Goal: Use online tool/utility: Utilize a website feature to perform a specific function

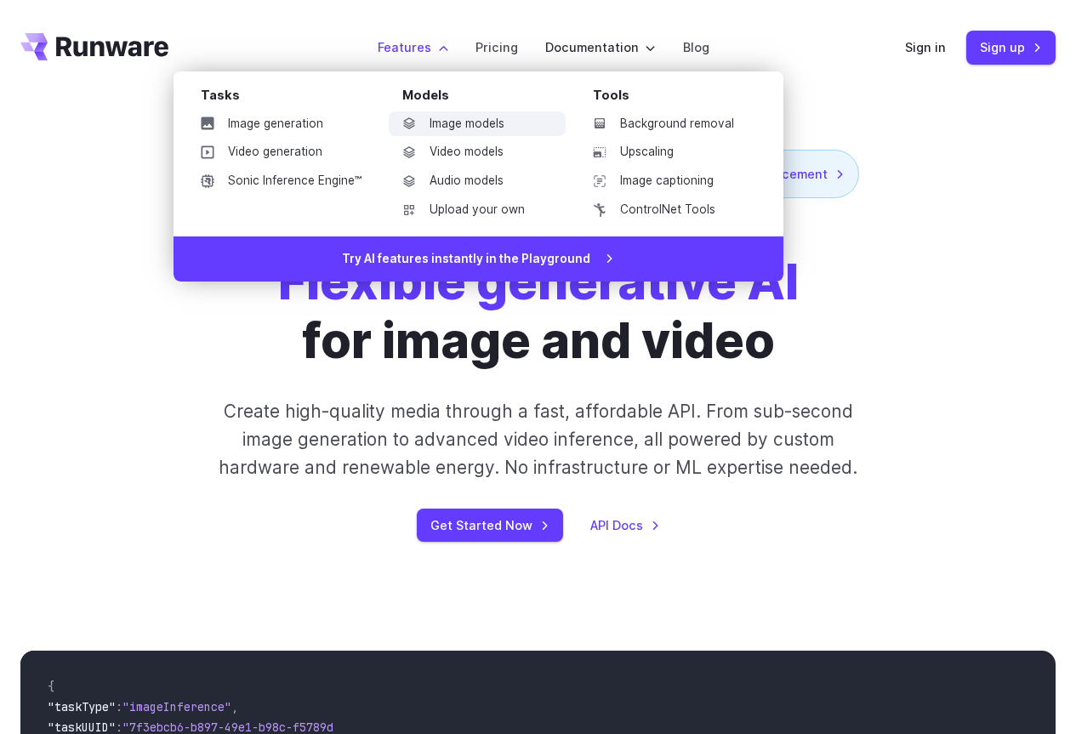
drag, startPoint x: 442, startPoint y: 128, endPoint x: 430, endPoint y: 122, distance: 14.5
click at [430, 122] on link "Image models" at bounding box center [477, 124] width 177 height 26
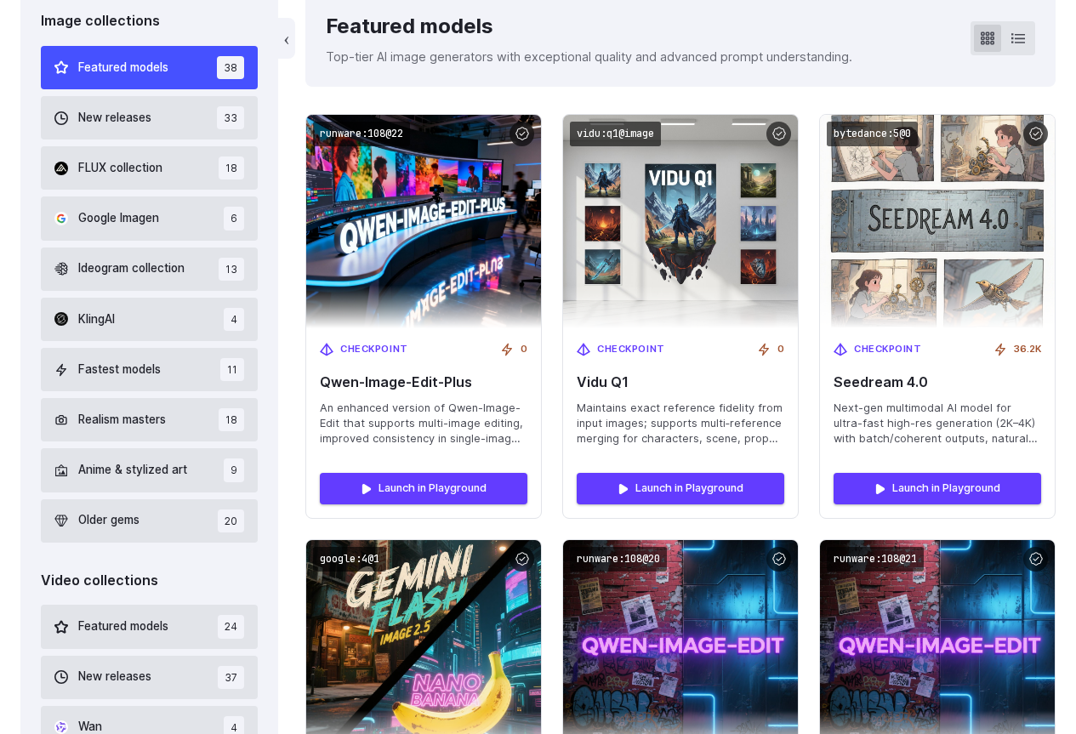
scroll to position [509, 0]
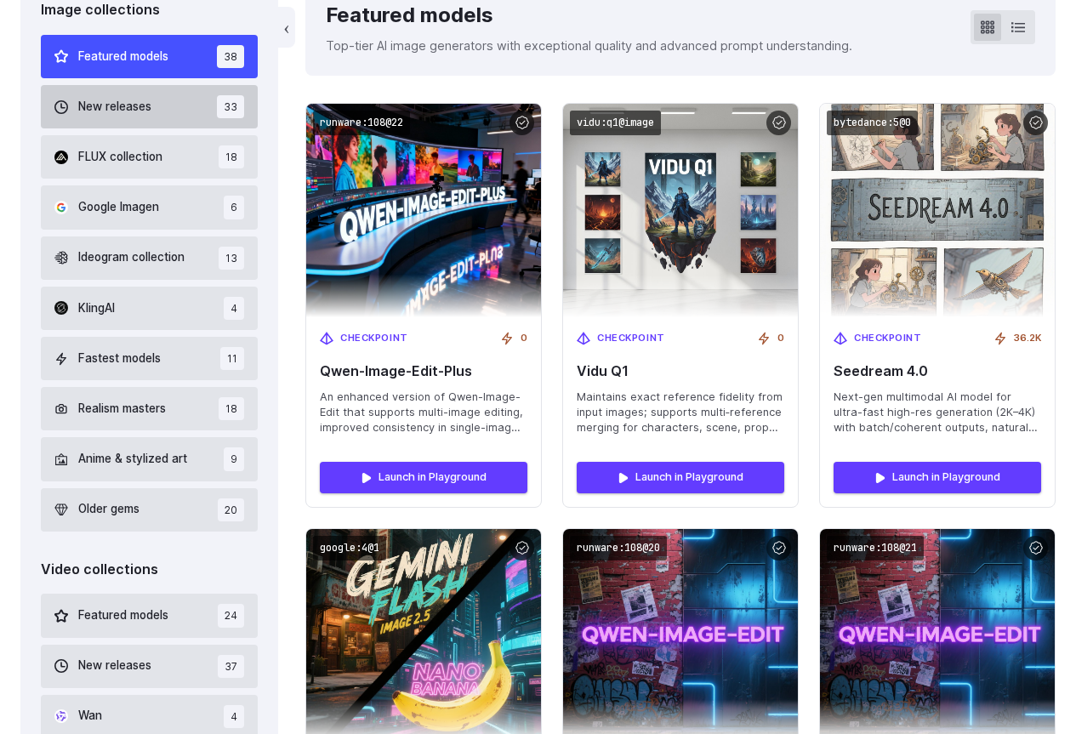
click at [136, 105] on span "New releases" at bounding box center [114, 107] width 73 height 19
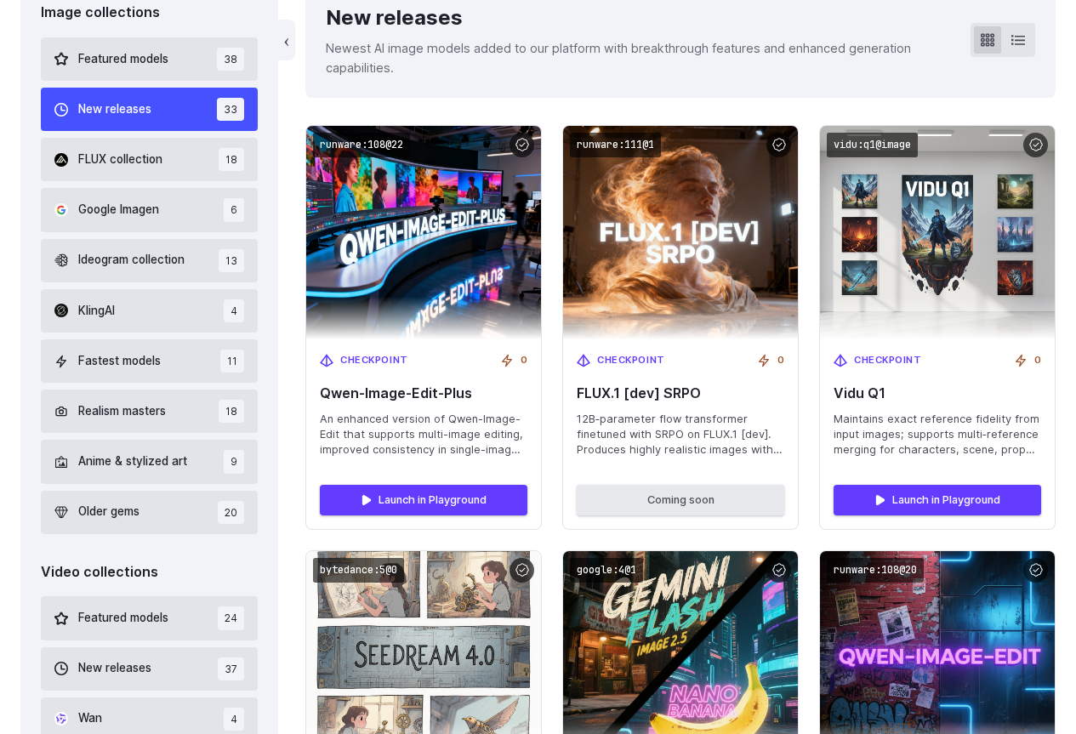
scroll to position [379, 0]
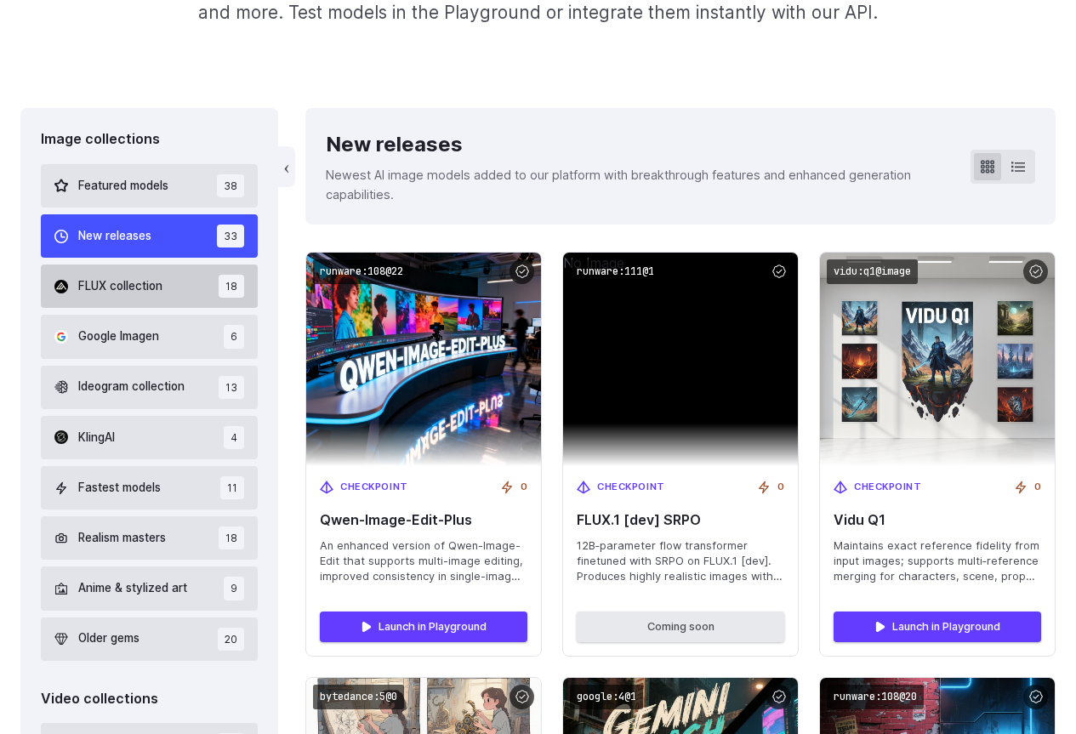
click at [172, 291] on button "FLUX collection 18" at bounding box center [149, 286] width 217 height 43
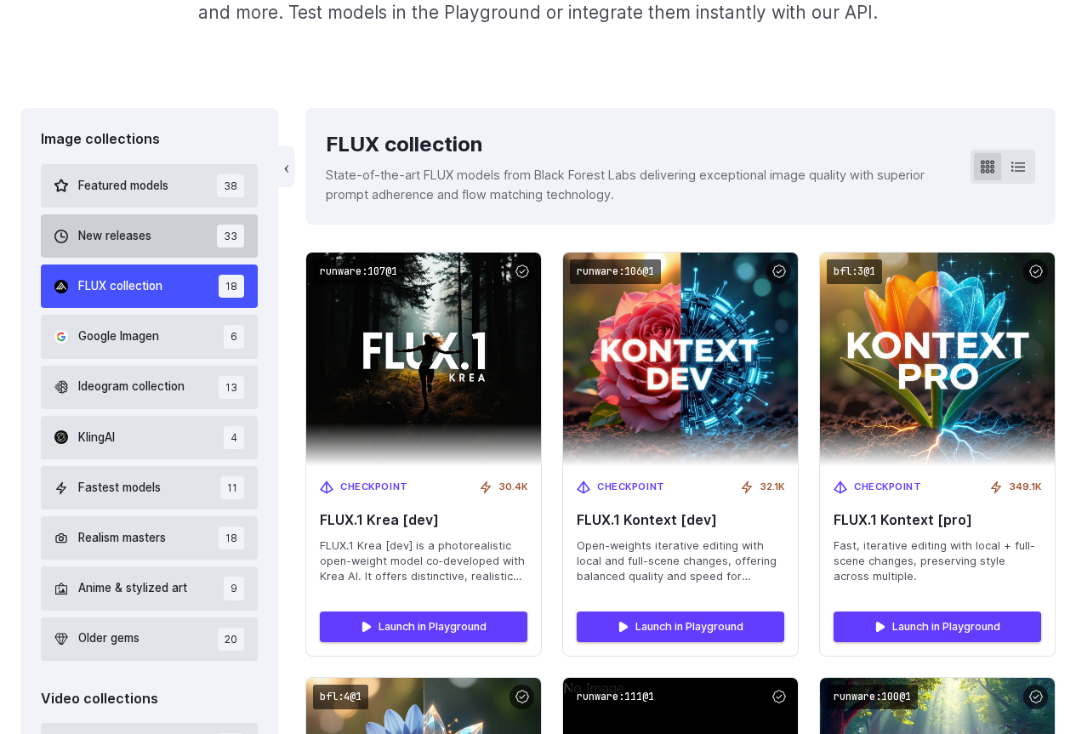
click at [146, 243] on span "New releases" at bounding box center [114, 236] width 73 height 19
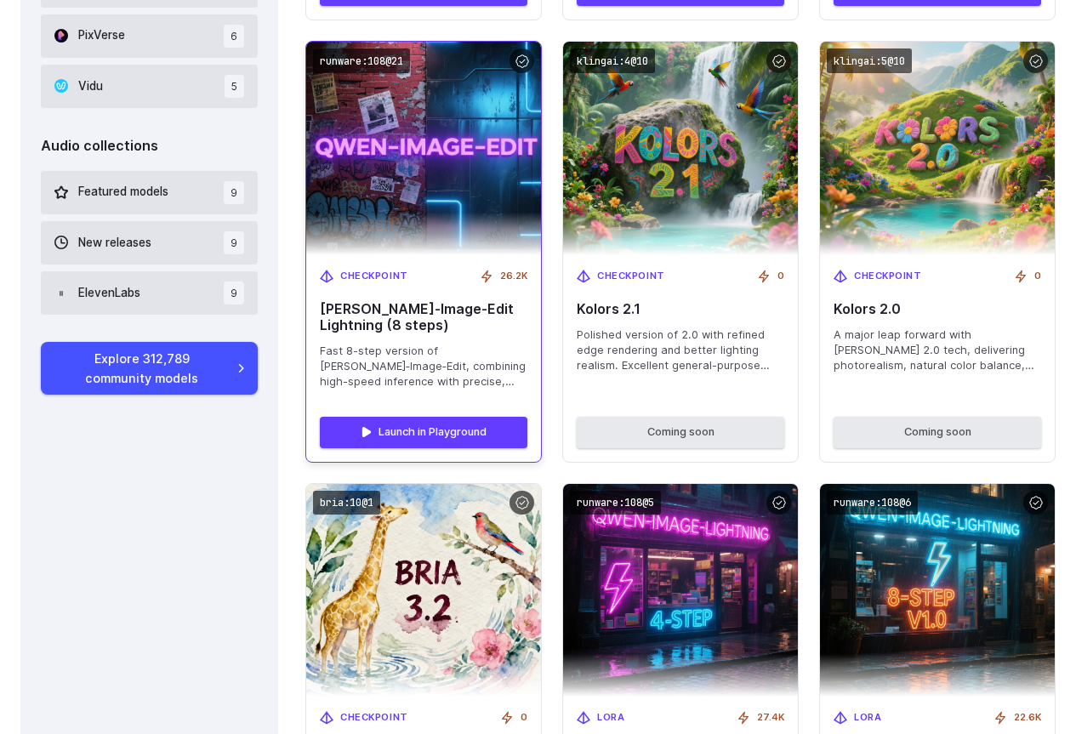
drag, startPoint x: 516, startPoint y: 334, endPoint x: 516, endPoint y: 394, distance: 59.6
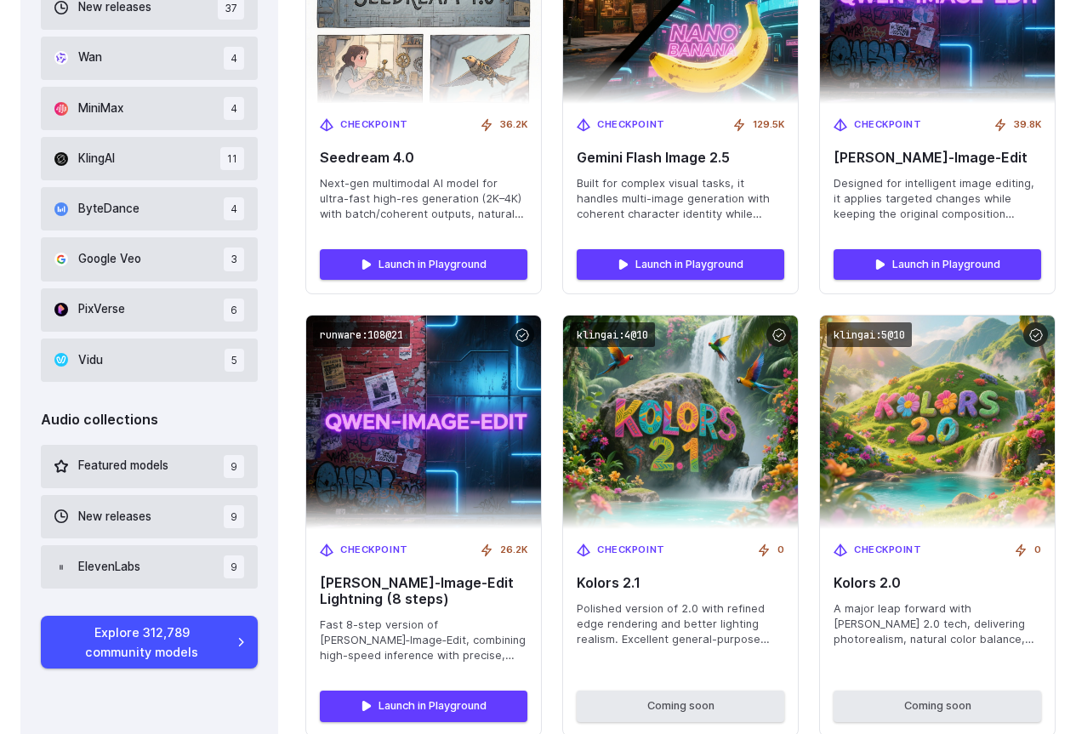
scroll to position [1157, 0]
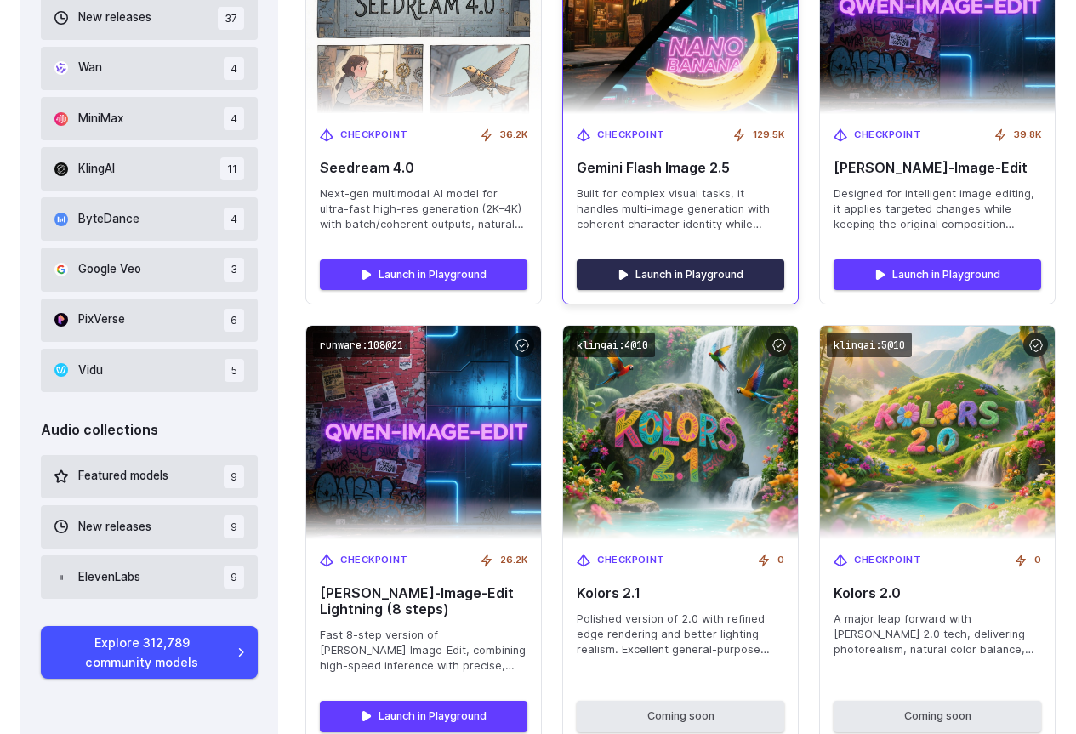
click at [628, 286] on link "Launch in Playground" at bounding box center [681, 274] width 208 height 31
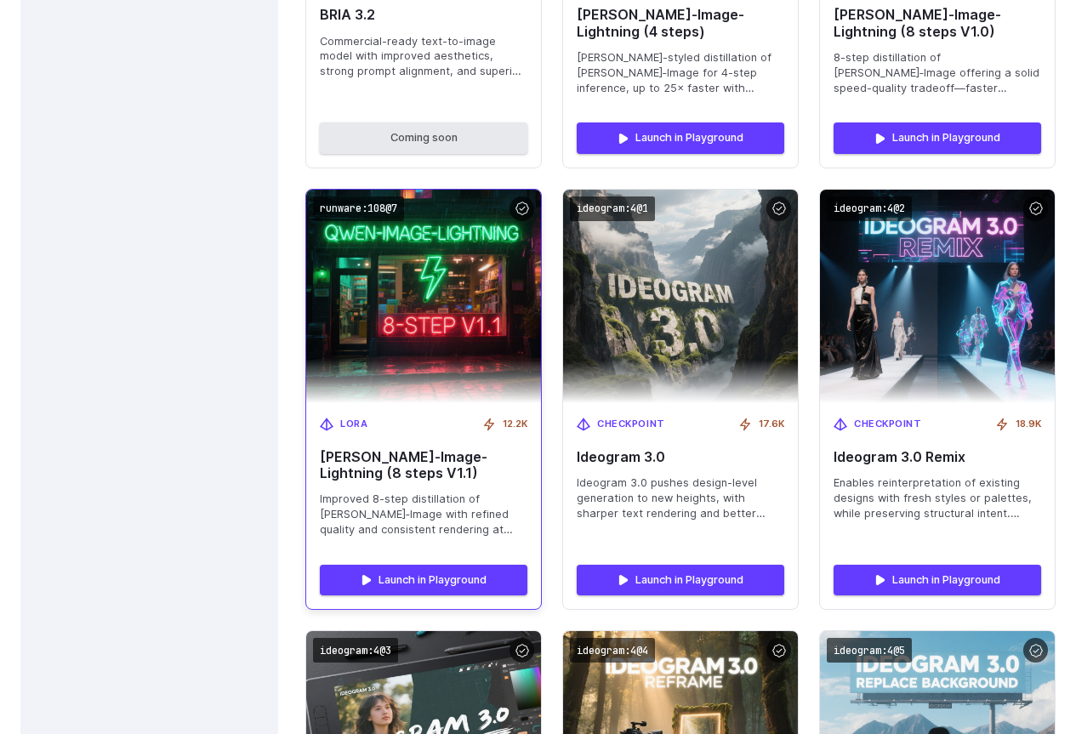
scroll to position [2197, 0]
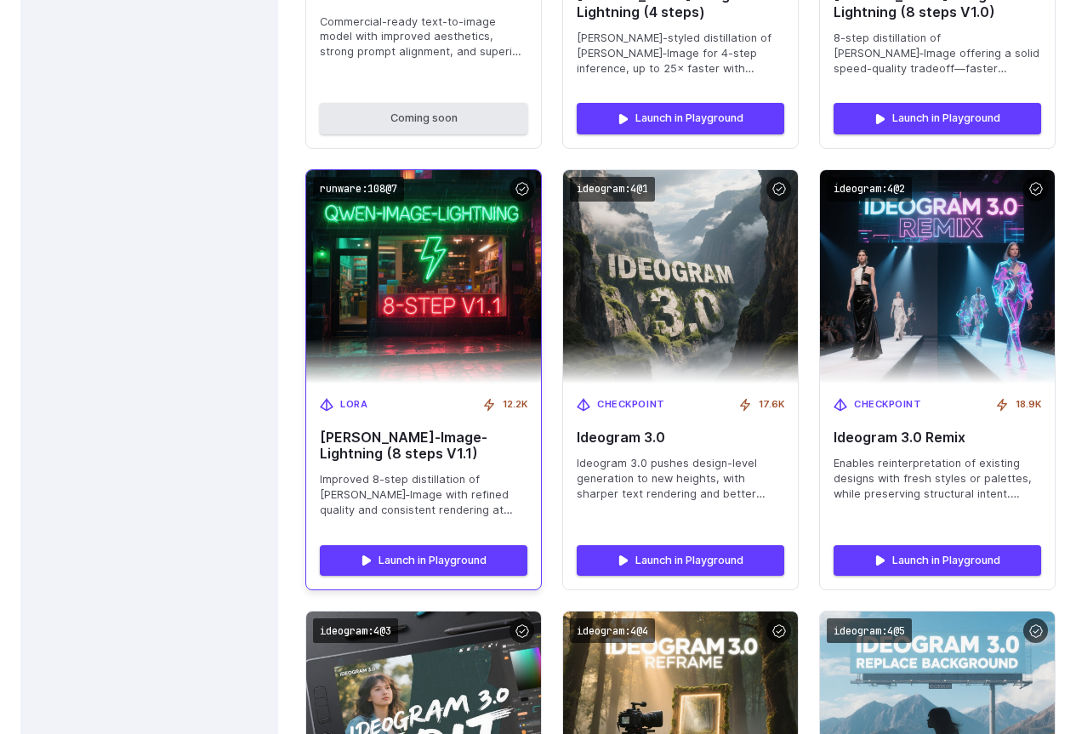
drag, startPoint x: 412, startPoint y: 349, endPoint x: 425, endPoint y: 410, distance: 62.6
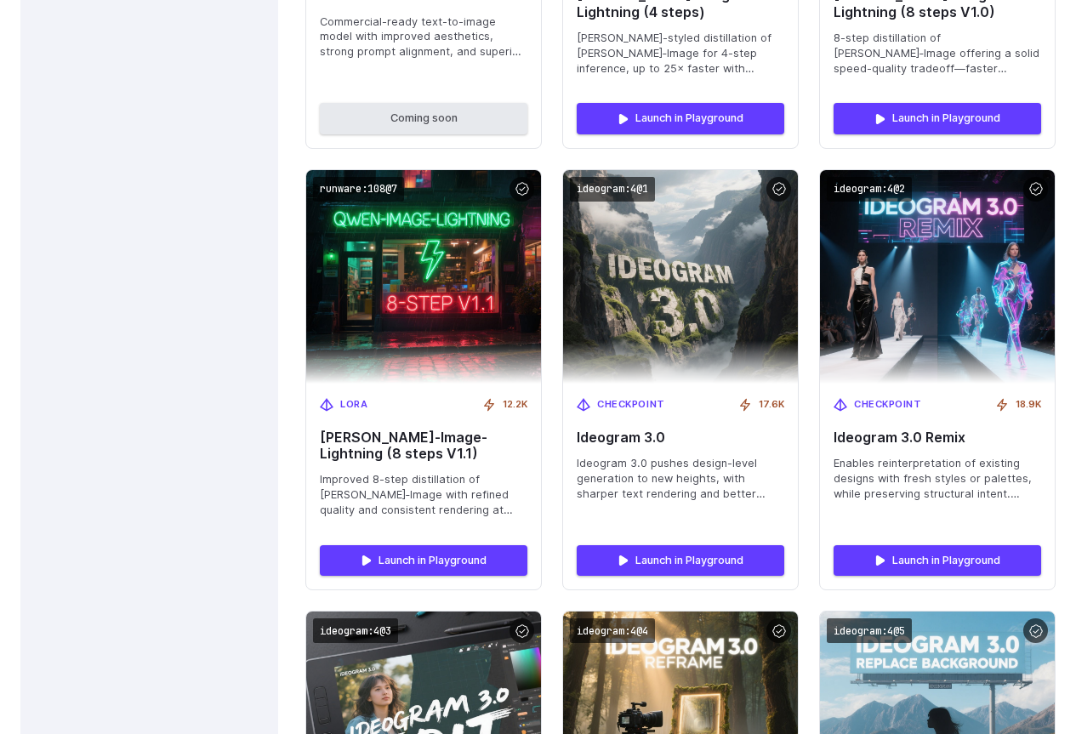
drag, startPoint x: 425, startPoint y: 410, endPoint x: 154, endPoint y: 279, distance: 300.6
click at [154, 279] on div "Image collections Featured models 38 New releases 33 FLUX collection 18 Google …" at bounding box center [149, 725] width 258 height 4869
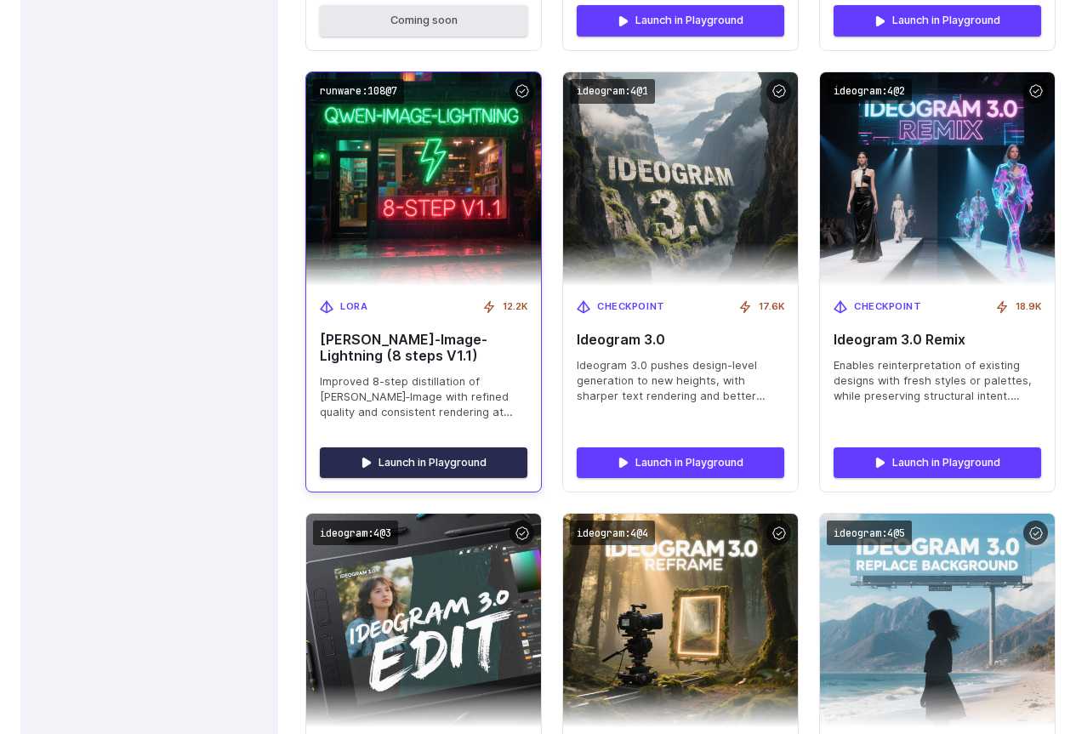
drag, startPoint x: 415, startPoint y: 464, endPoint x: 425, endPoint y: 458, distance: 11.1
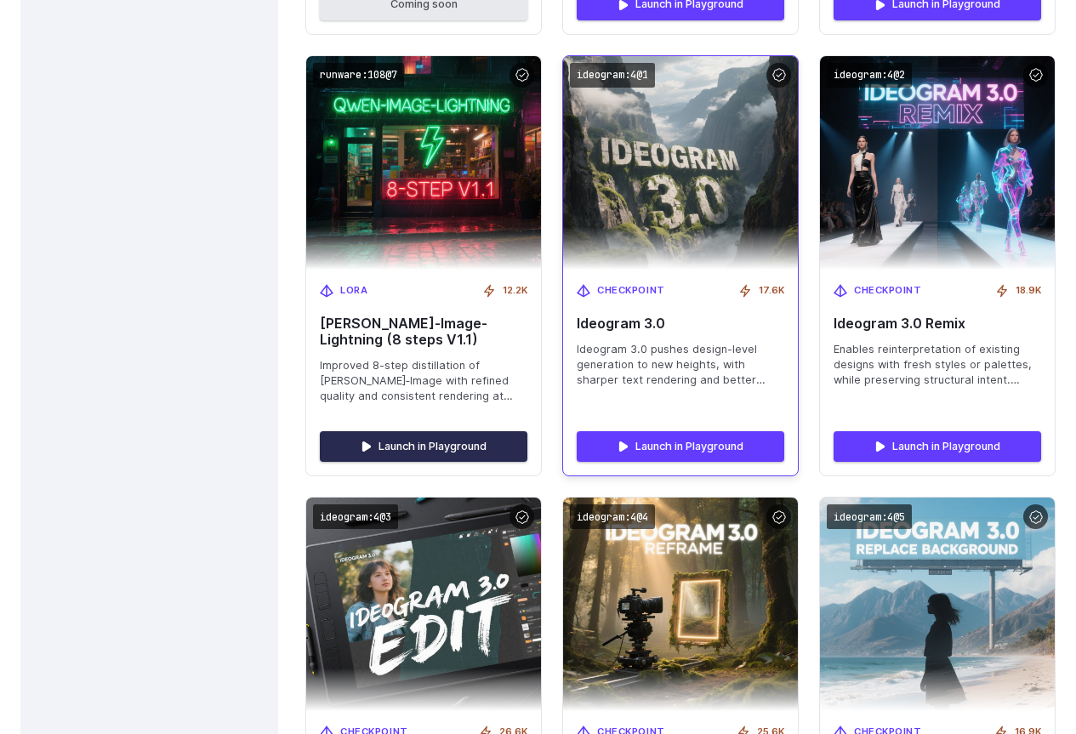
drag, startPoint x: 468, startPoint y: 454, endPoint x: 592, endPoint y: 252, distance: 237.6
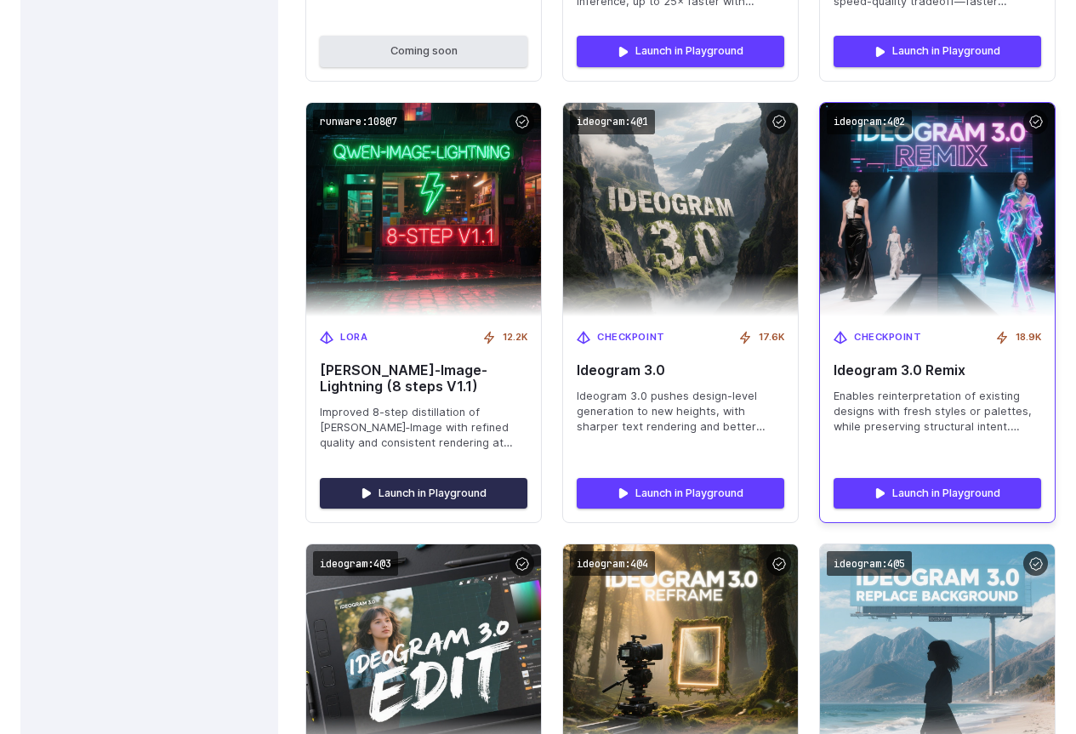
scroll to position [2226, 0]
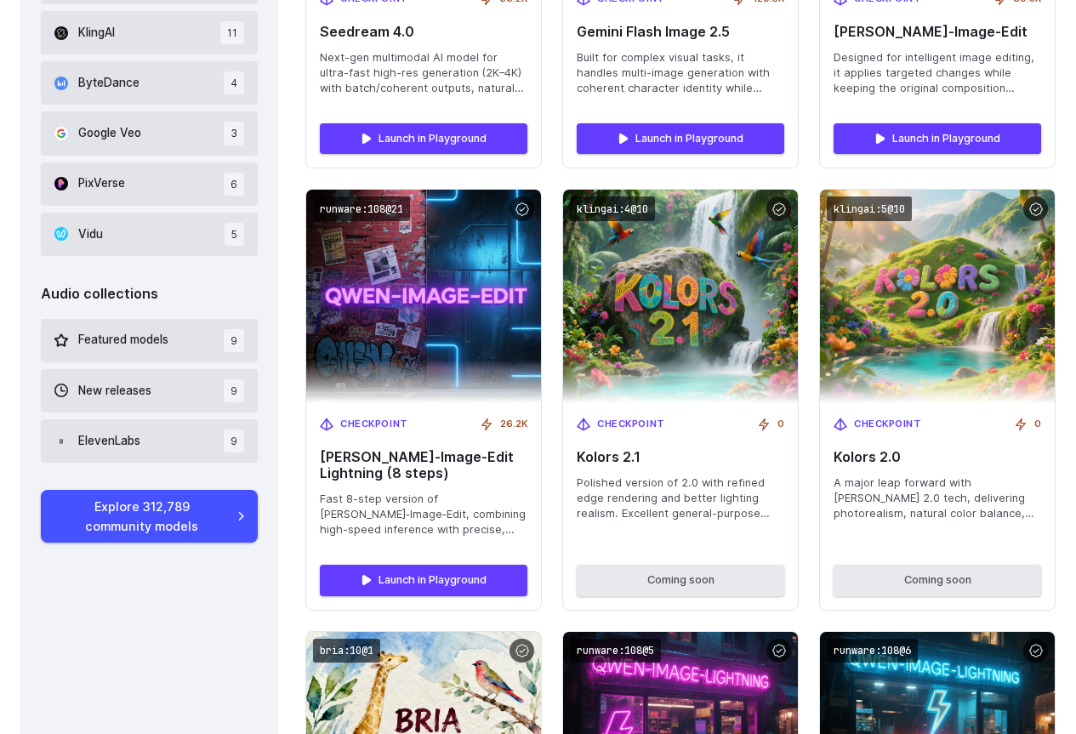
drag, startPoint x: 522, startPoint y: 305, endPoint x: 515, endPoint y: 98, distance: 206.9
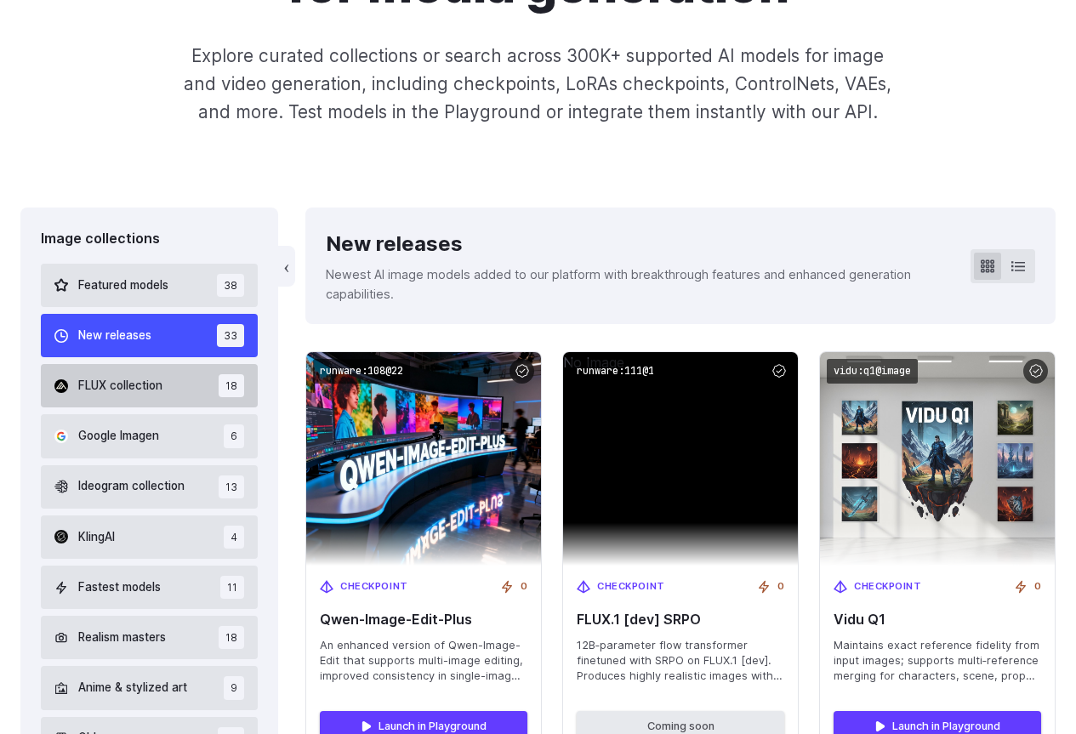
click at [132, 391] on span "FLUX collection" at bounding box center [120, 386] width 84 height 19
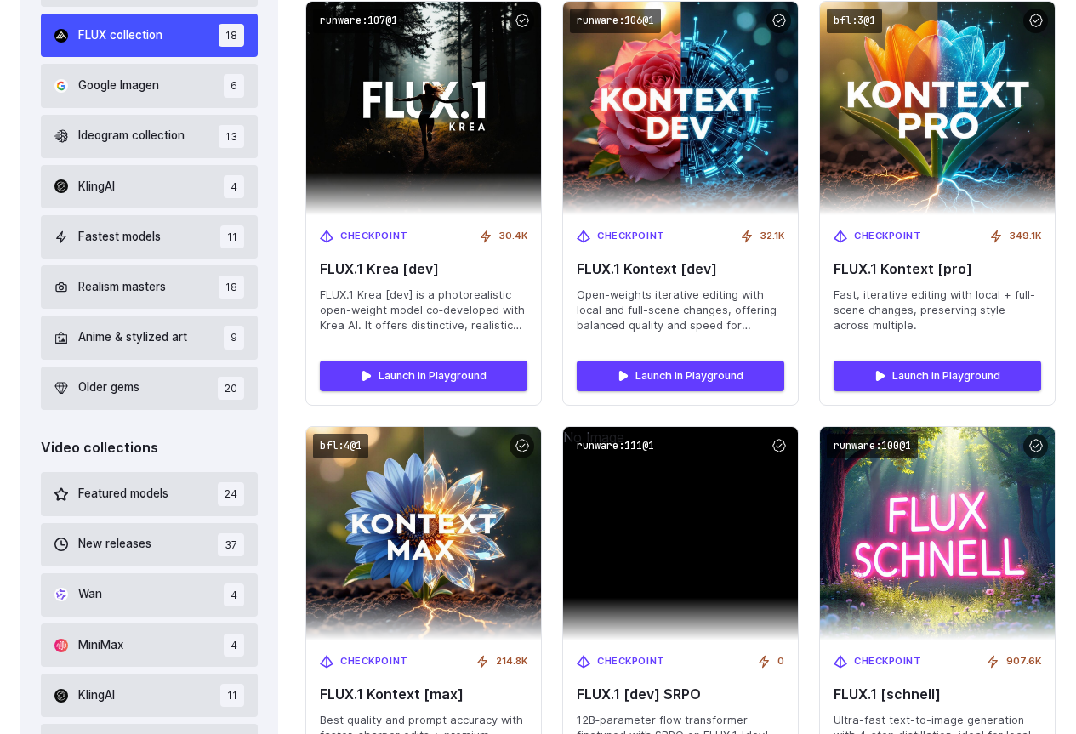
scroll to position [637, 0]
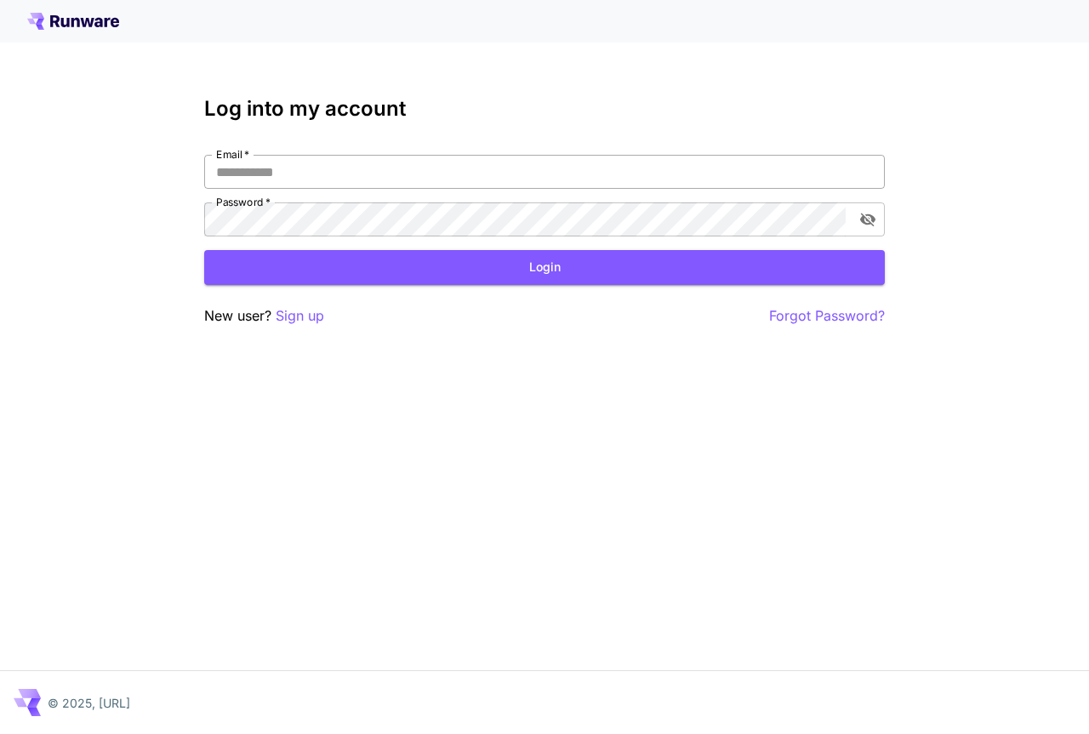
click at [315, 164] on input "Email   *" at bounding box center [544, 172] width 681 height 34
type input "**********"
click at [813, 272] on button "Login" at bounding box center [544, 267] width 681 height 35
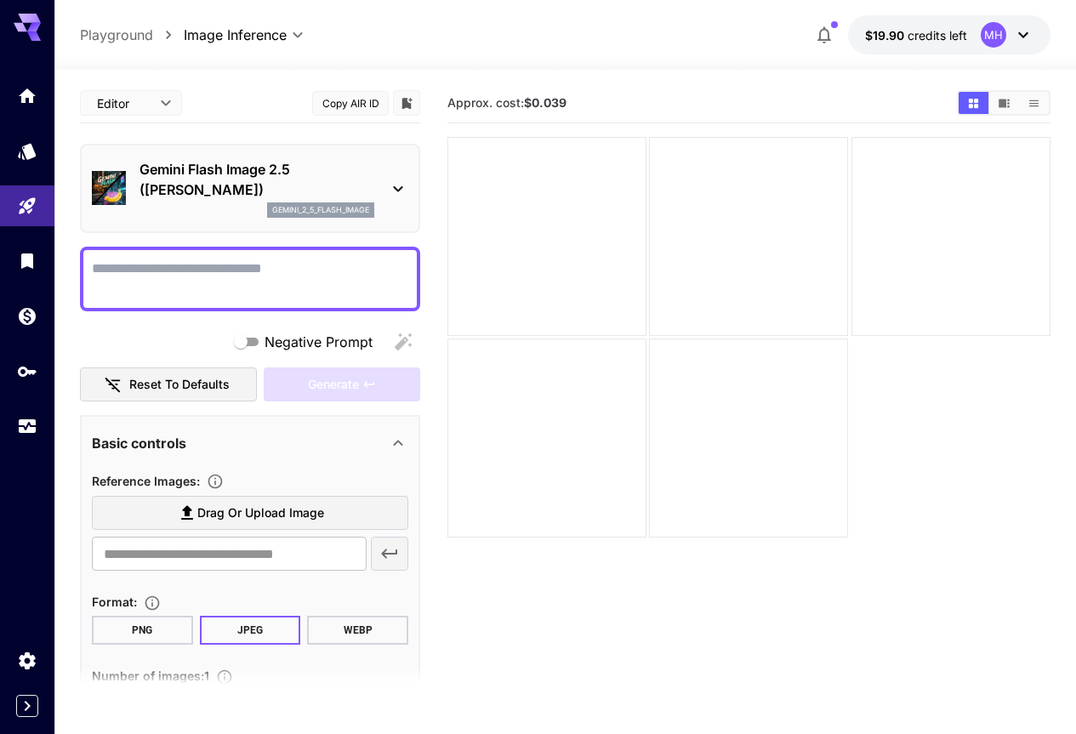
click at [1019, 35] on icon at bounding box center [1023, 35] width 20 height 20
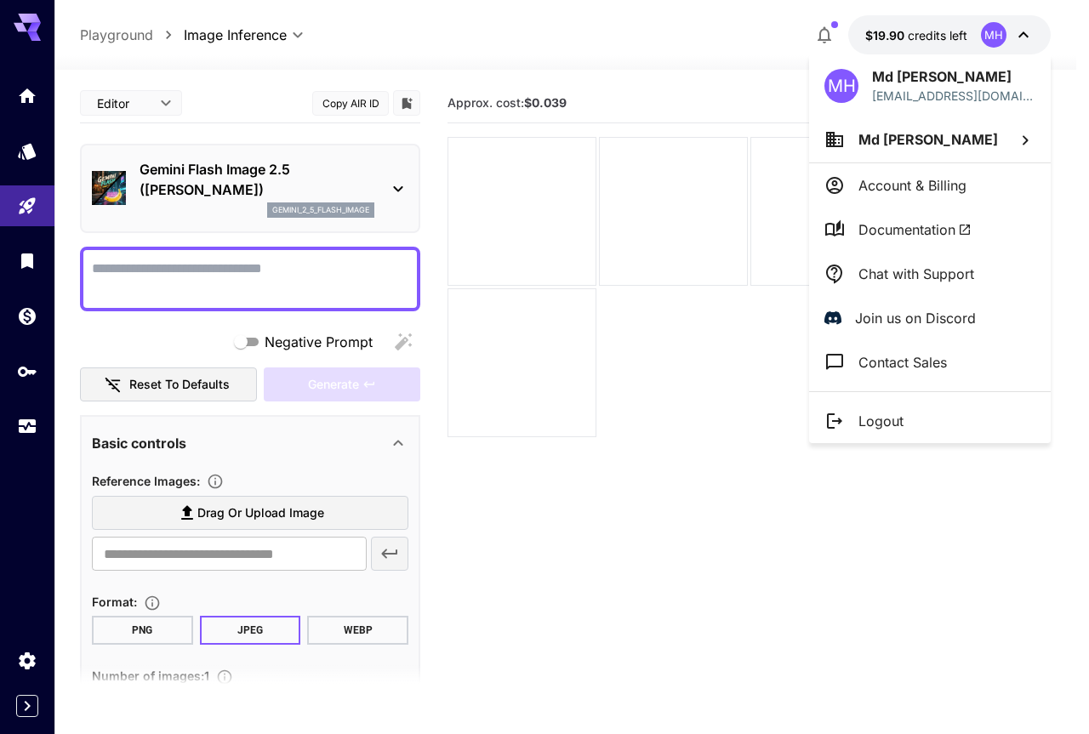
click at [1019, 35] on div at bounding box center [544, 367] width 1089 height 734
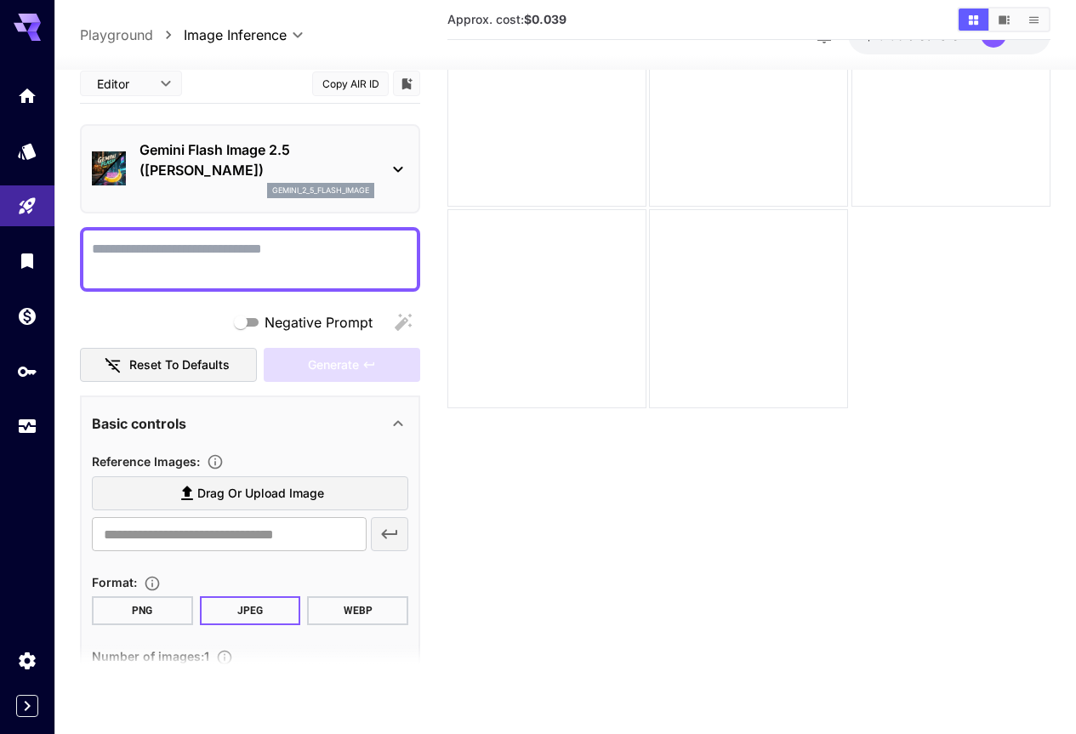
scroll to position [134, 0]
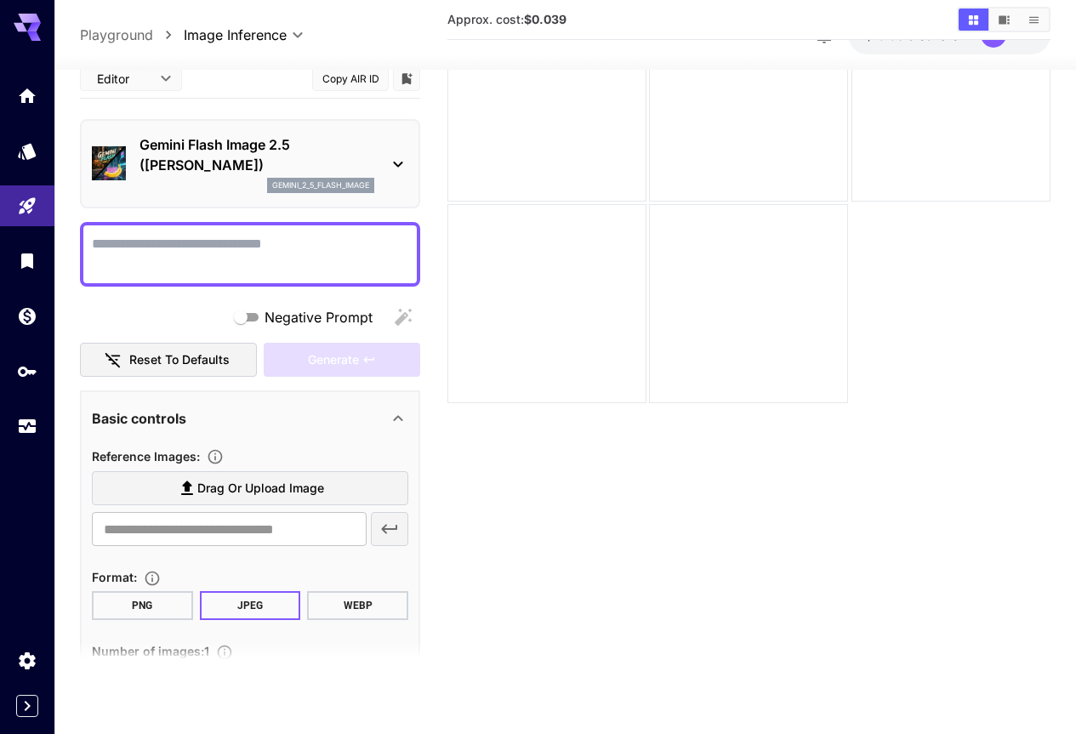
click at [404, 76] on icon "Add to library" at bounding box center [407, 78] width 10 height 11
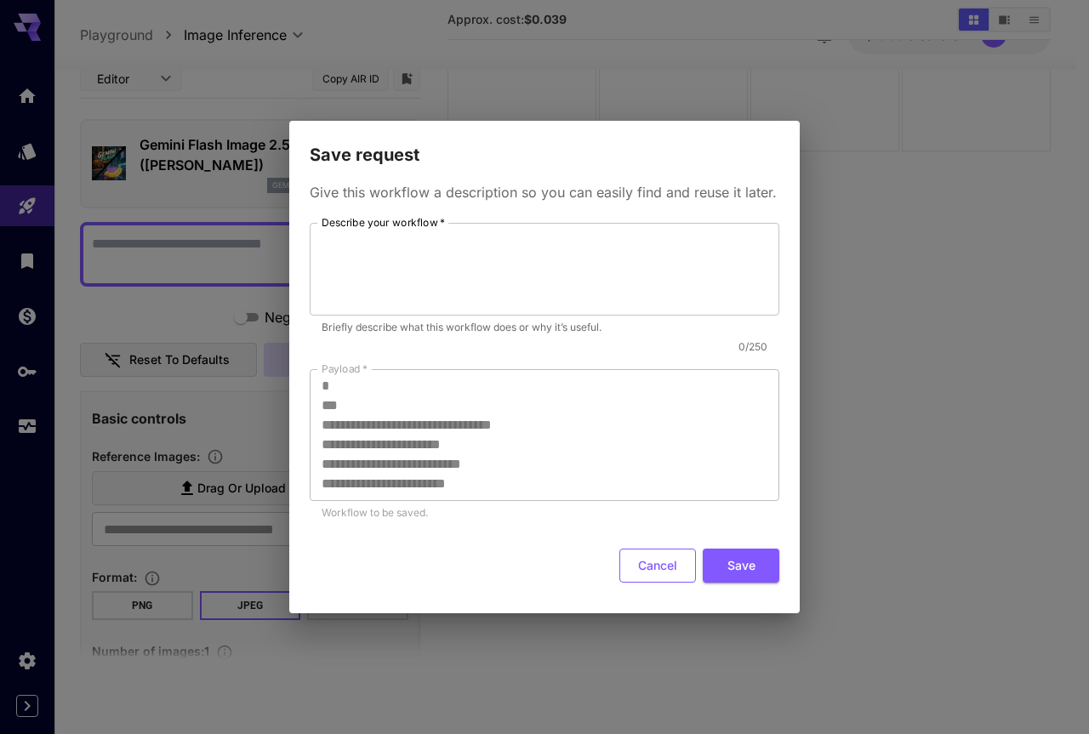
click at [637, 567] on button "Cancel" at bounding box center [657, 566] width 77 height 35
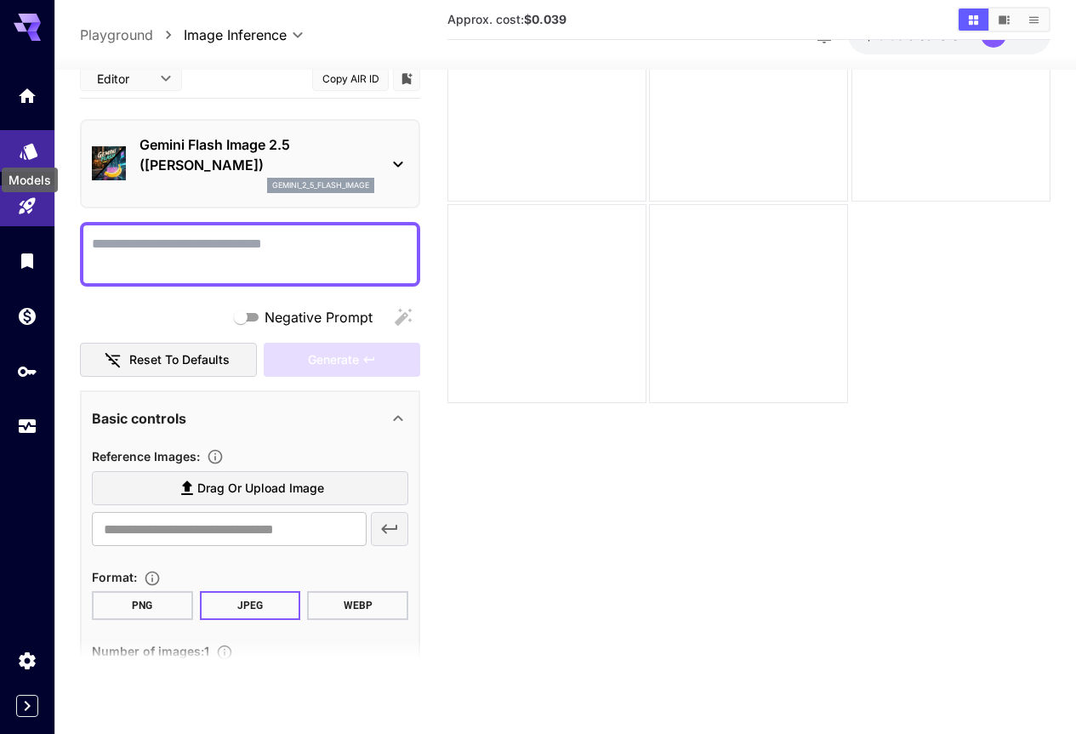
click at [31, 154] on icon "Models" at bounding box center [29, 145] width 20 height 20
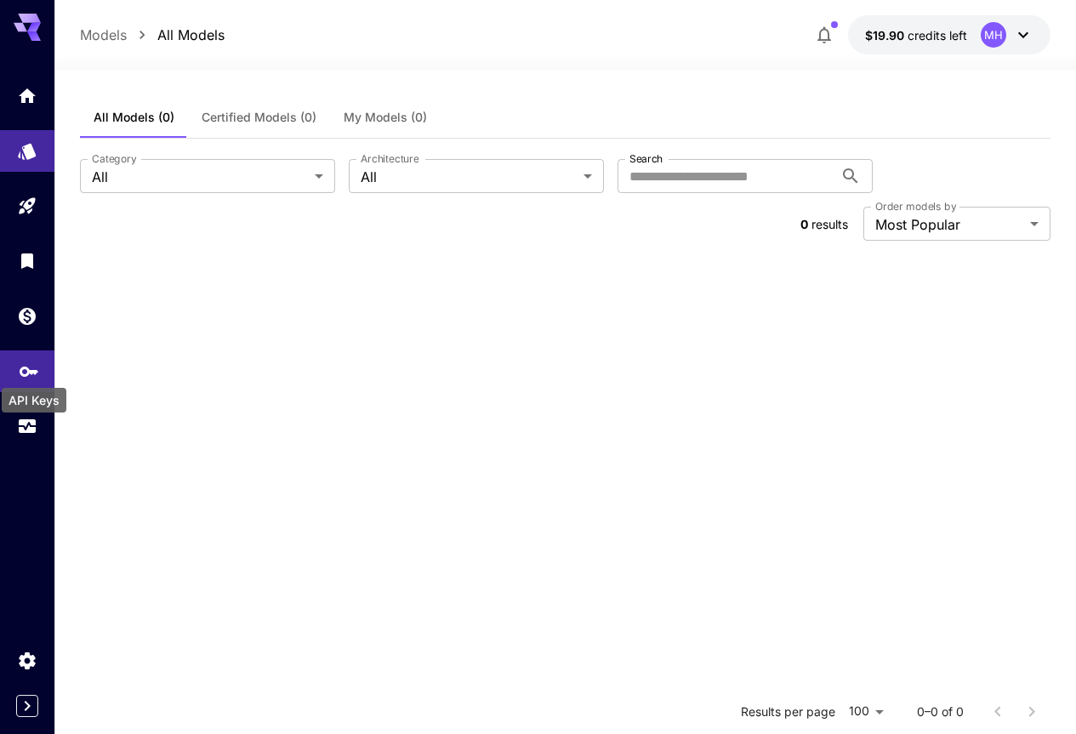
click at [31, 370] on icon "API Keys" at bounding box center [29, 368] width 20 height 20
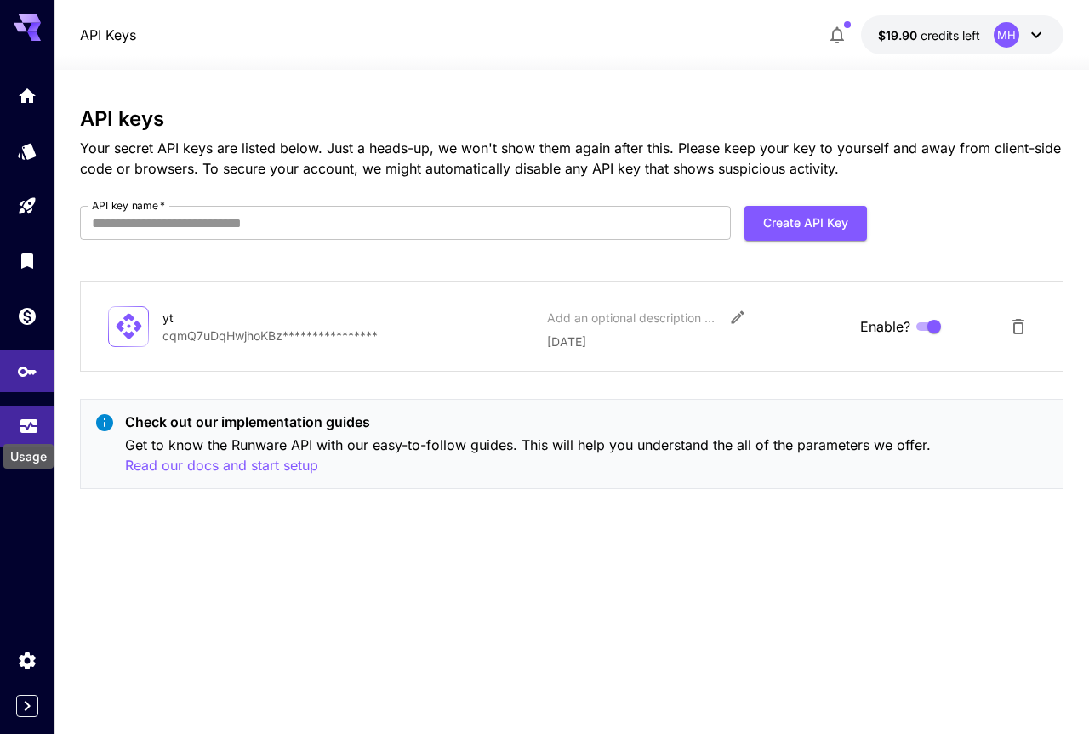
click at [30, 426] on icon "Usage" at bounding box center [28, 423] width 17 height 9
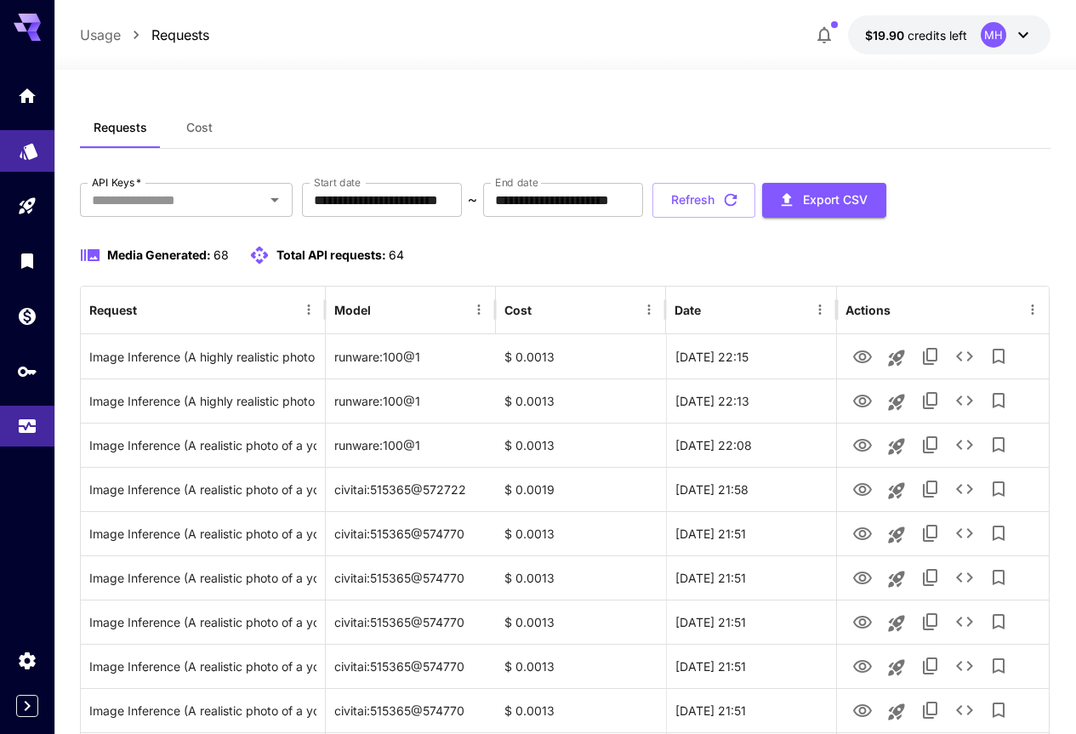
click at [18, 148] on link at bounding box center [27, 151] width 54 height 42
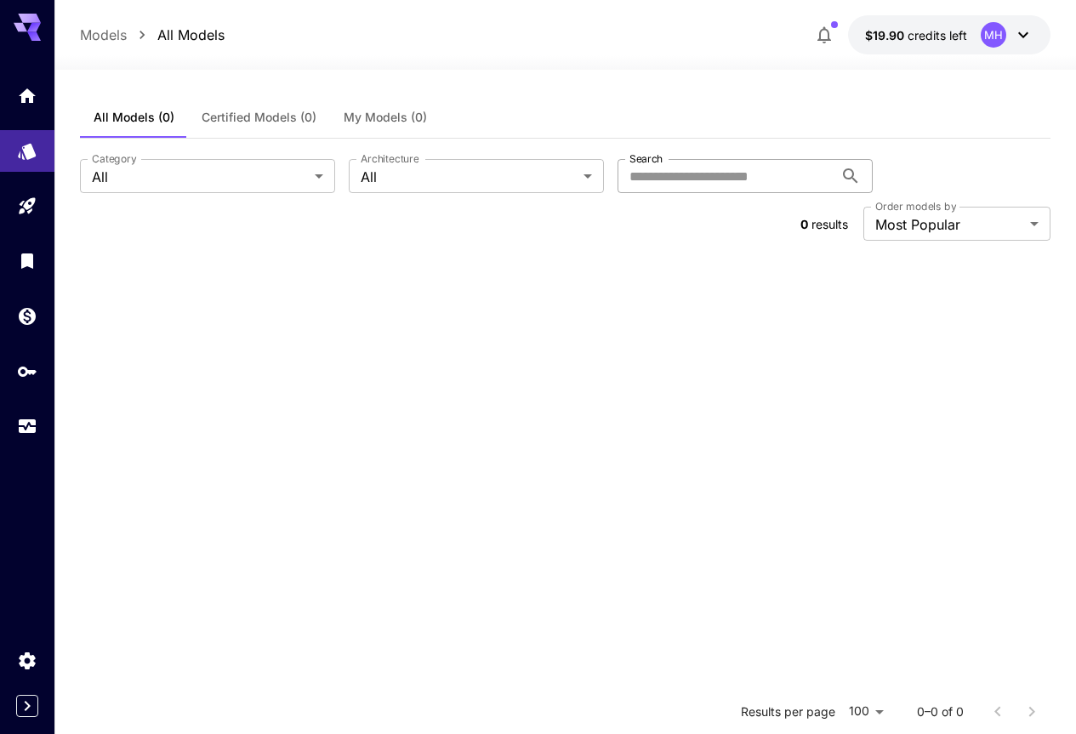
click at [712, 180] on input "Search" at bounding box center [726, 176] width 216 height 34
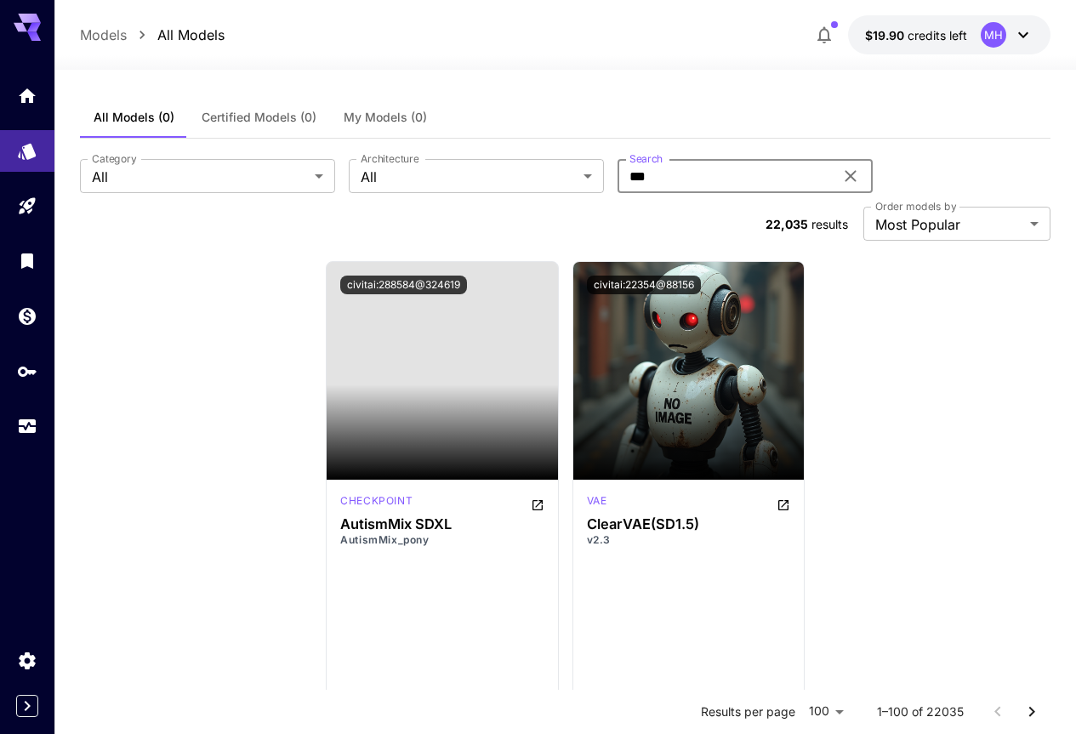
type input "***"
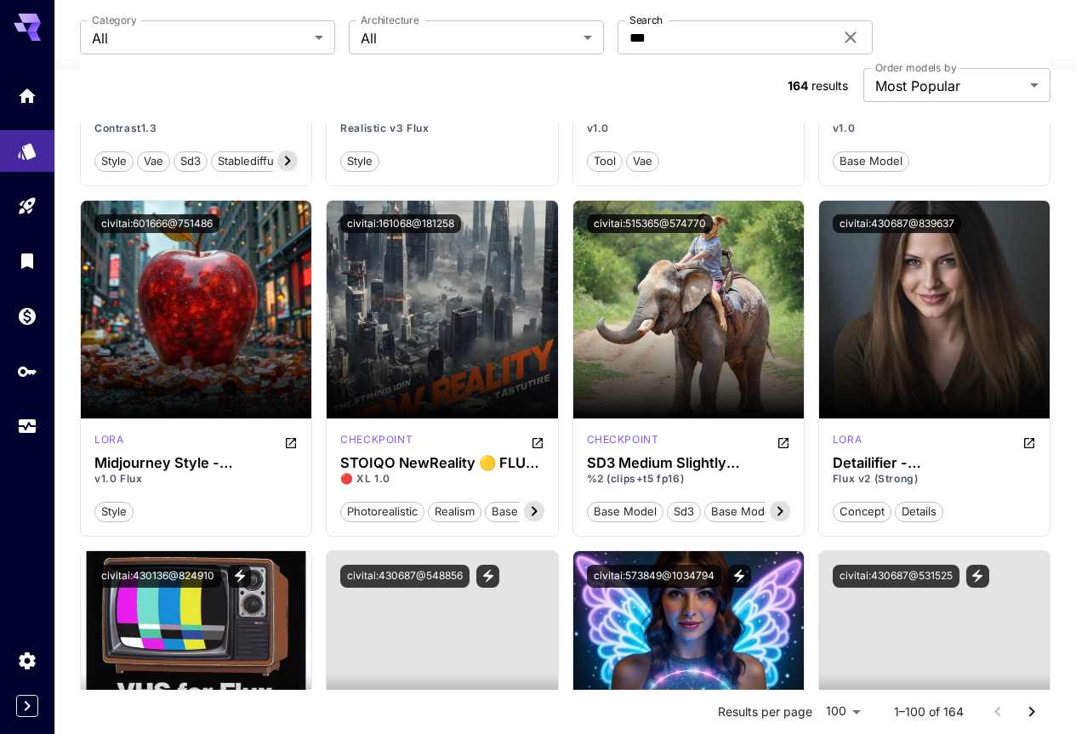
scroll to position [4021, 0]
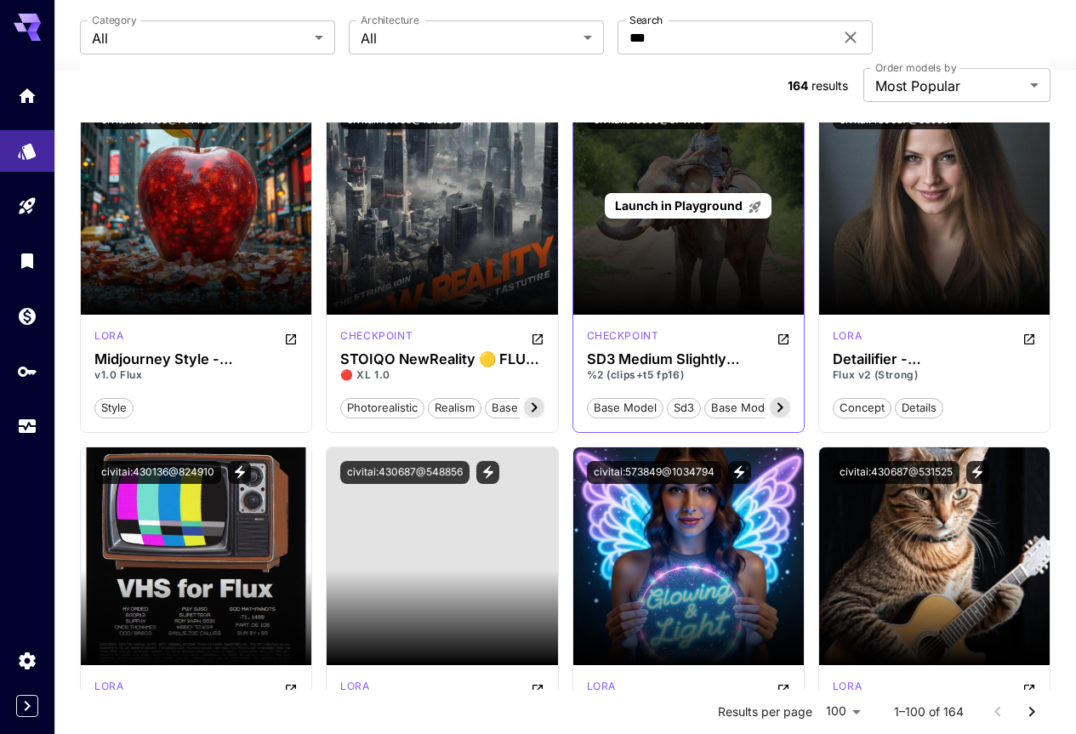
click at [694, 236] on div "Launch in Playground" at bounding box center [688, 206] width 231 height 218
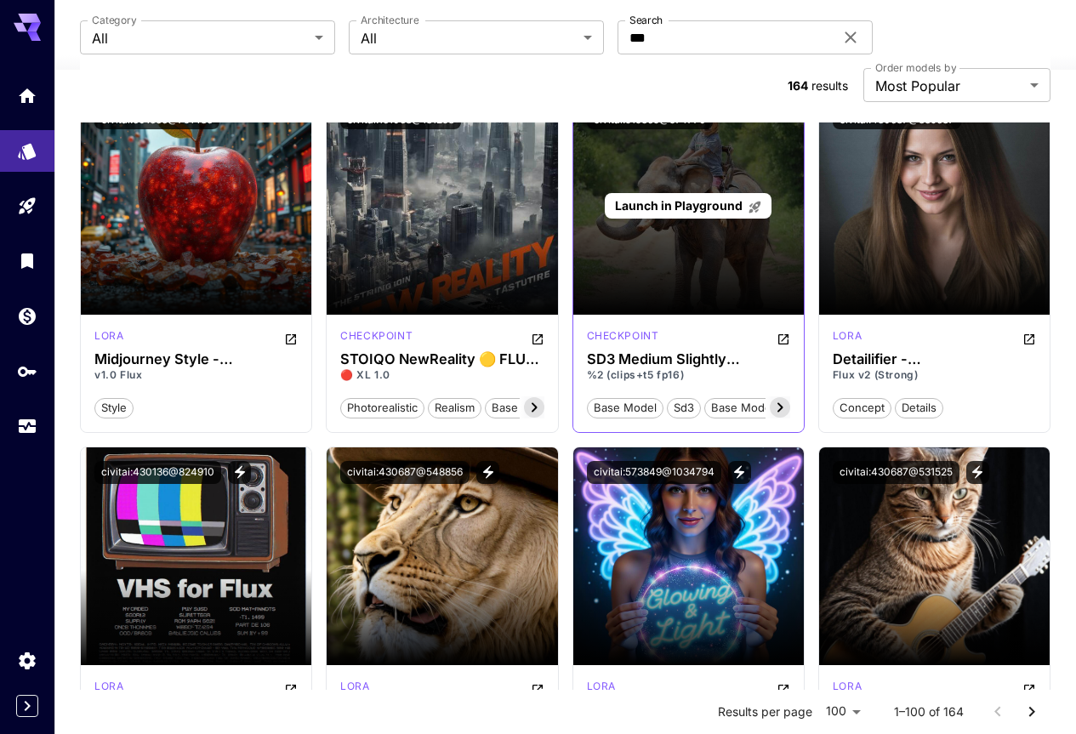
click at [677, 198] on span "Launch in Playground" at bounding box center [679, 205] width 128 height 14
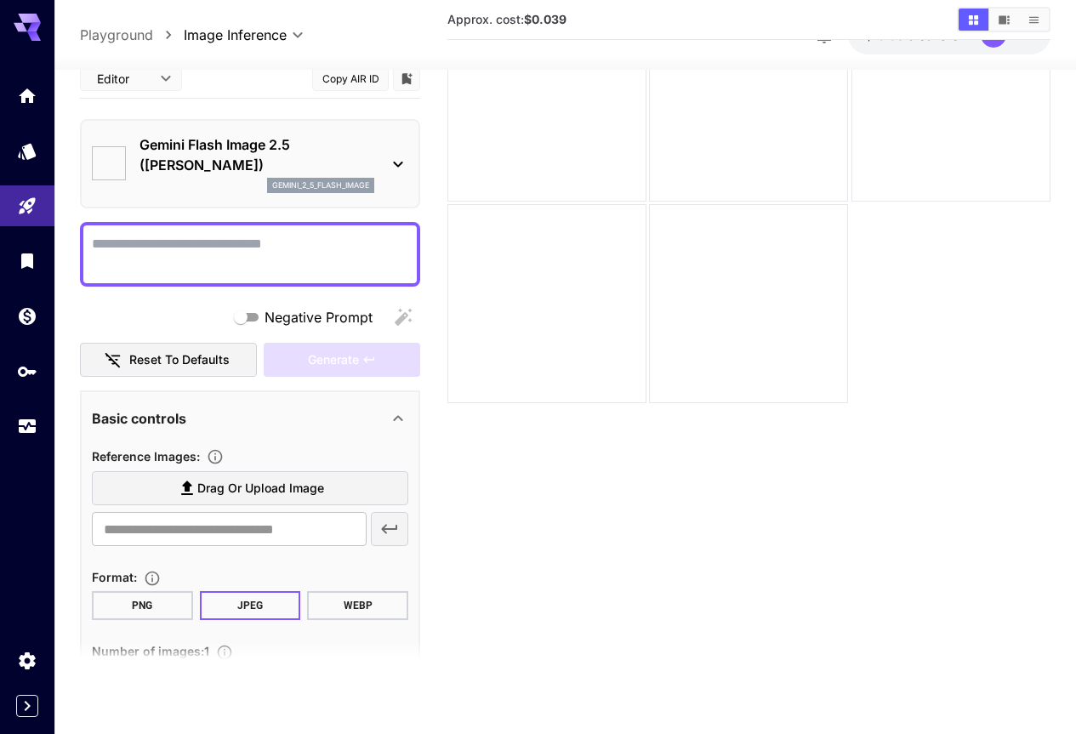
scroll to position [134, 0]
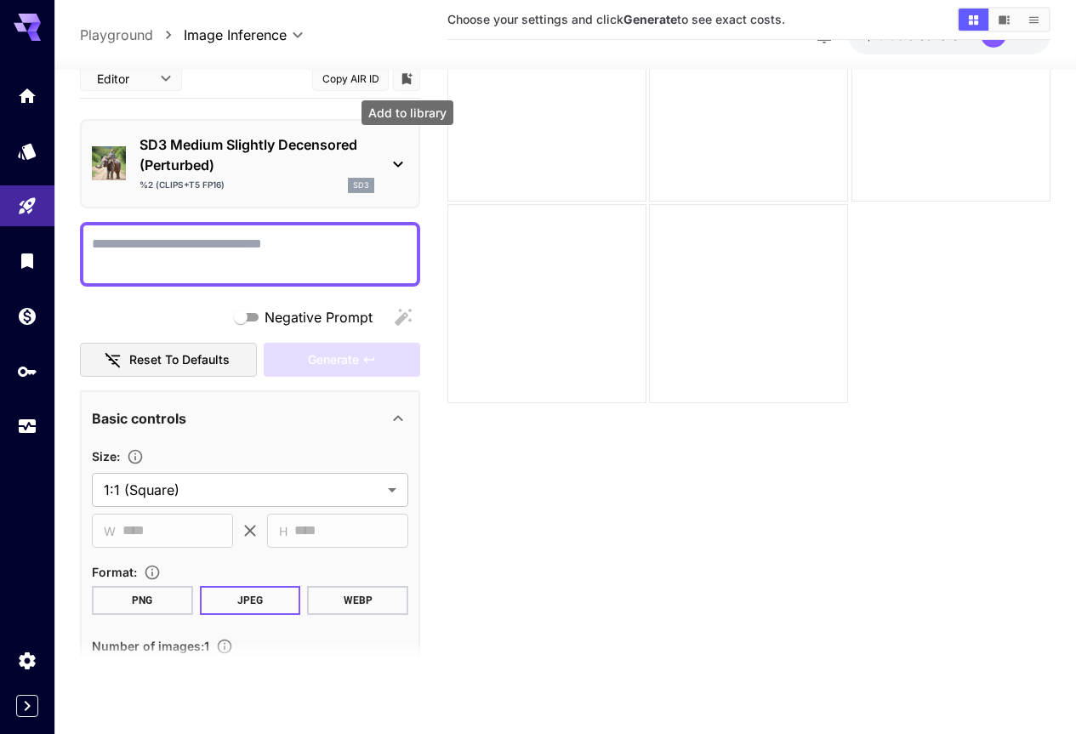
click at [408, 79] on icon "Add to library" at bounding box center [407, 78] width 10 height 11
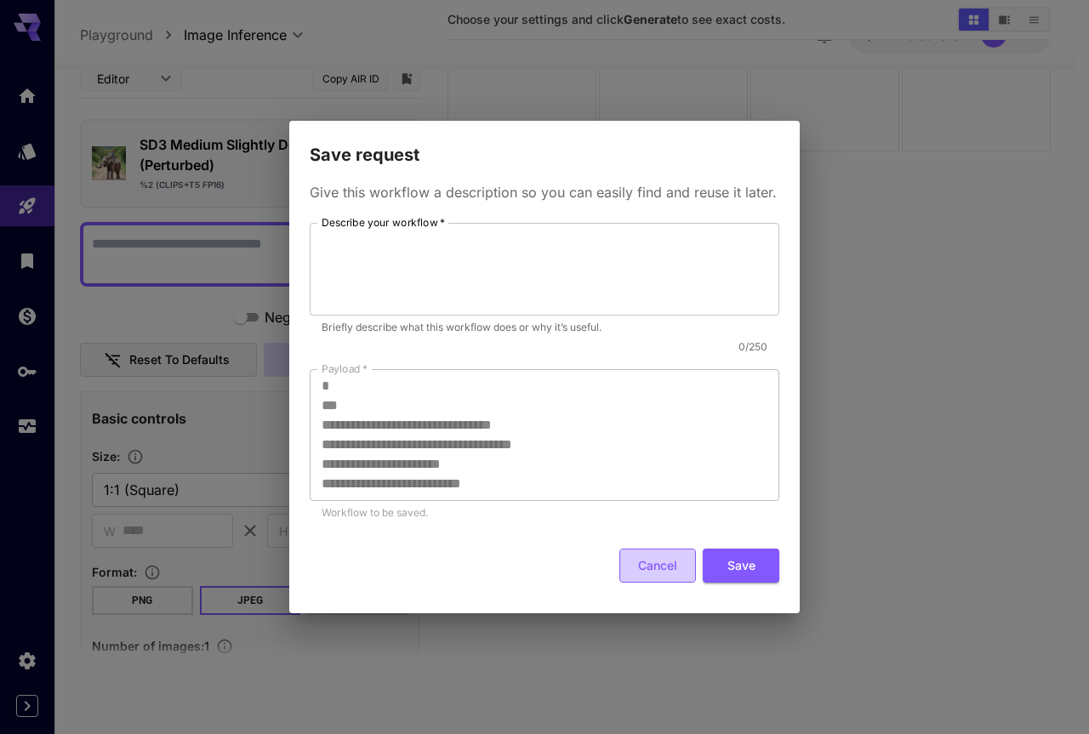
click at [648, 570] on button "Cancel" at bounding box center [657, 566] width 77 height 35
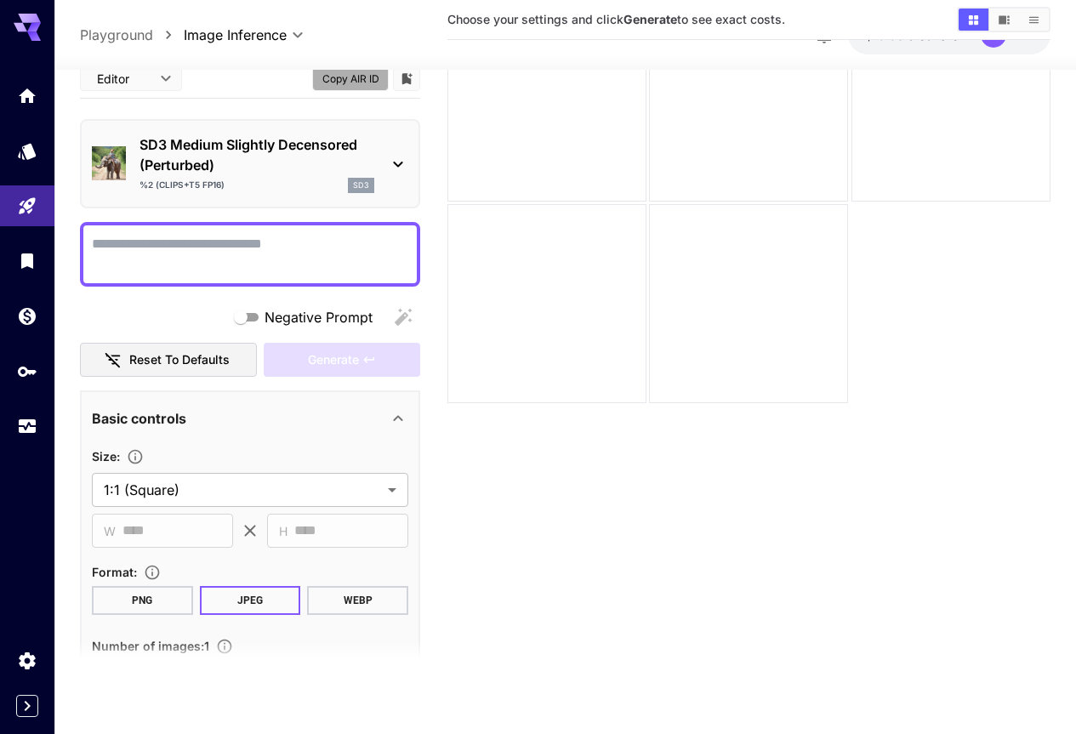
click at [350, 79] on button "Copy AIR ID" at bounding box center [350, 78] width 77 height 25
click at [393, 496] on body "**********" at bounding box center [538, 300] width 1076 height 869
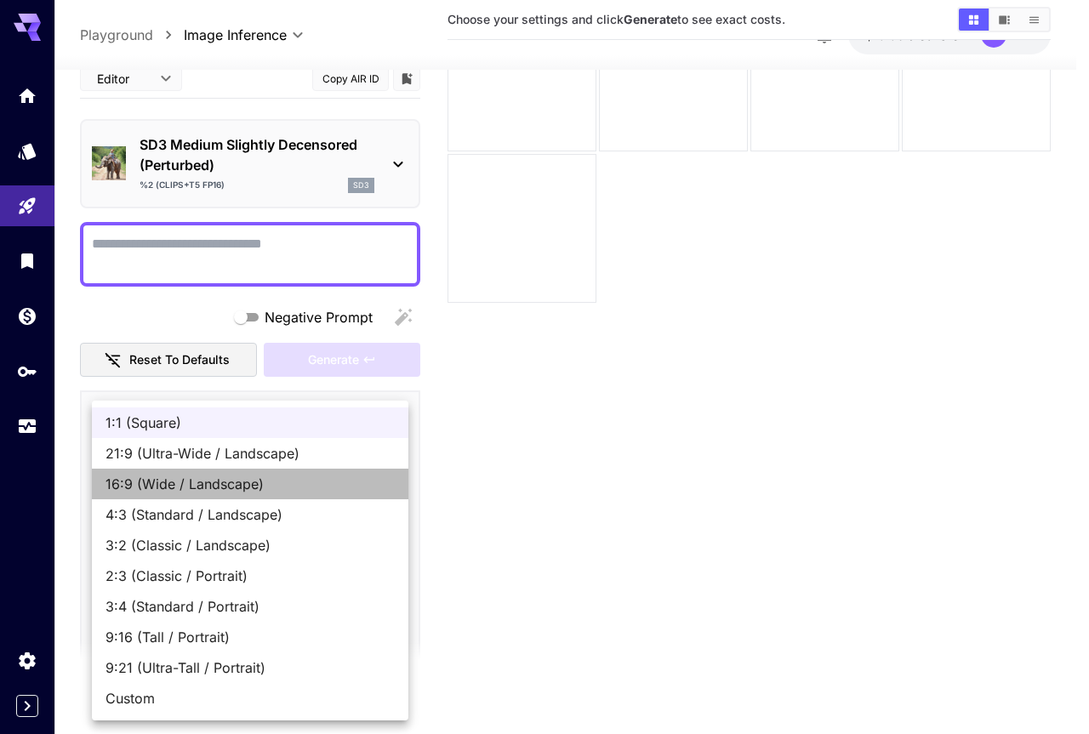
click at [145, 488] on span "16:9 (Wide / Landscape)" at bounding box center [249, 484] width 289 height 20
type input "**********"
type input "****"
type input "***"
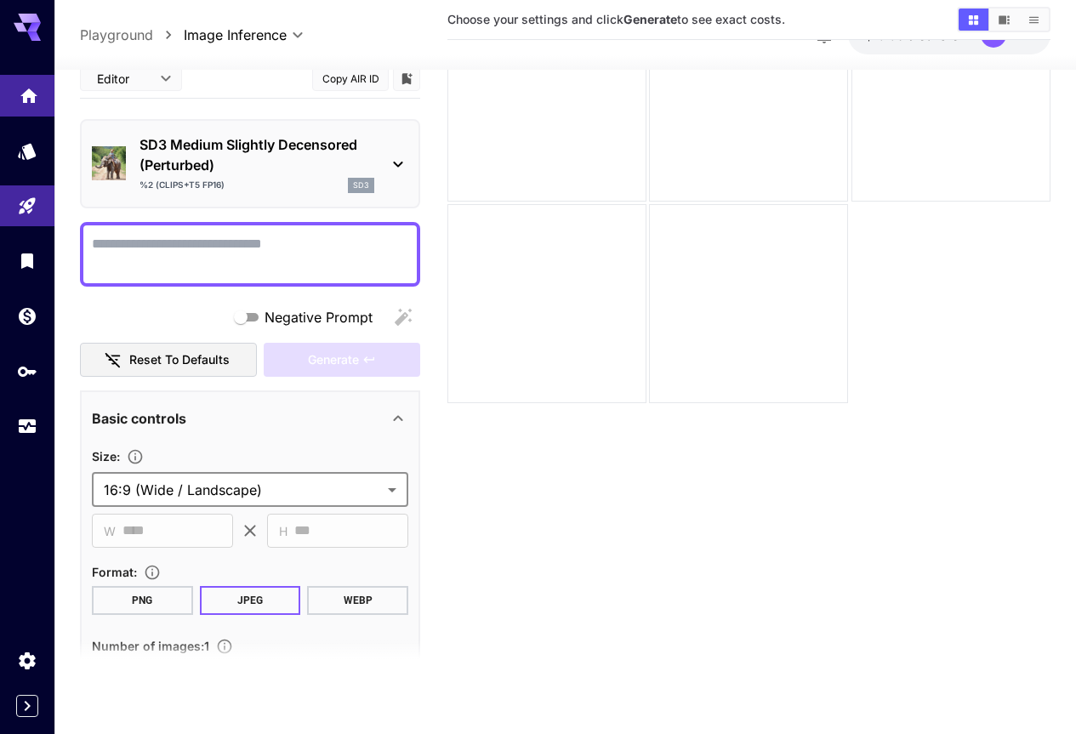
click at [34, 100] on icon "Home" at bounding box center [29, 91] width 20 height 20
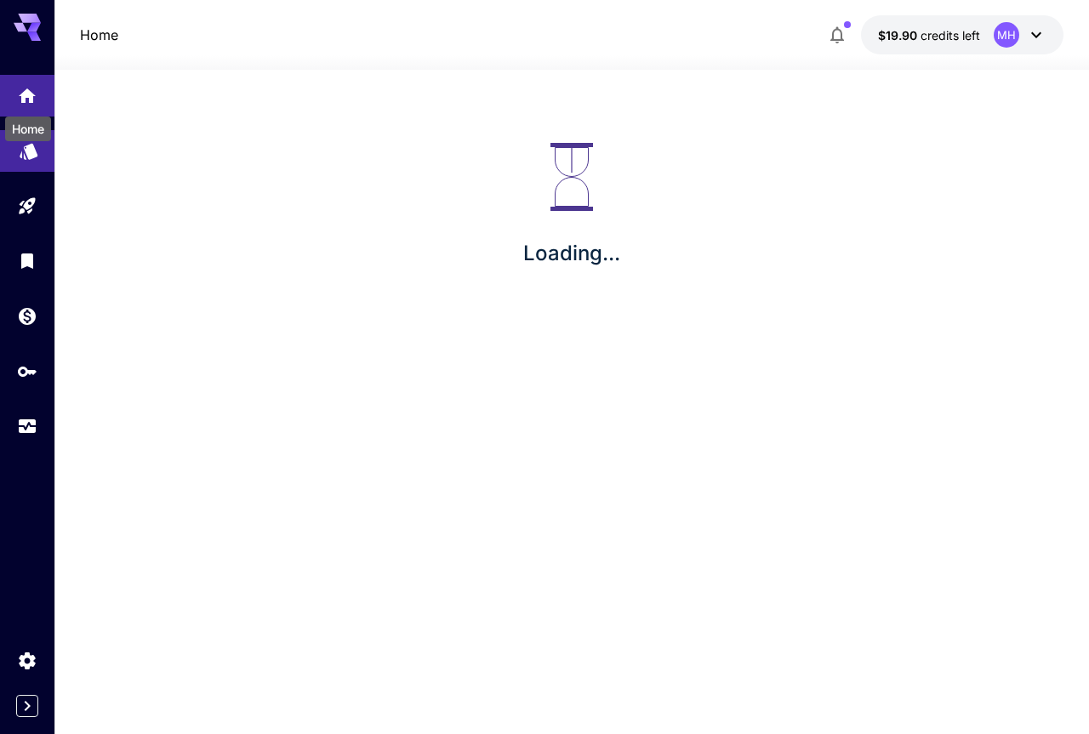
click at [29, 155] on icon "Models" at bounding box center [29, 147] width 20 height 20
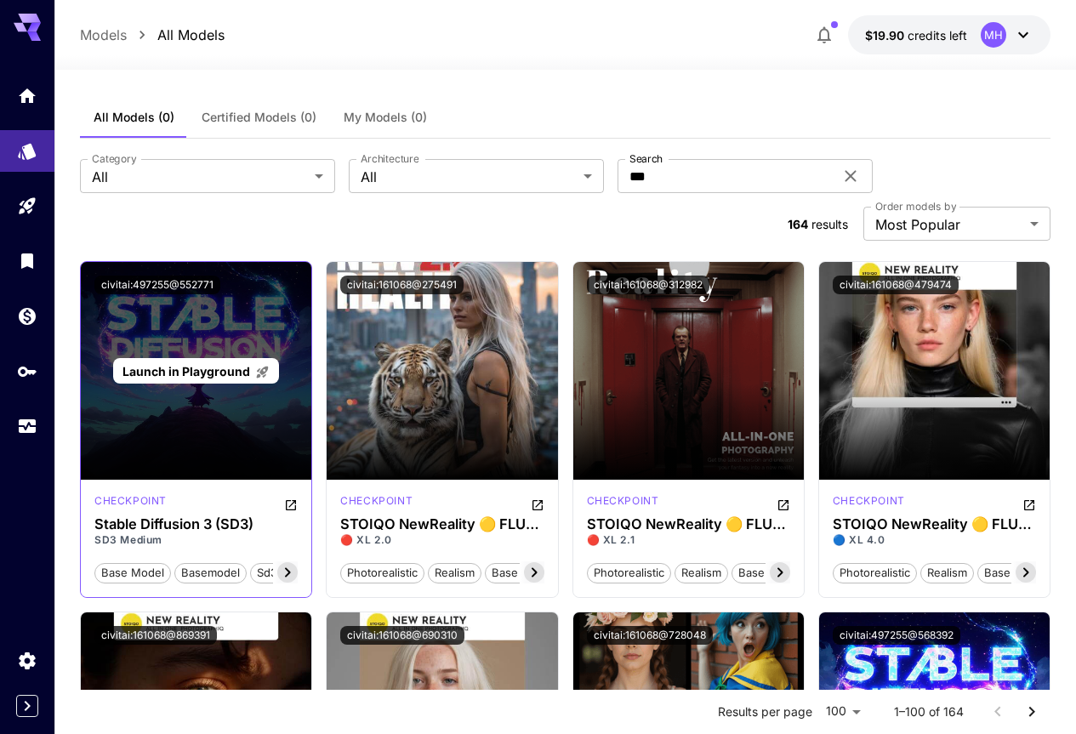
click at [192, 356] on div "Launch in Playground" at bounding box center [196, 371] width 231 height 218
click at [192, 364] on span "Launch in Playground" at bounding box center [187, 371] width 128 height 14
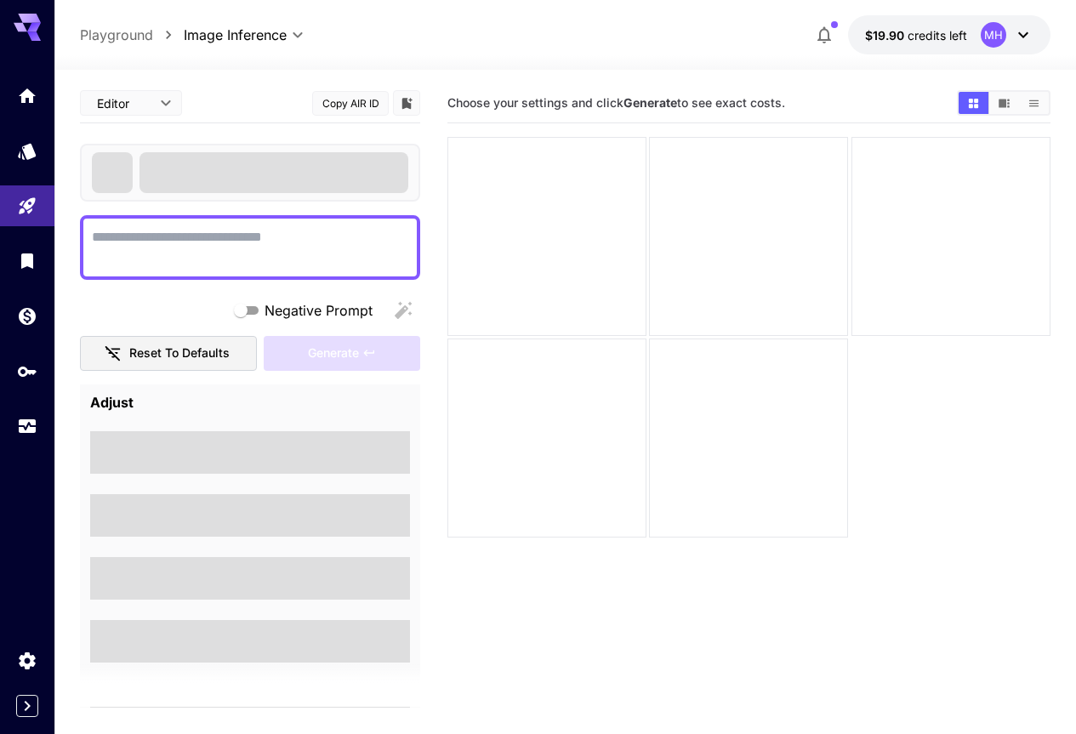
click at [355, 105] on button "Copy AIR ID" at bounding box center [350, 103] width 77 height 25
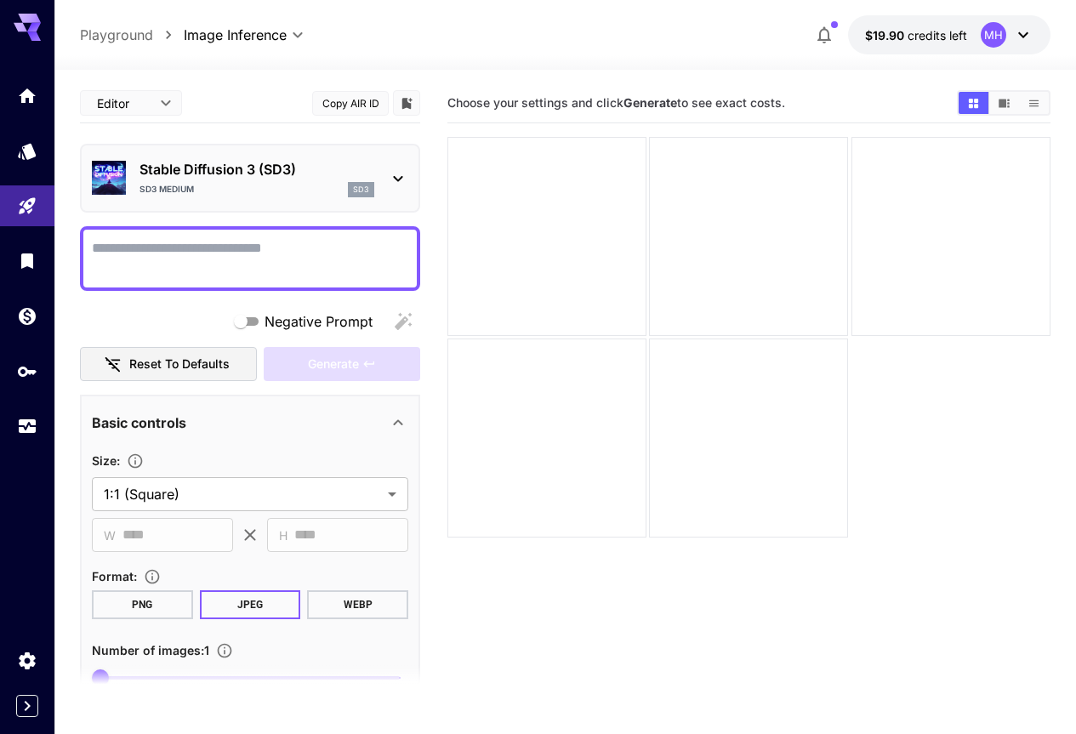
click at [403, 171] on icon at bounding box center [398, 178] width 20 height 20
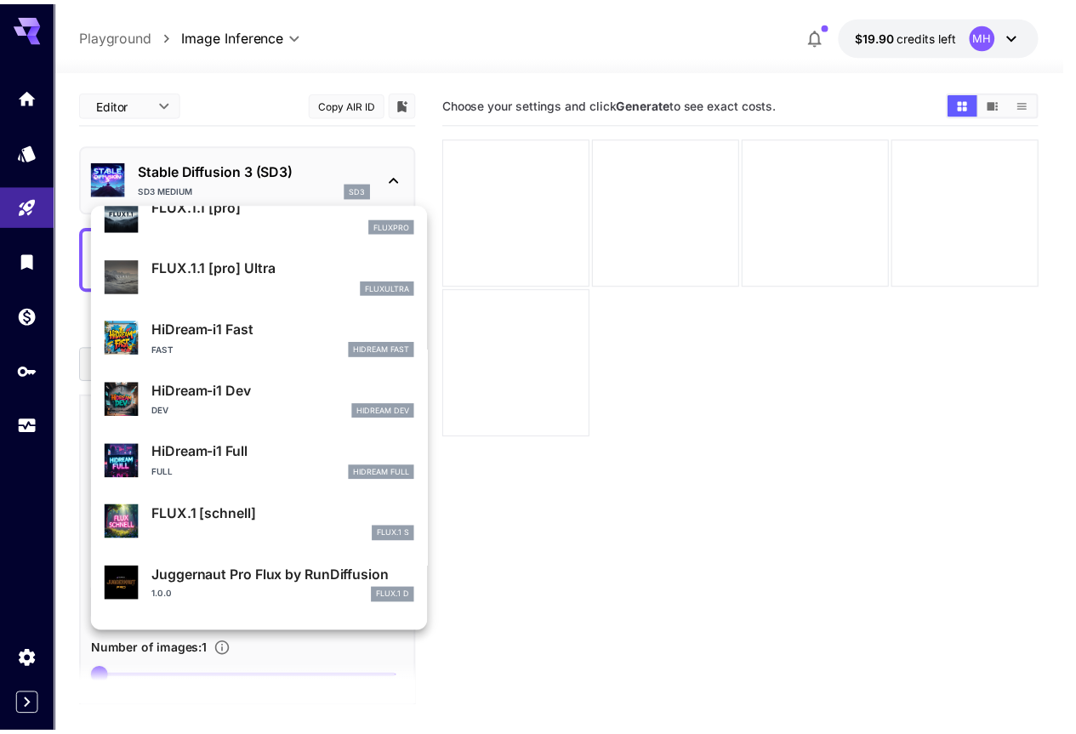
scroll to position [1439, 0]
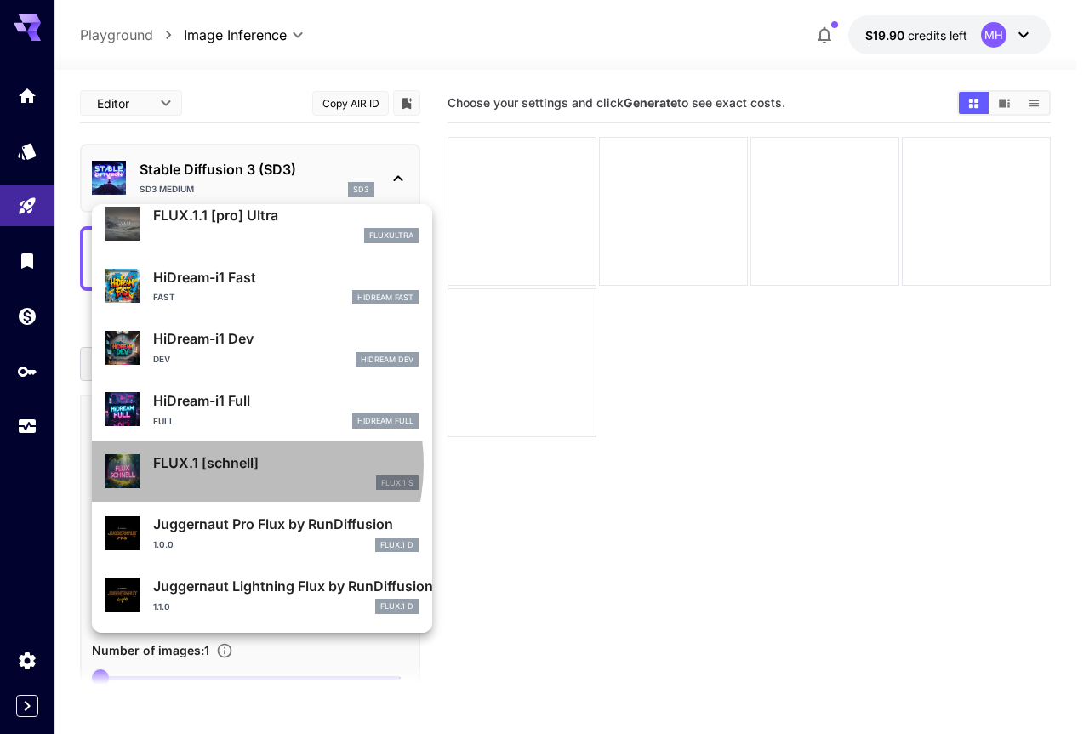
click at [228, 465] on p "FLUX.1 [schnell]" at bounding box center [285, 463] width 265 height 20
type input "*"
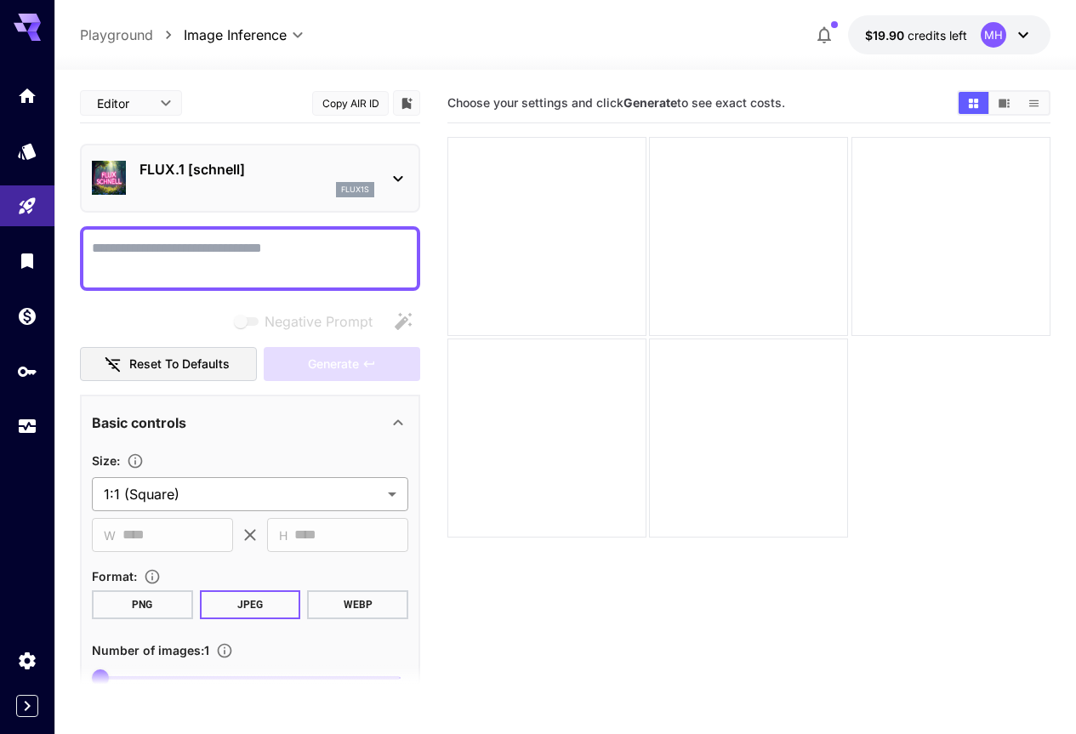
click at [392, 492] on body "**********" at bounding box center [538, 434] width 1076 height 869
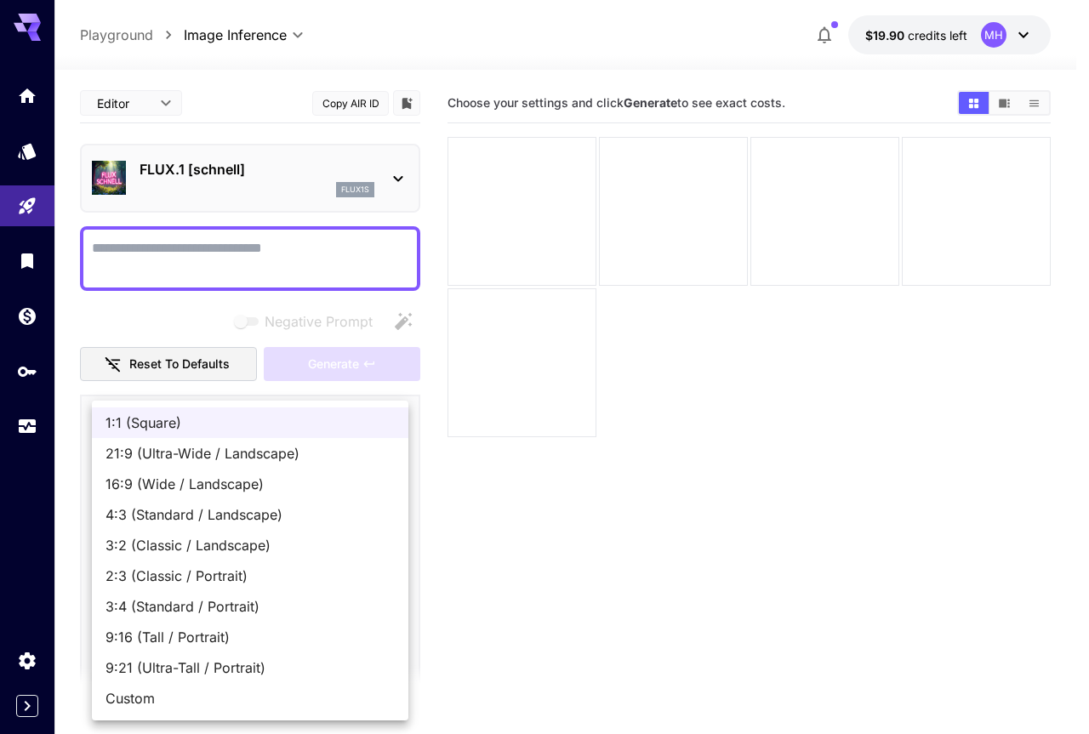
click at [171, 482] on span "16:9 (Wide / Landscape)" at bounding box center [249, 484] width 289 height 20
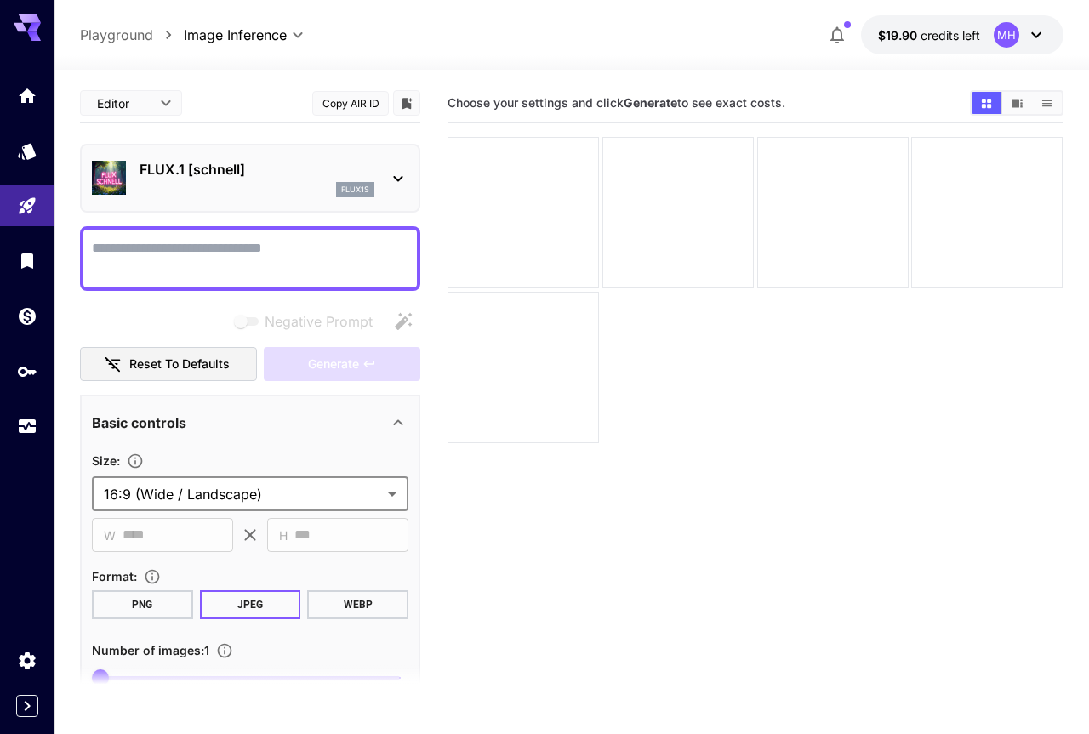
type input "**********"
type input "****"
type input "***"
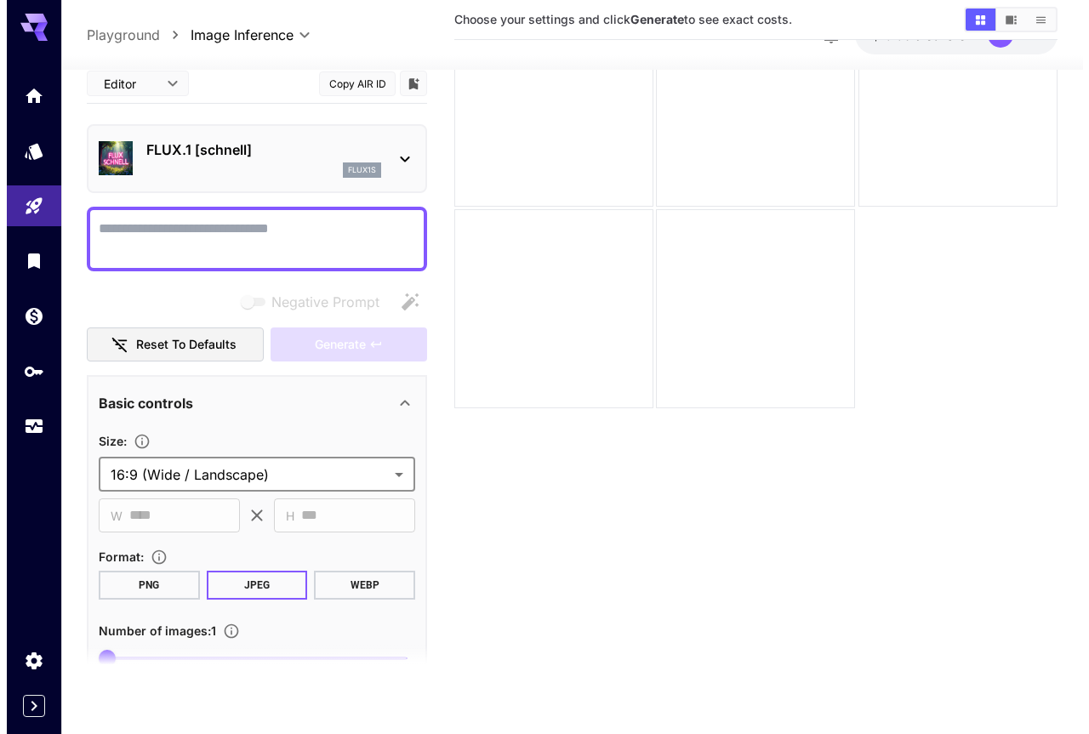
scroll to position [134, 0]
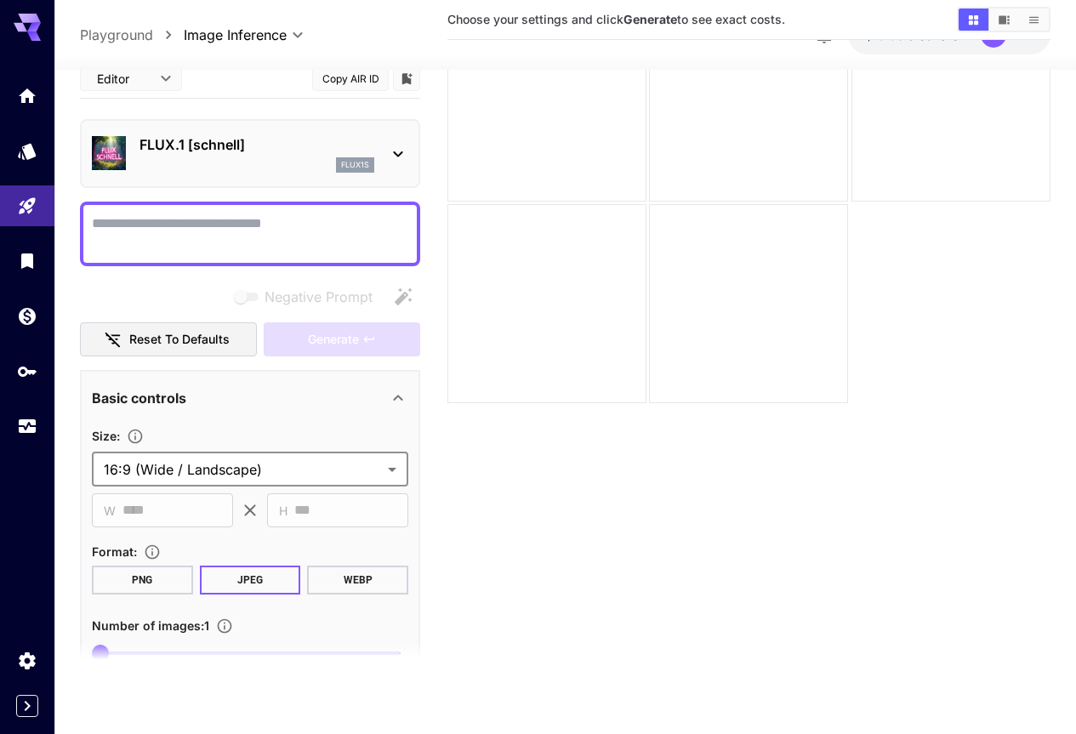
click at [141, 575] on button "PNG" at bounding box center [142, 580] width 101 height 29
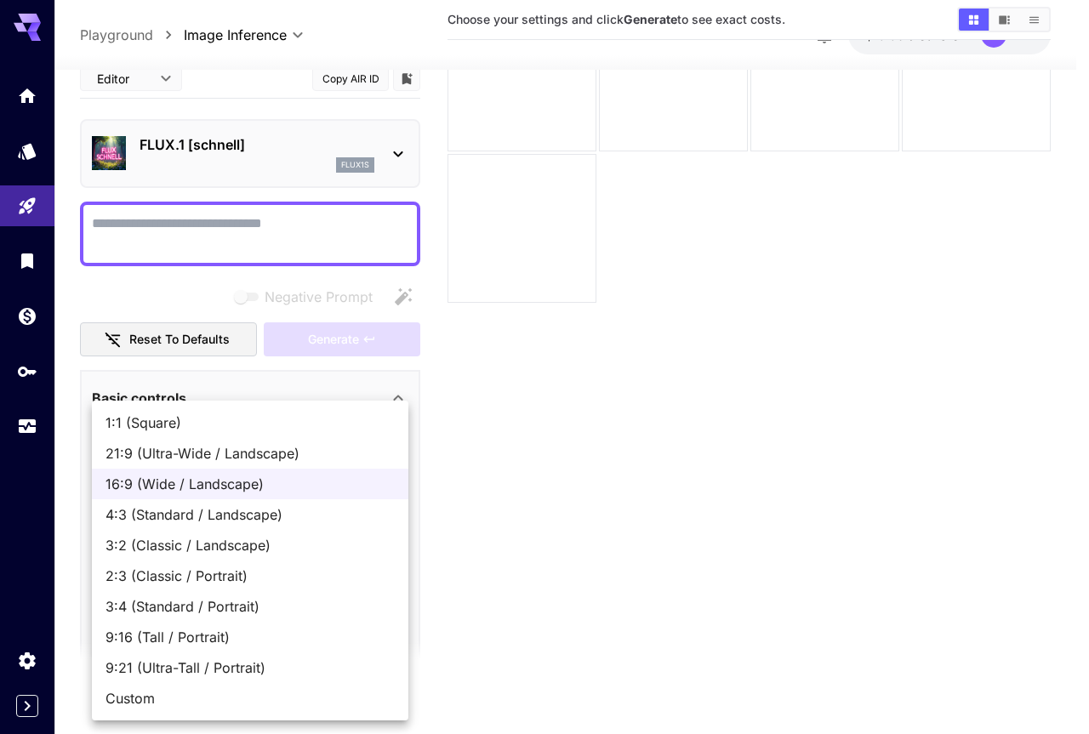
drag, startPoint x: 338, startPoint y: 460, endPoint x: 601, endPoint y: 613, distance: 303.8
click at [601, 613] on body "**********" at bounding box center [544, 300] width 1089 height 869
click at [678, 575] on div at bounding box center [544, 367] width 1089 height 734
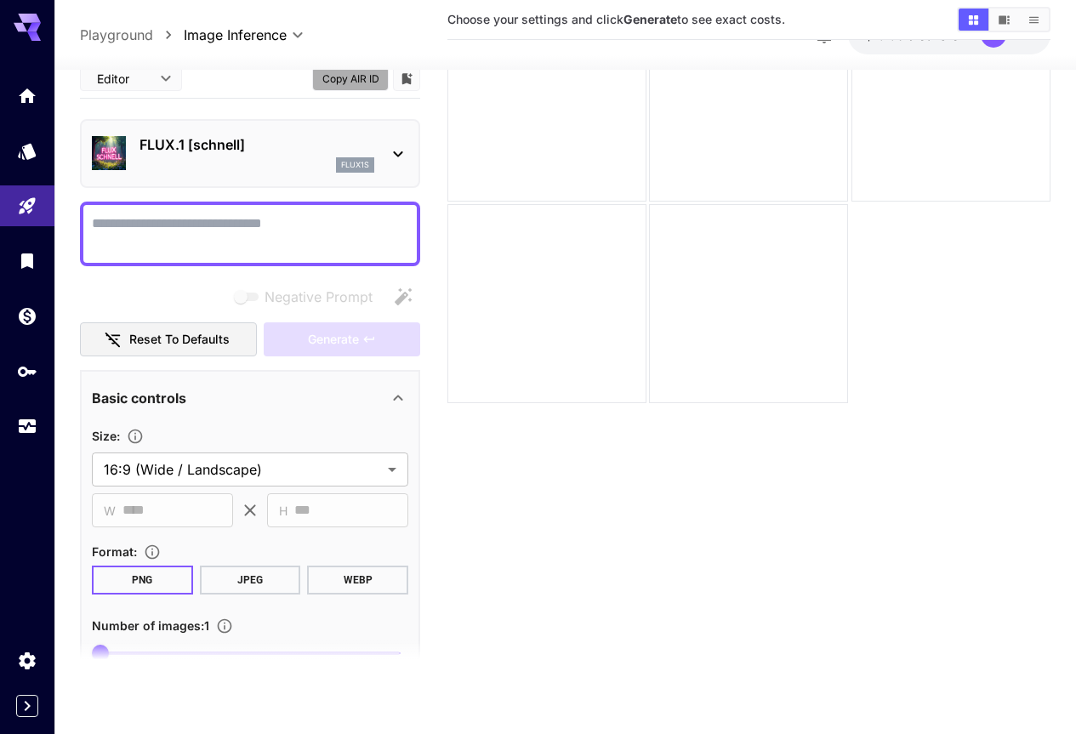
click at [367, 79] on button "Copy AIR ID" at bounding box center [350, 78] width 77 height 25
click at [393, 157] on icon at bounding box center [398, 154] width 20 height 20
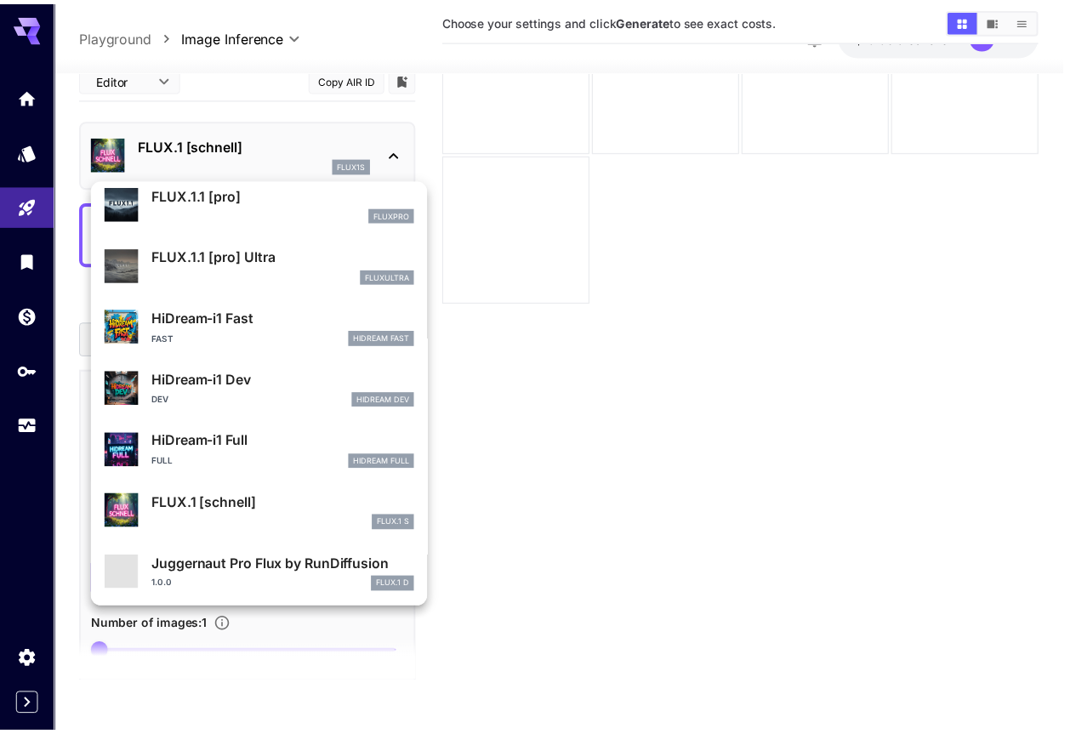
scroll to position [1439, 0]
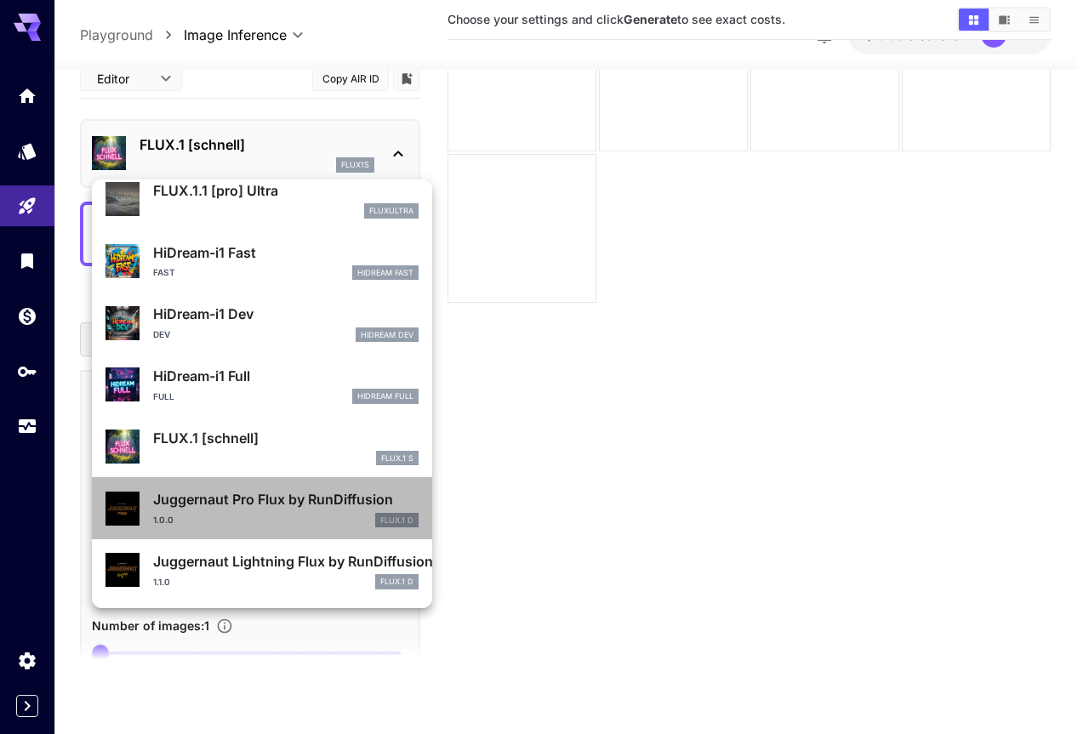
click at [284, 503] on p "Juggernaut Pro Flux by RunDiffusion" at bounding box center [285, 499] width 265 height 20
type input "**"
type input "*"
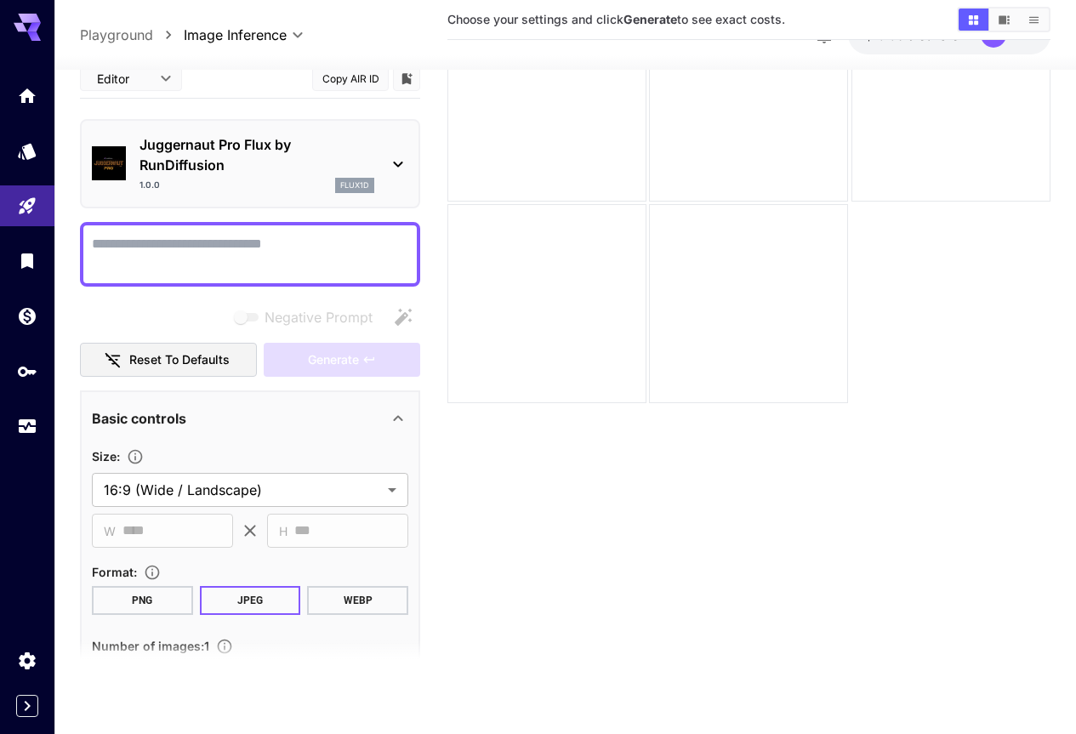
click at [368, 72] on button "Copy AIR ID" at bounding box center [350, 78] width 77 height 25
click at [136, 254] on textarea "Negative Prompt" at bounding box center [250, 254] width 316 height 41
paste textarea "**********"
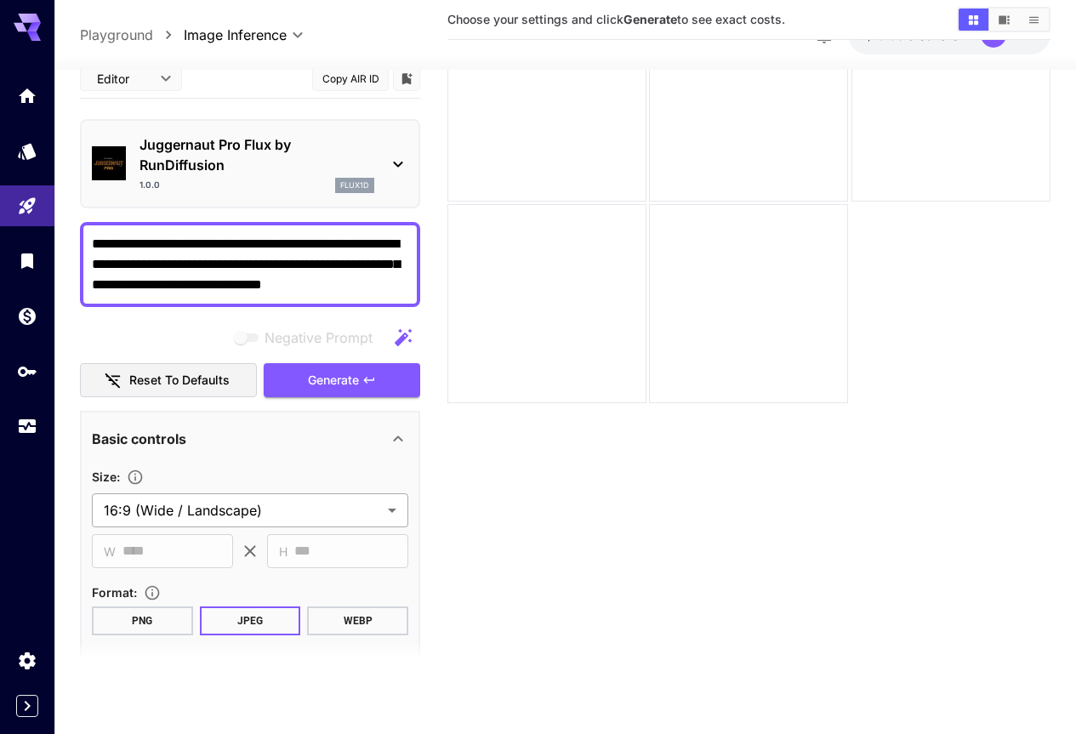
type textarea "**********"
click at [386, 506] on body "**********" at bounding box center [538, 300] width 1076 height 869
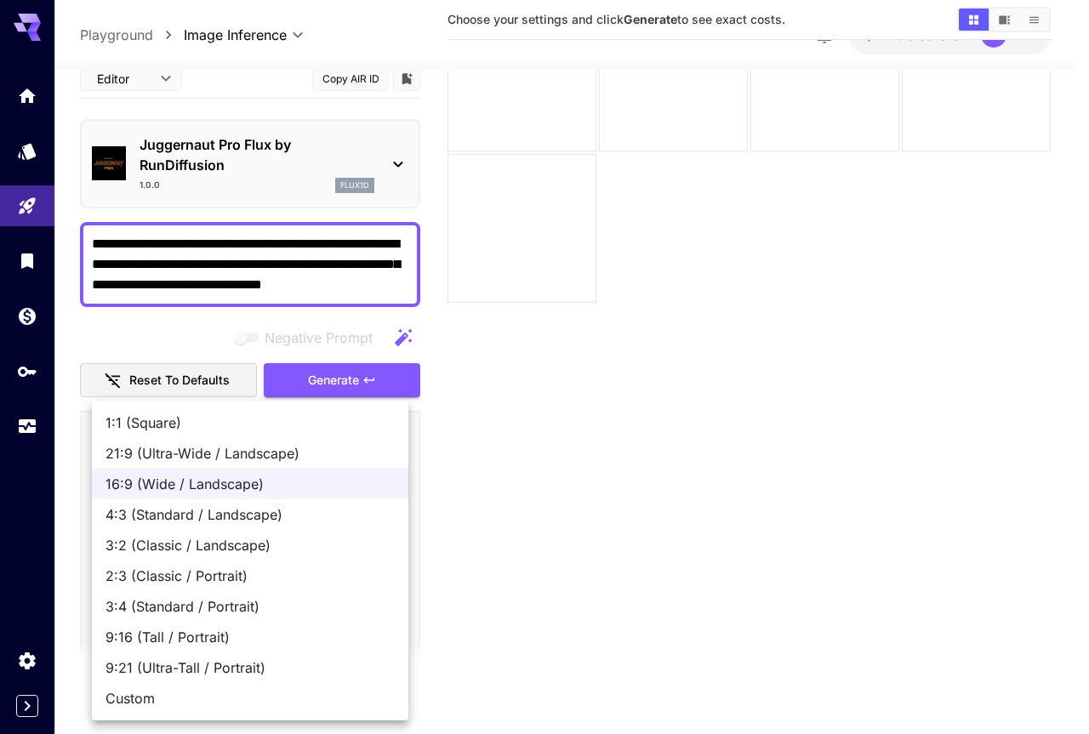
click at [188, 485] on span "16:9 (Wide / Landscape)" at bounding box center [249, 484] width 289 height 20
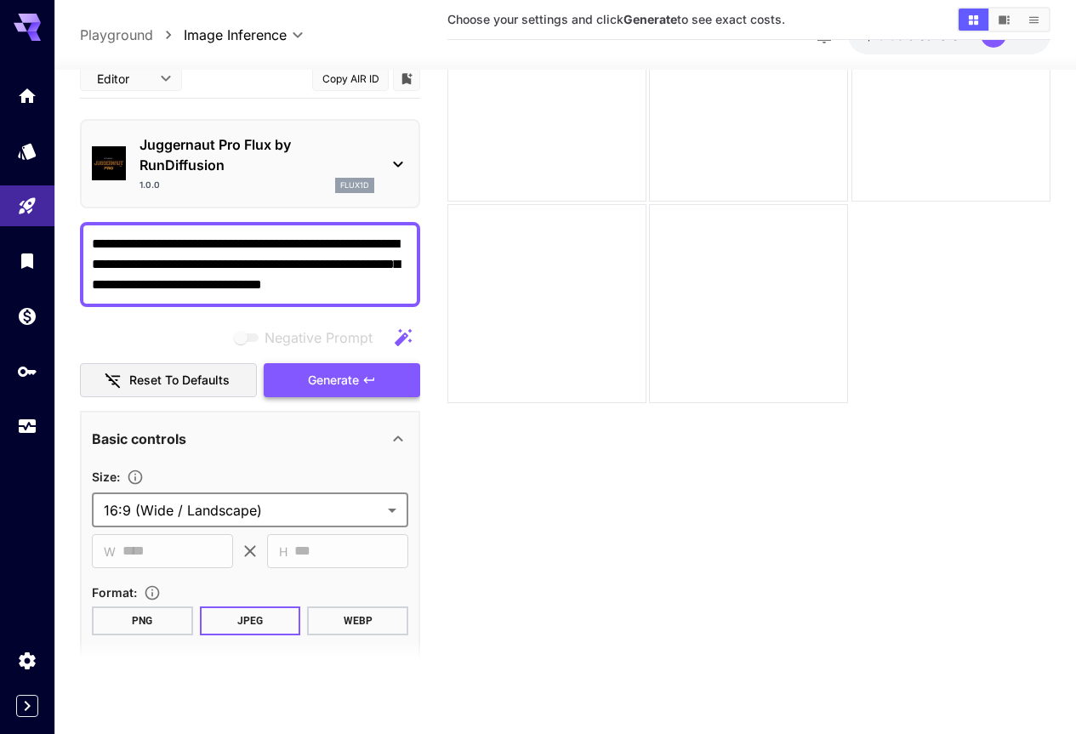
click at [342, 383] on span "Generate" at bounding box center [333, 380] width 51 height 21
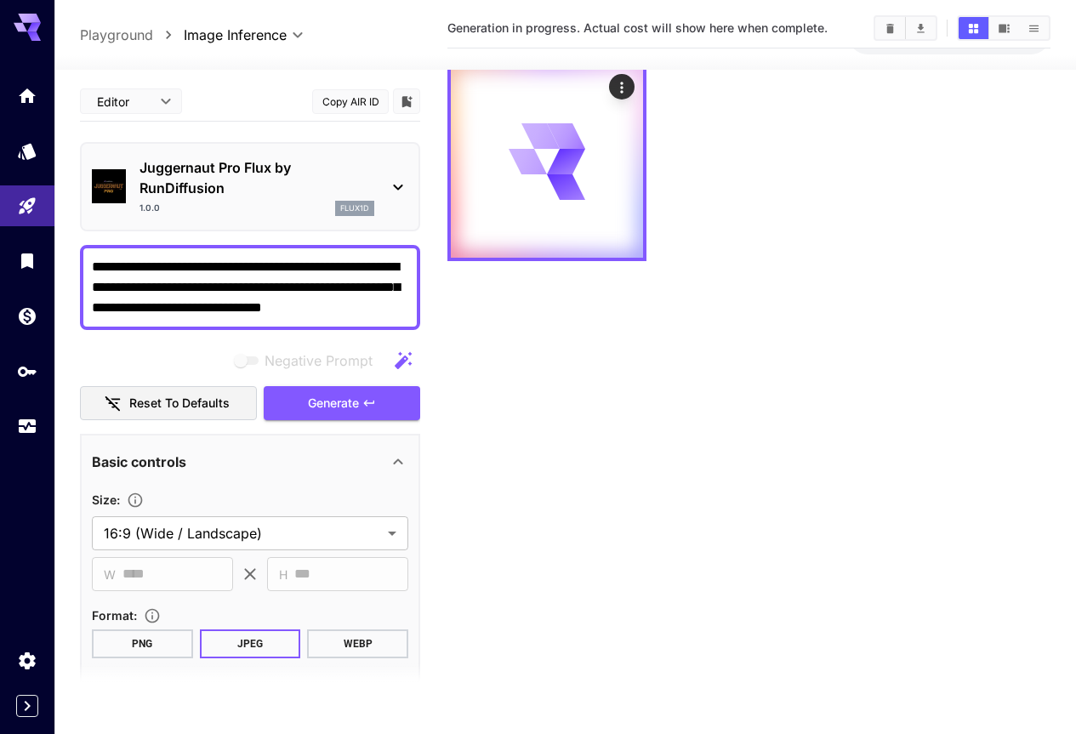
scroll to position [61, 0]
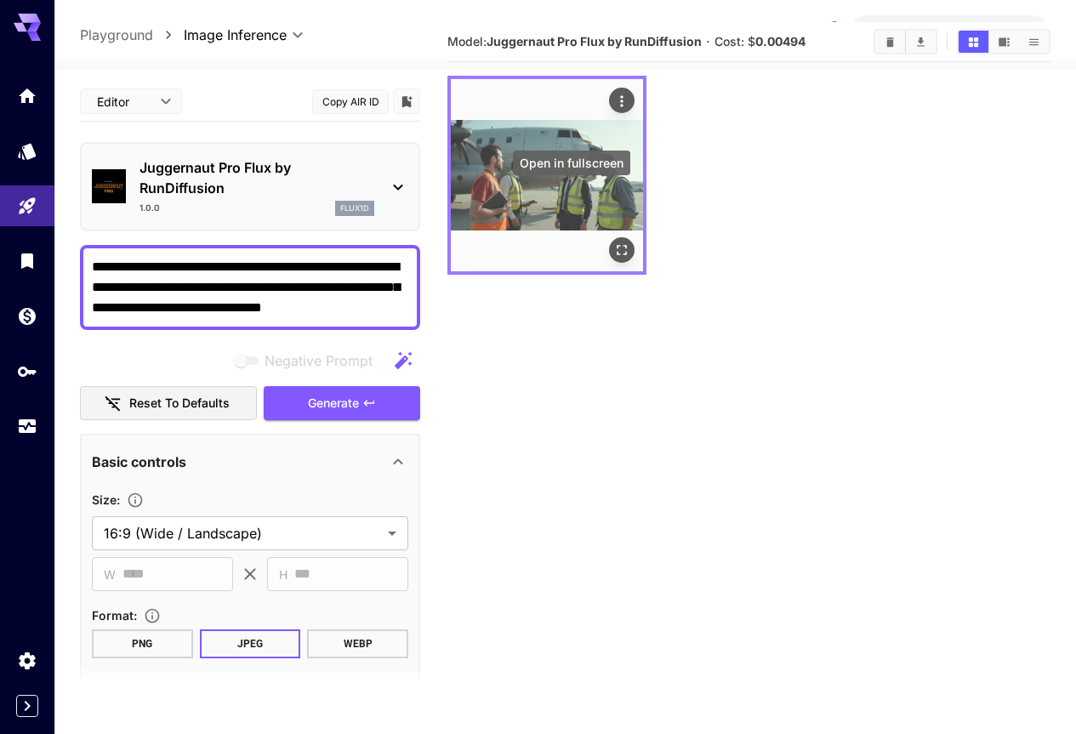
click at [617, 245] on icon "Open in fullscreen" at bounding box center [622, 250] width 10 height 10
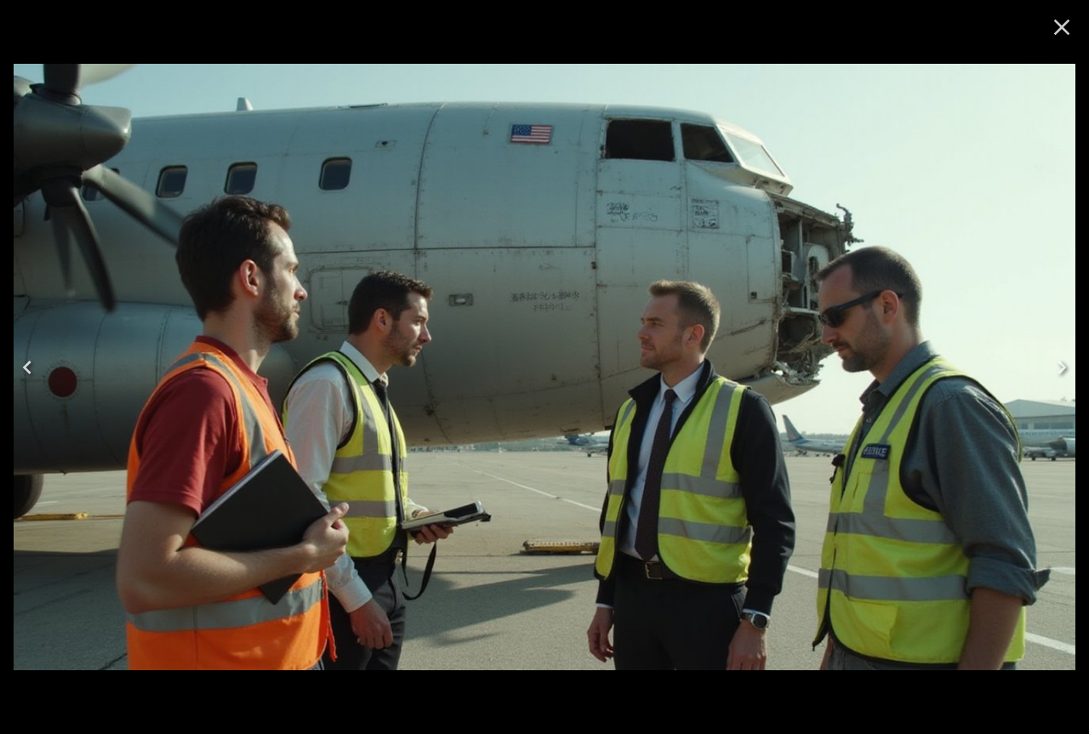
click at [1063, 26] on icon "Close" at bounding box center [1062, 28] width 16 height 16
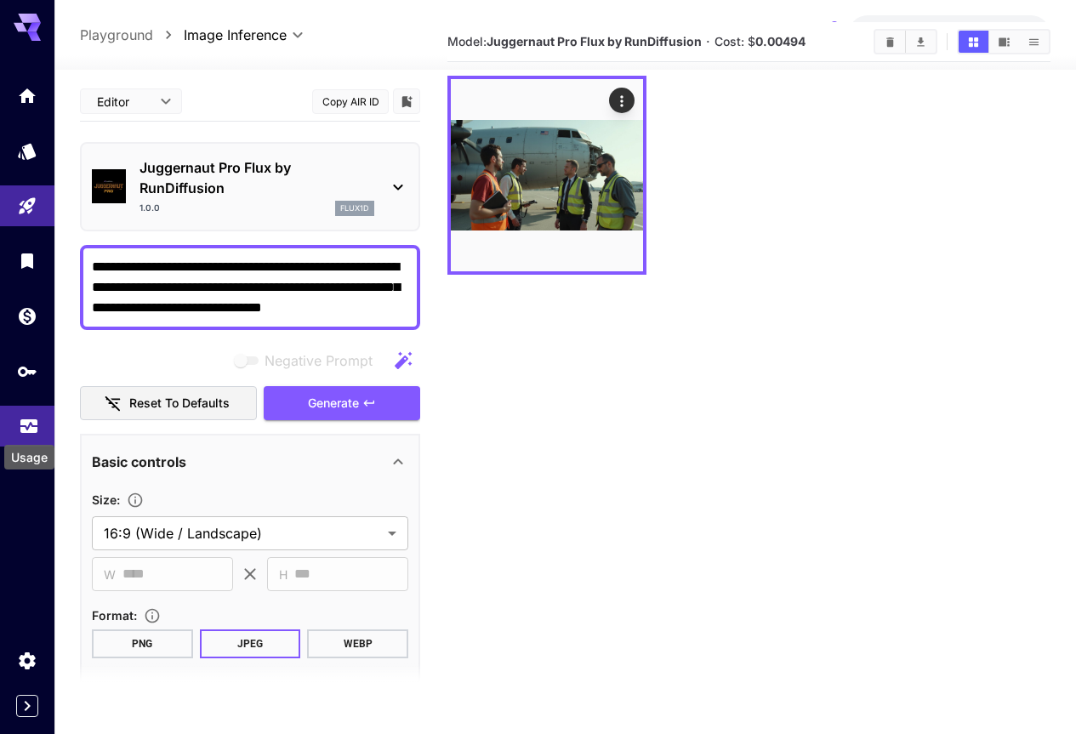
click at [30, 413] on icon "Usage" at bounding box center [29, 422] width 20 height 20
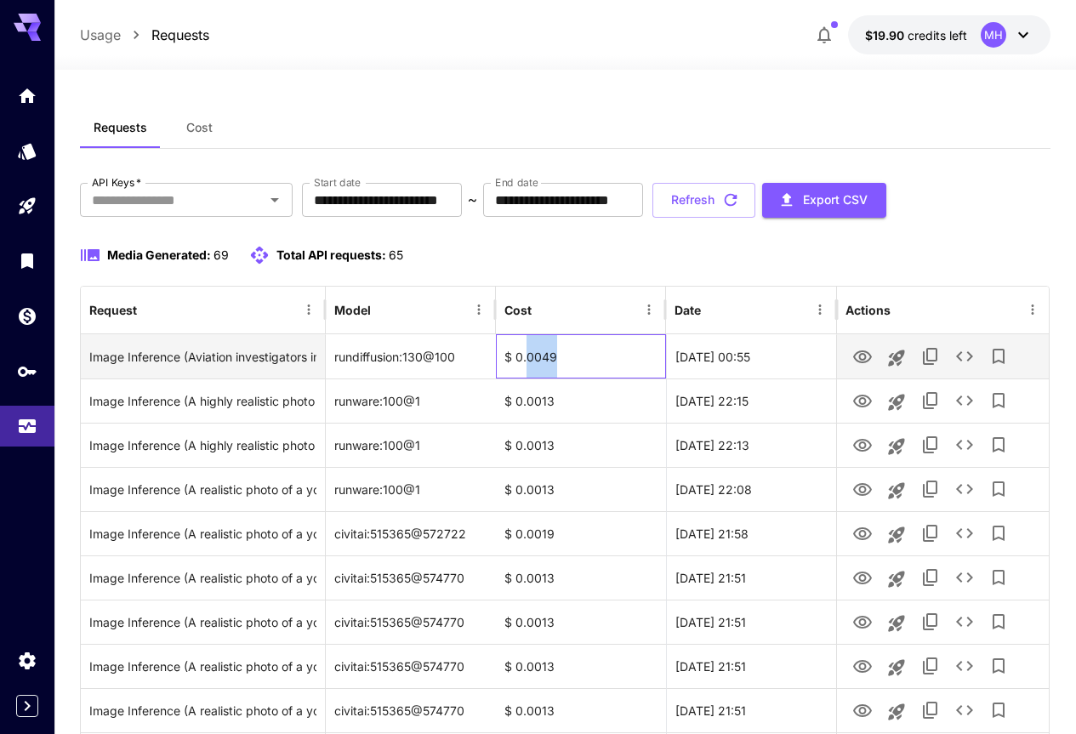
drag, startPoint x: 562, startPoint y: 351, endPoint x: 527, endPoint y: 358, distance: 35.5
click at [527, 358] on div "$ 0.0049" at bounding box center [581, 356] width 170 height 44
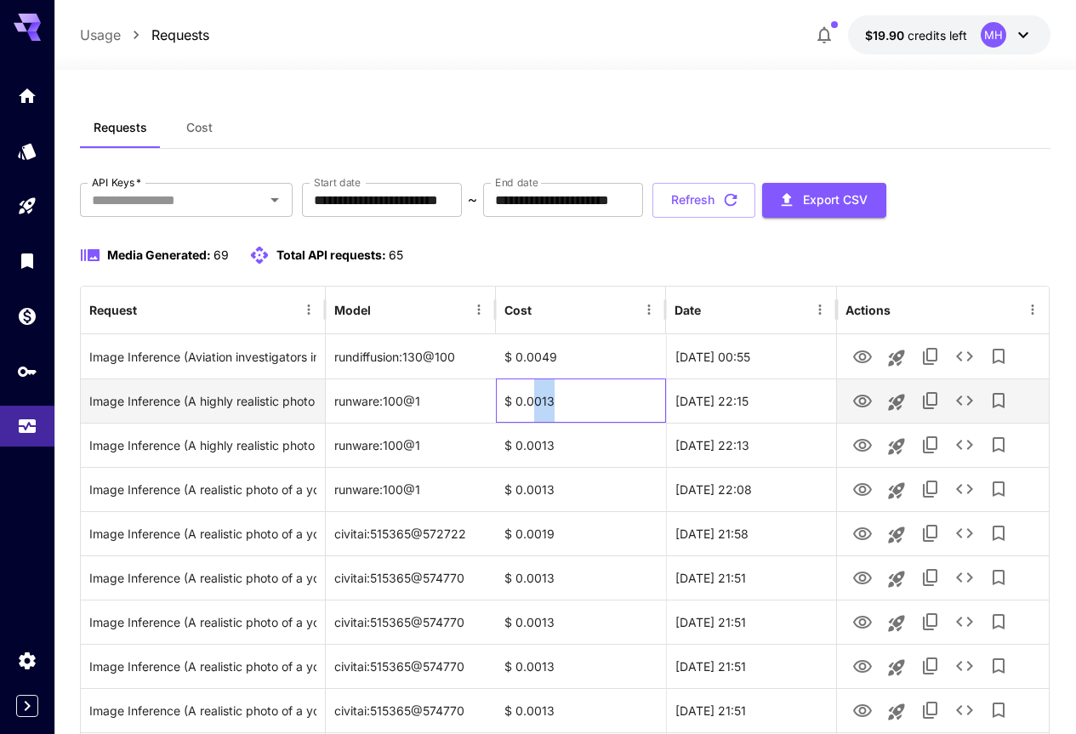
drag, startPoint x: 567, startPoint y: 402, endPoint x: 533, endPoint y: 402, distance: 34.0
click at [533, 402] on div "$ 0.0013" at bounding box center [581, 401] width 170 height 44
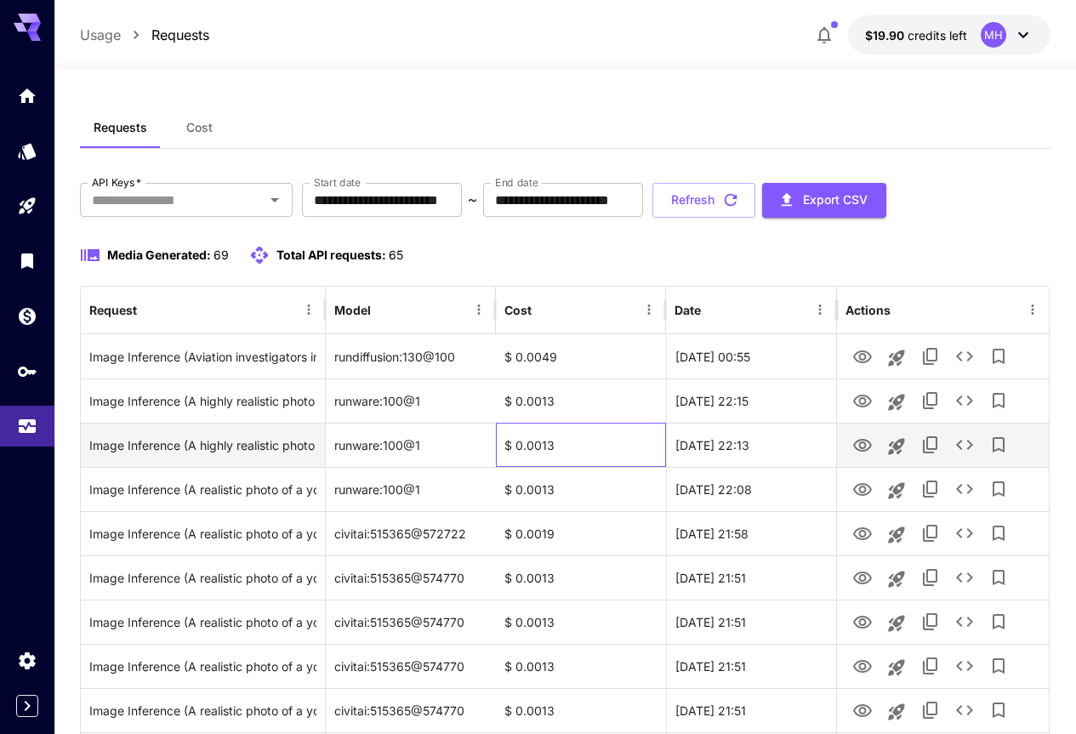
click at [577, 429] on div "$ 0.0013" at bounding box center [581, 445] width 170 height 44
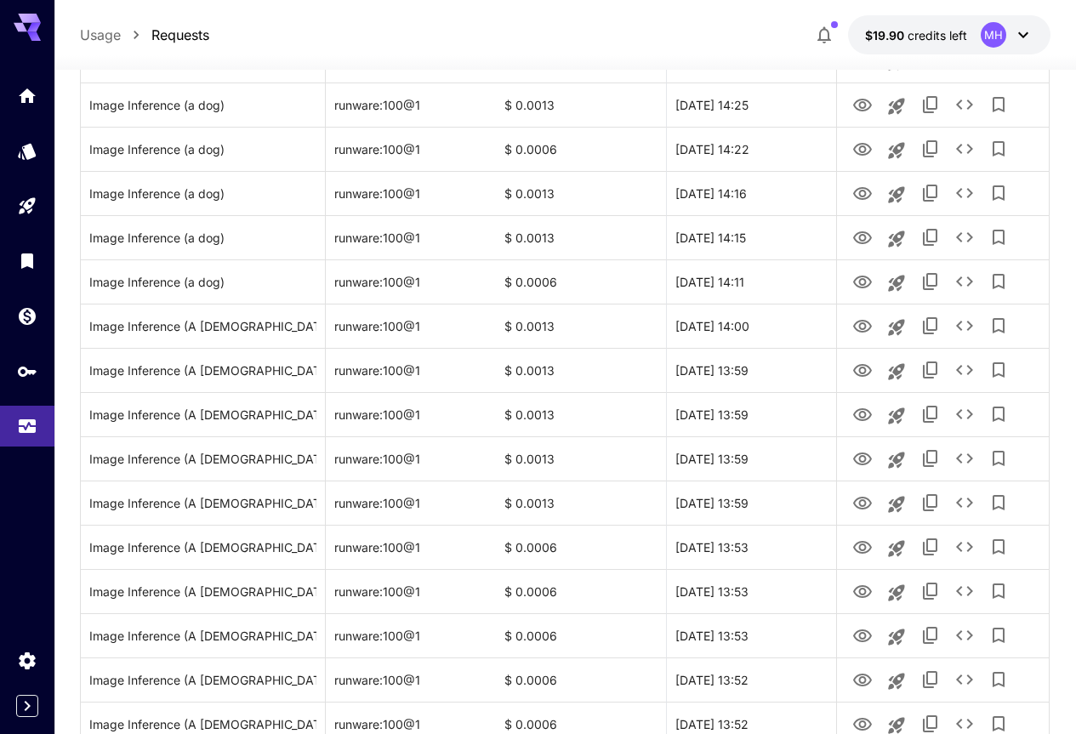
scroll to position [1909, 0]
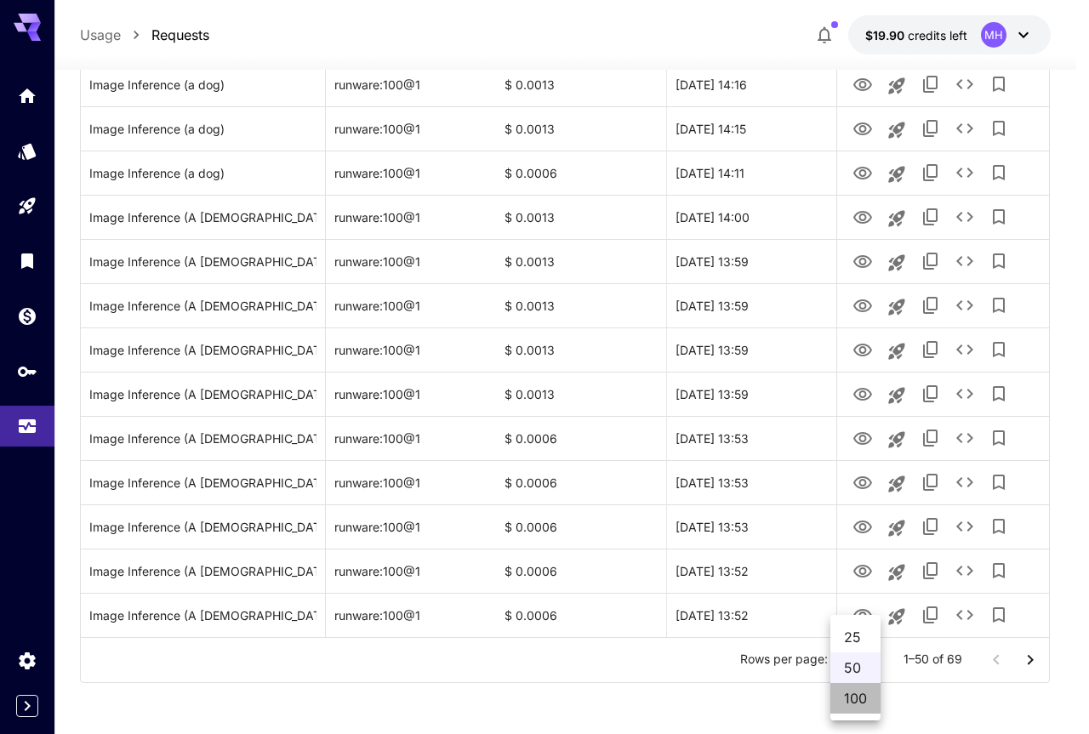
click at [858, 699] on li "100" at bounding box center [855, 698] width 50 height 31
type input "***"
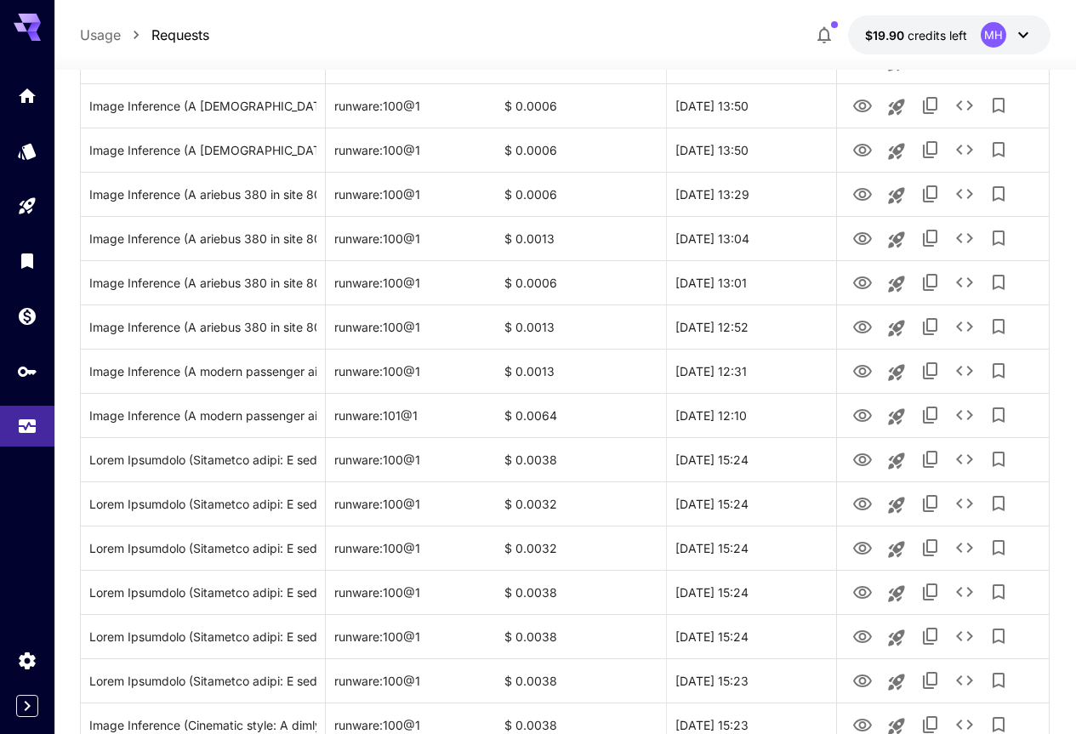
scroll to position [2750, 0]
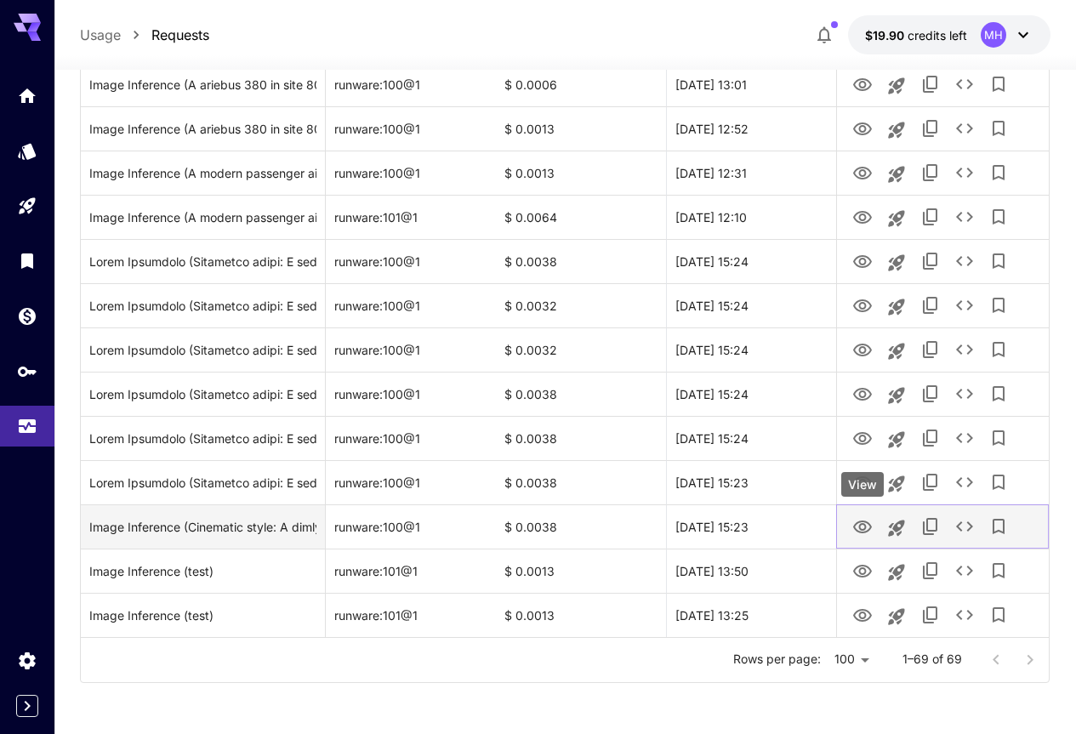
click at [866, 524] on icon "View" at bounding box center [862, 527] width 20 height 20
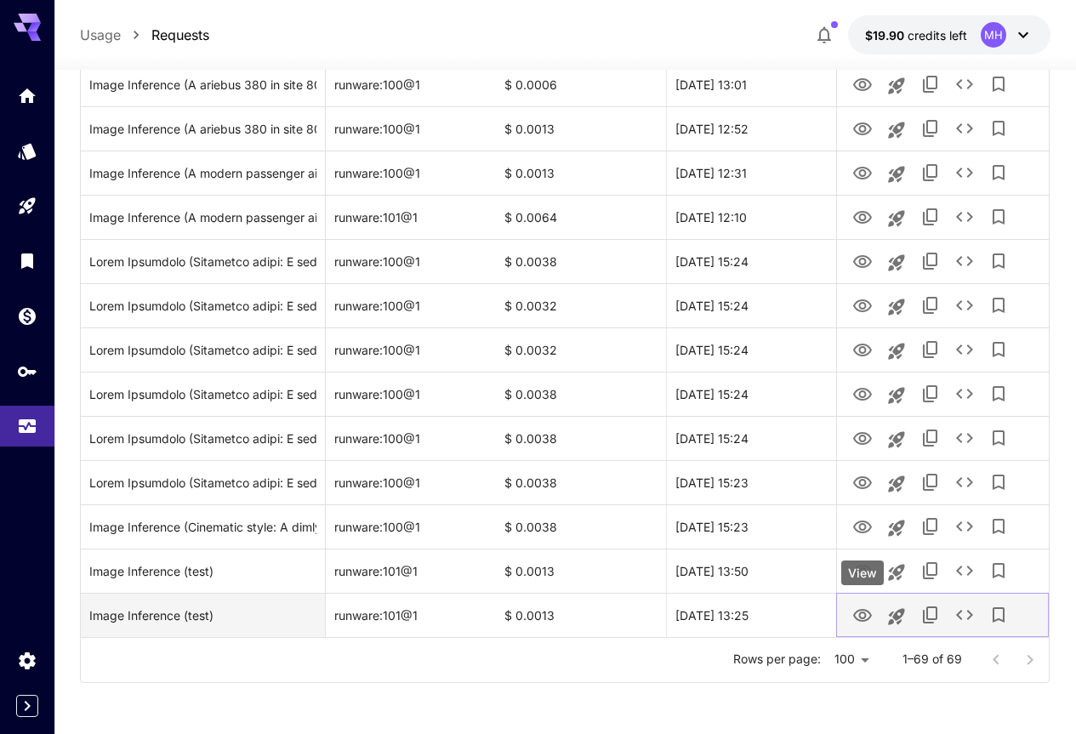
click at [858, 609] on icon "View" at bounding box center [862, 616] width 20 height 20
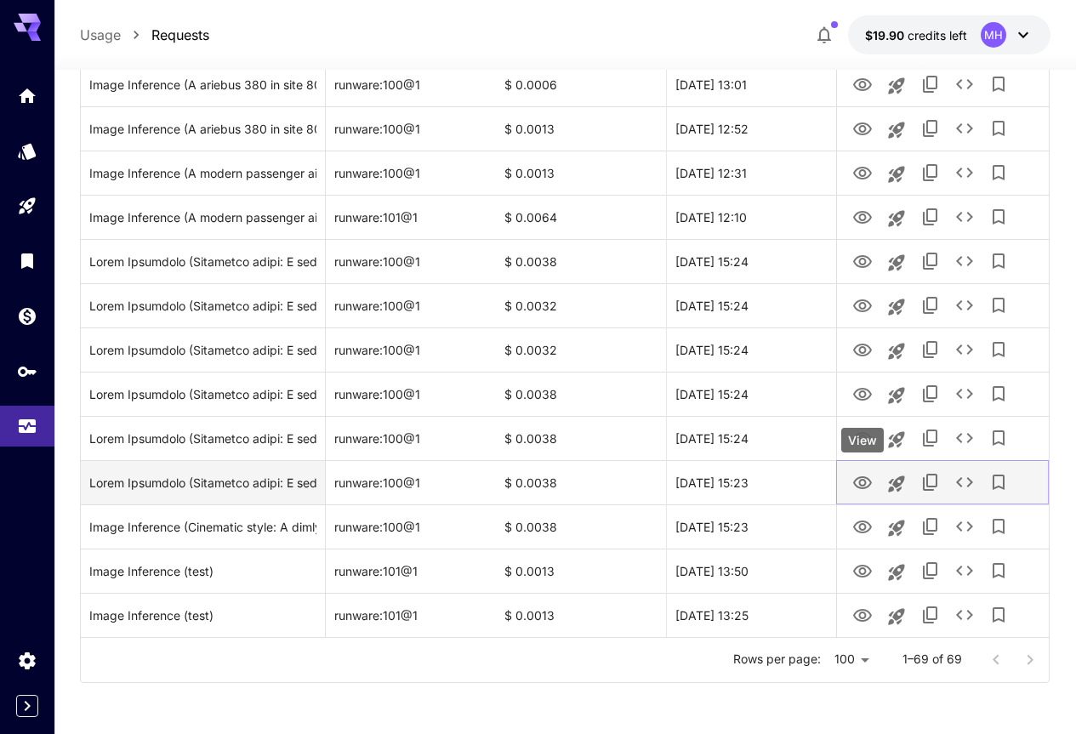
click at [865, 484] on icon "View" at bounding box center [862, 482] width 19 height 13
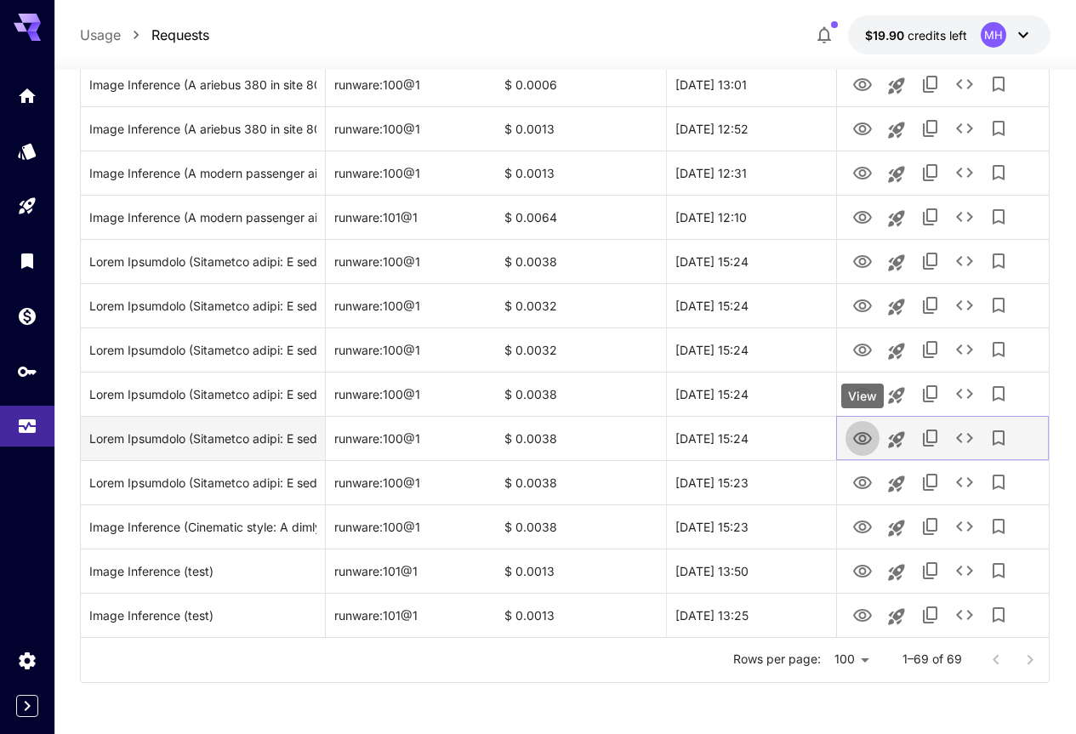
click at [857, 437] on icon "View" at bounding box center [862, 439] width 20 height 20
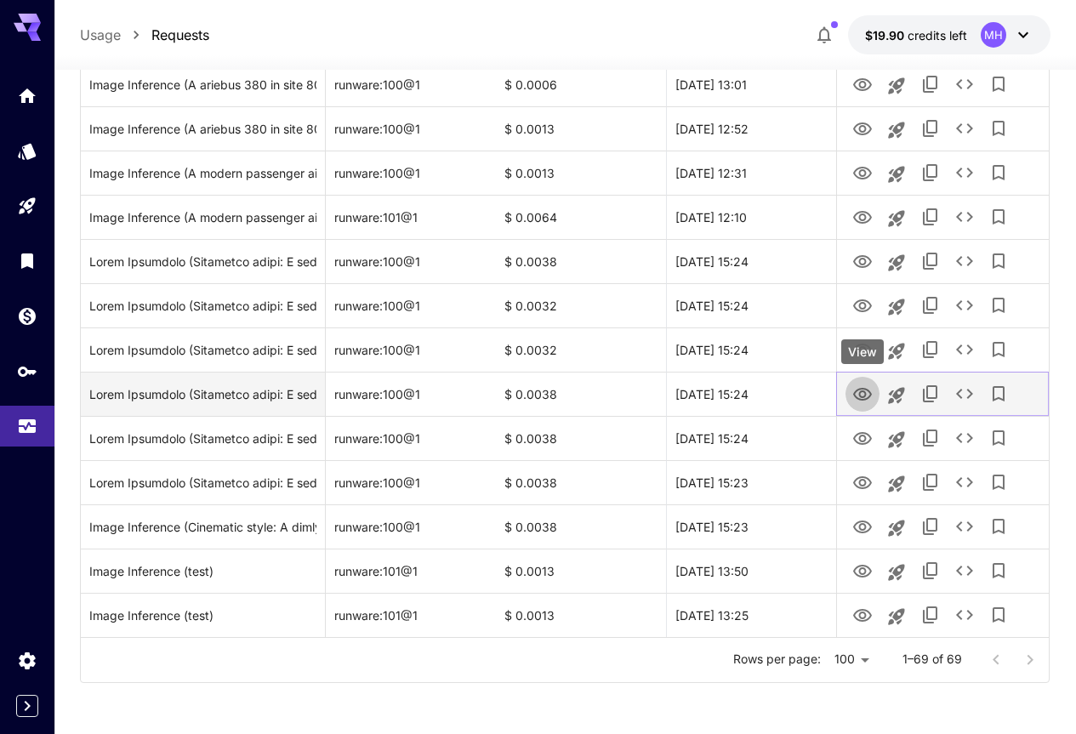
click at [865, 397] on icon "View" at bounding box center [862, 395] width 20 height 20
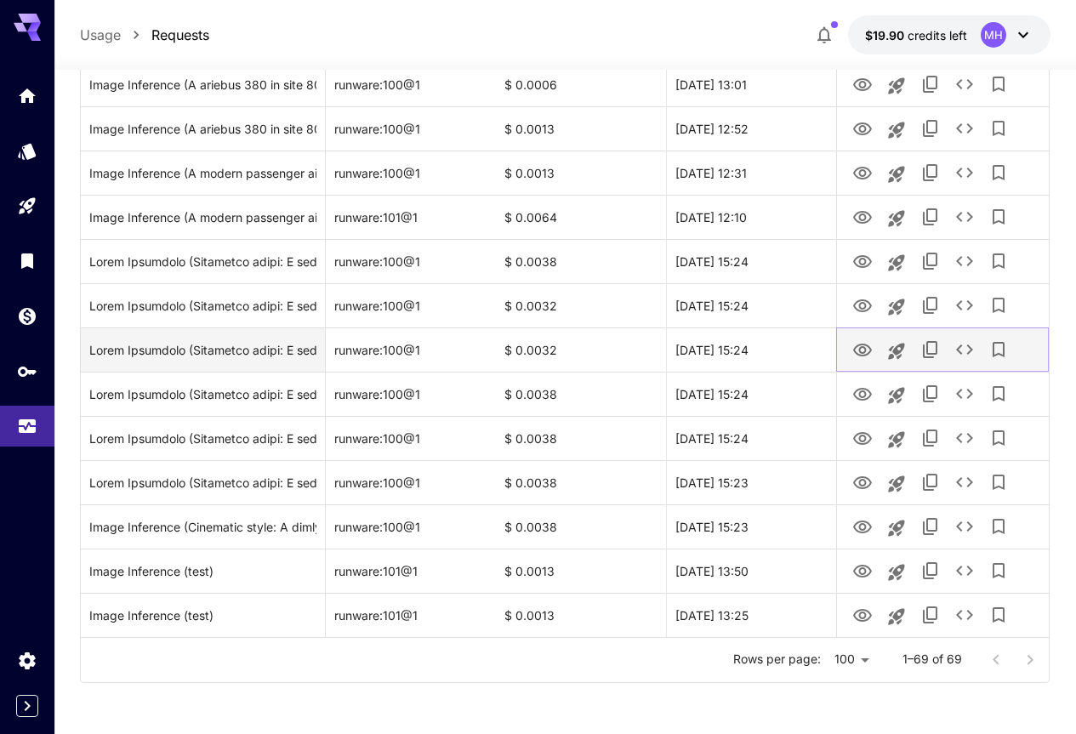
click at [860, 352] on icon "View" at bounding box center [862, 350] width 19 height 13
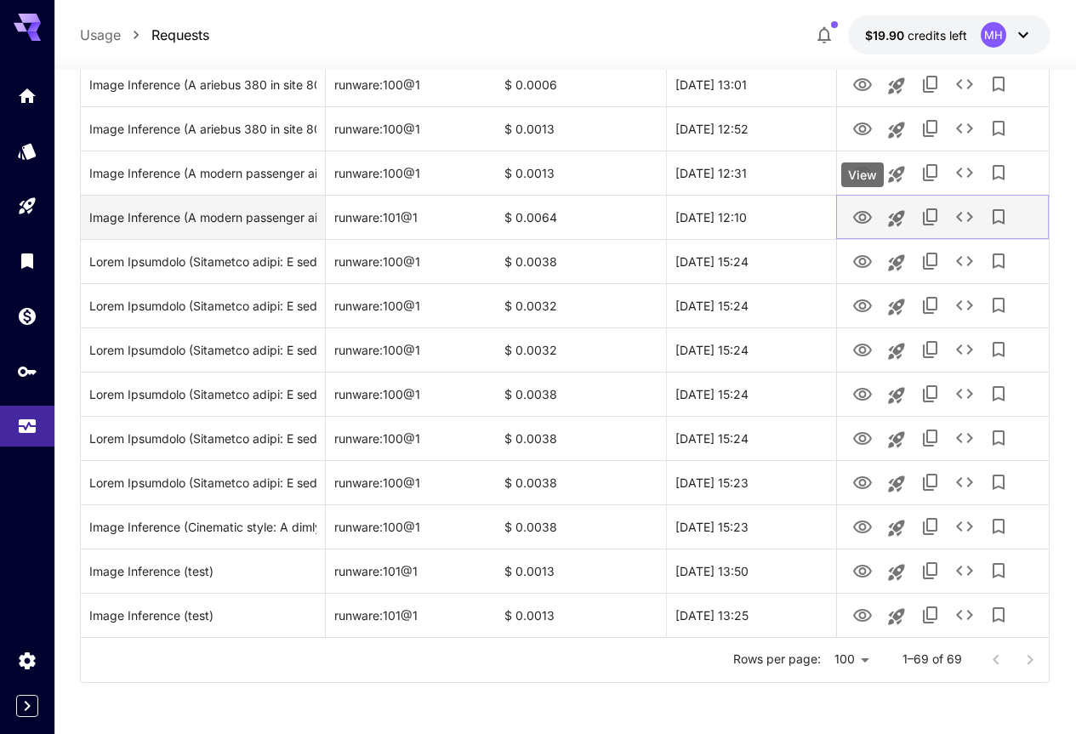
click at [864, 215] on icon "View" at bounding box center [862, 217] width 19 height 13
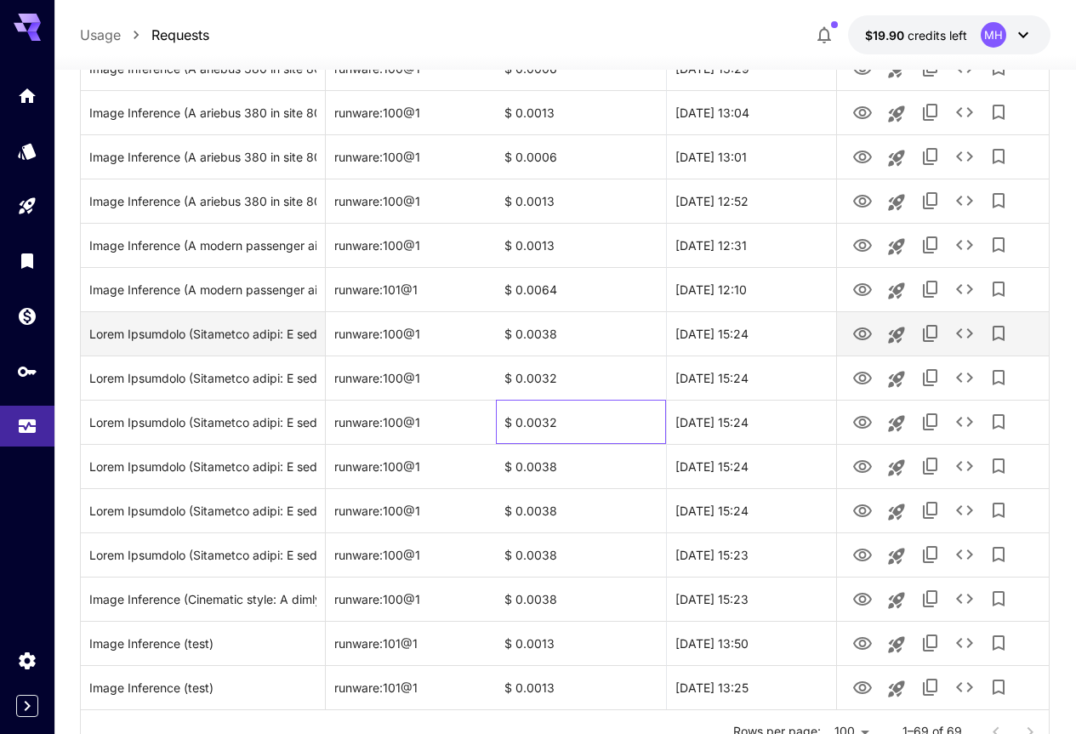
scroll to position [2669, 0]
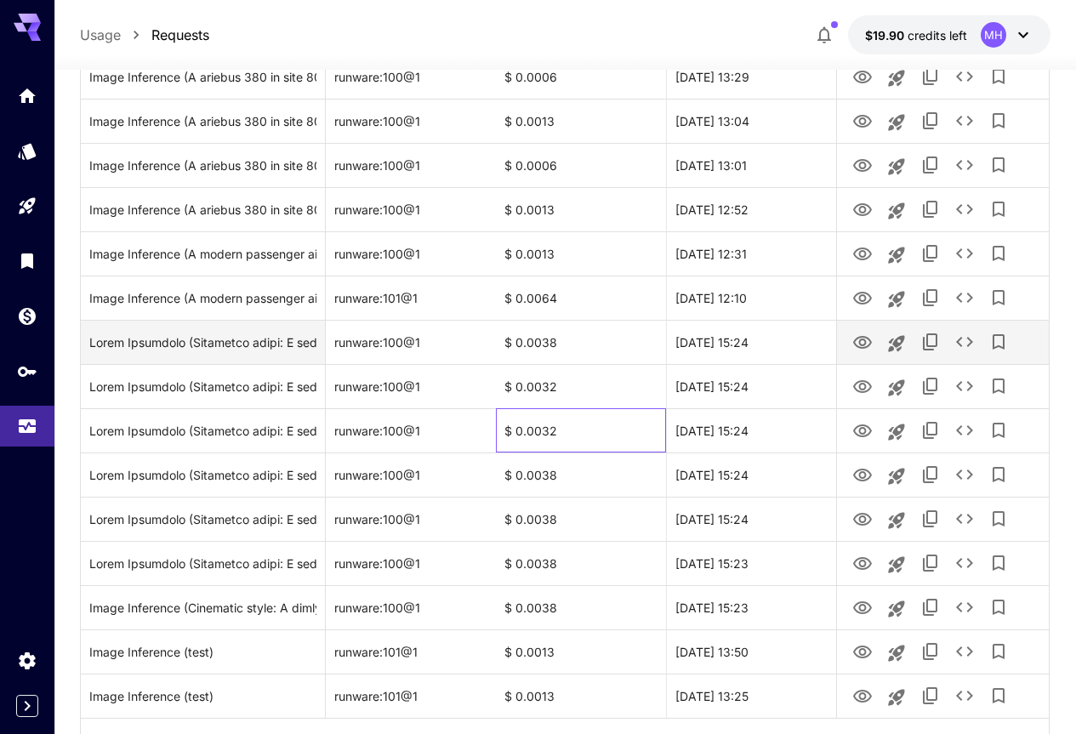
drag, startPoint x: 578, startPoint y: 336, endPoint x: 579, endPoint y: 303, distance: 33.2
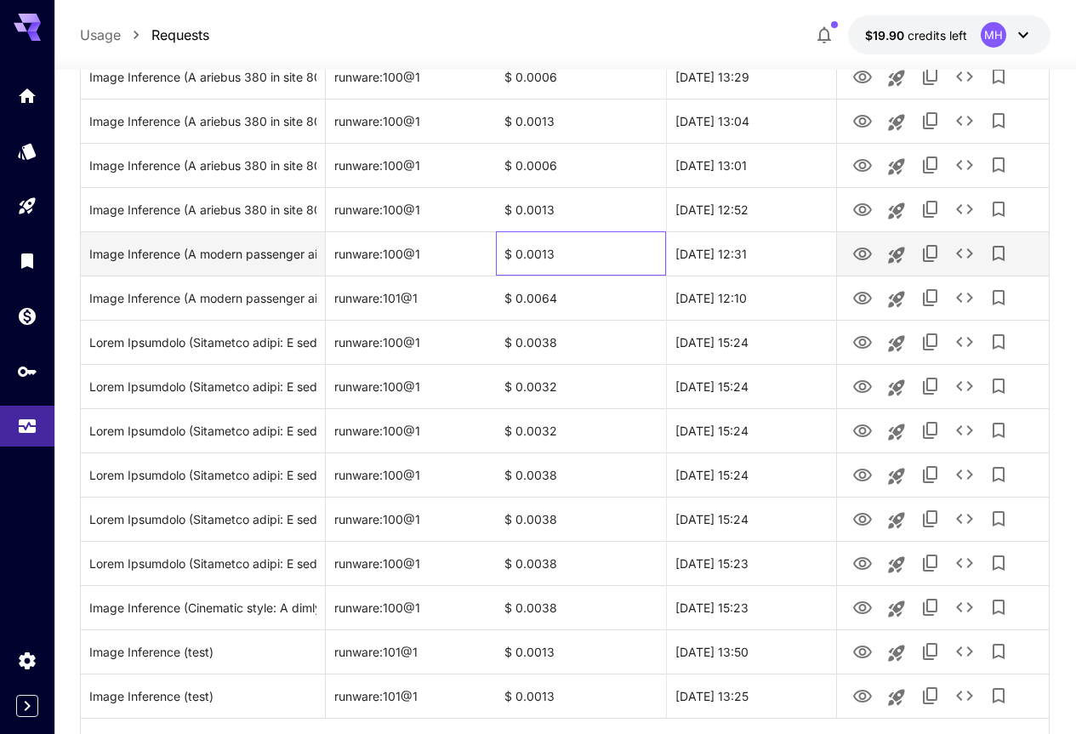
drag, startPoint x: 579, startPoint y: 303, endPoint x: 516, endPoint y: 254, distance: 80.0
click at [516, 254] on div "$ 0.0013" at bounding box center [581, 253] width 170 height 44
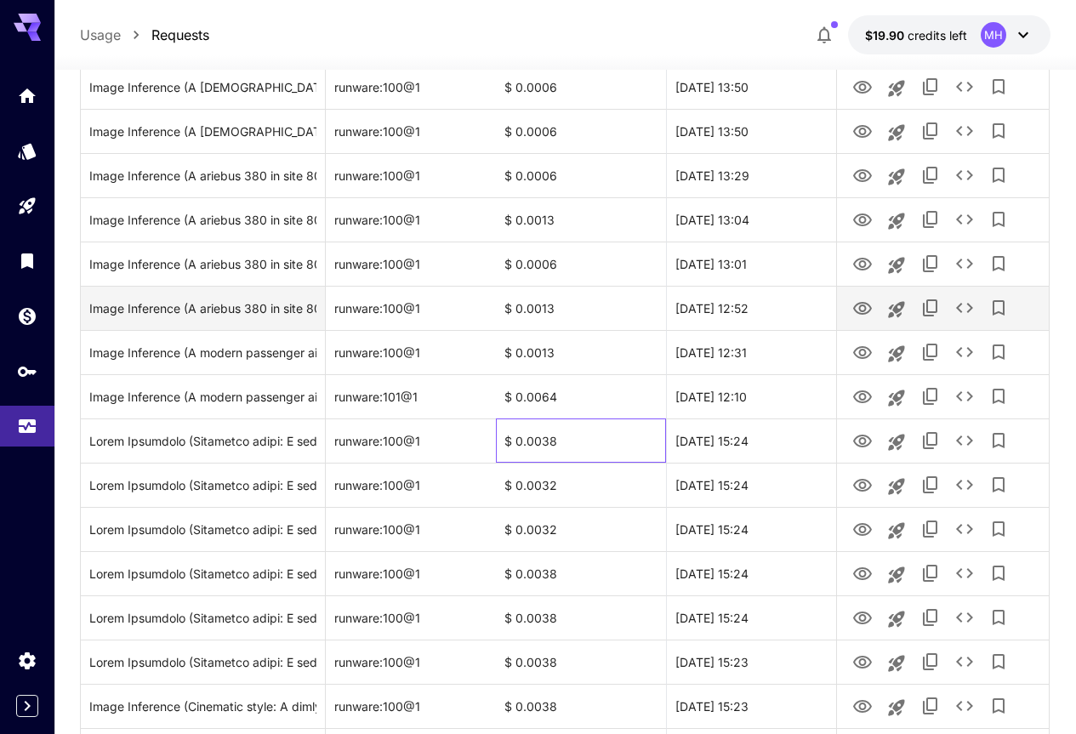
scroll to position [2526, 0]
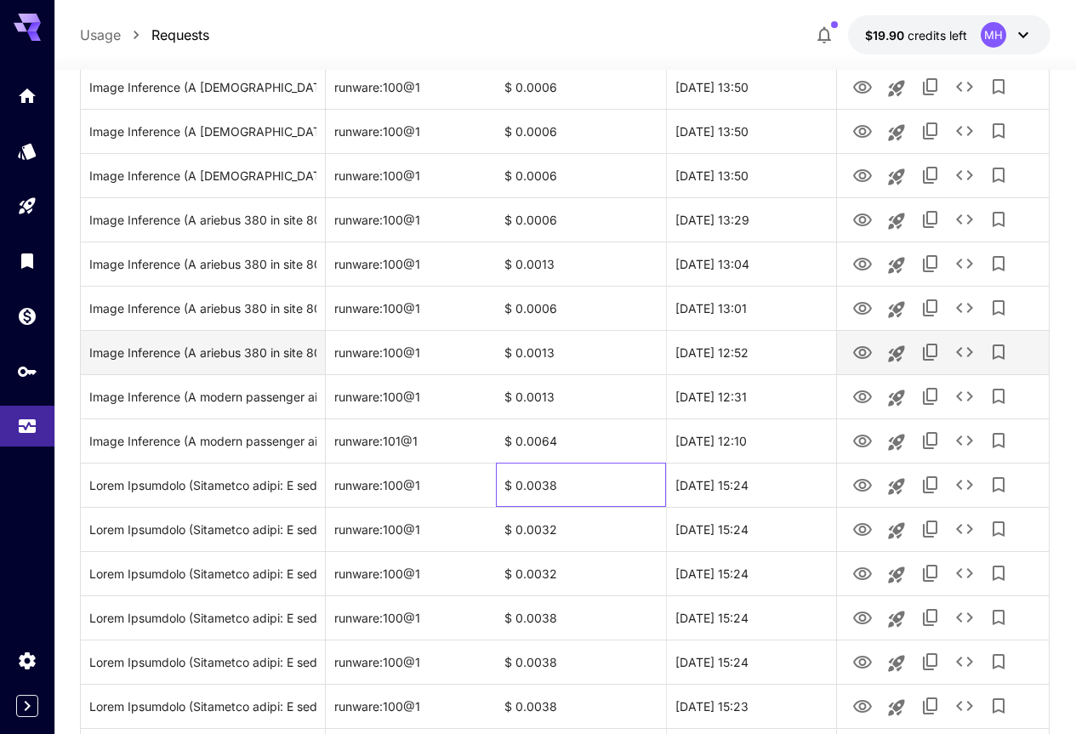
drag, startPoint x: 570, startPoint y: 362, endPoint x: 573, endPoint y: 303, distance: 58.8
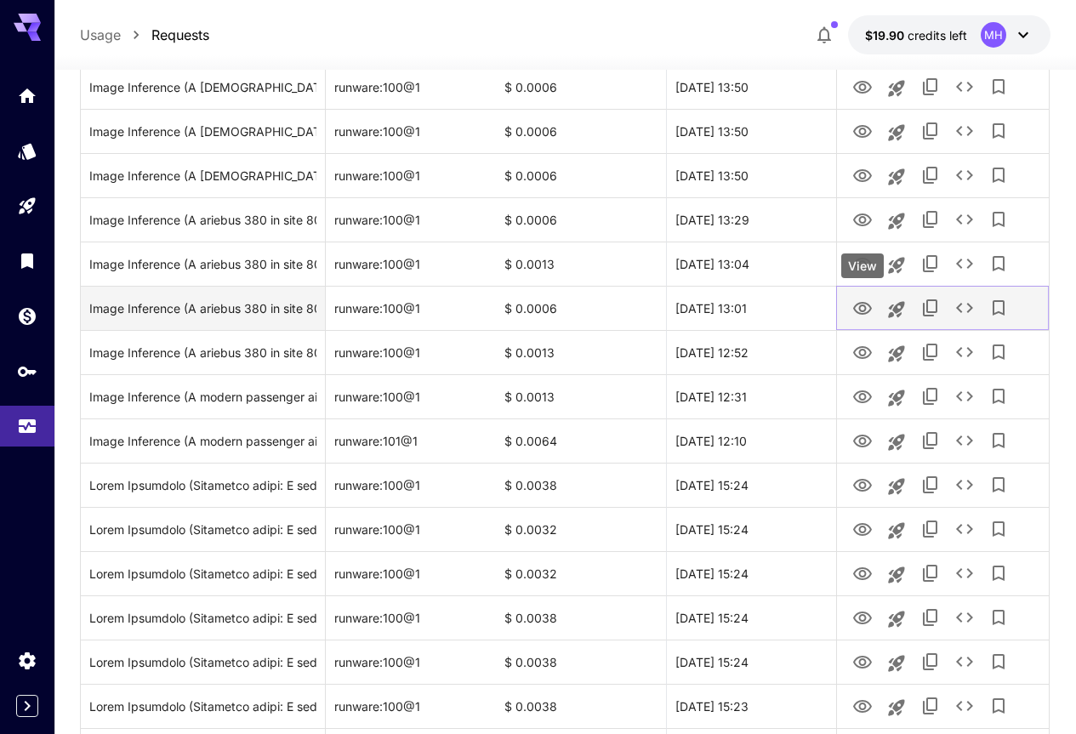
click at [853, 306] on icon "View" at bounding box center [862, 309] width 20 height 20
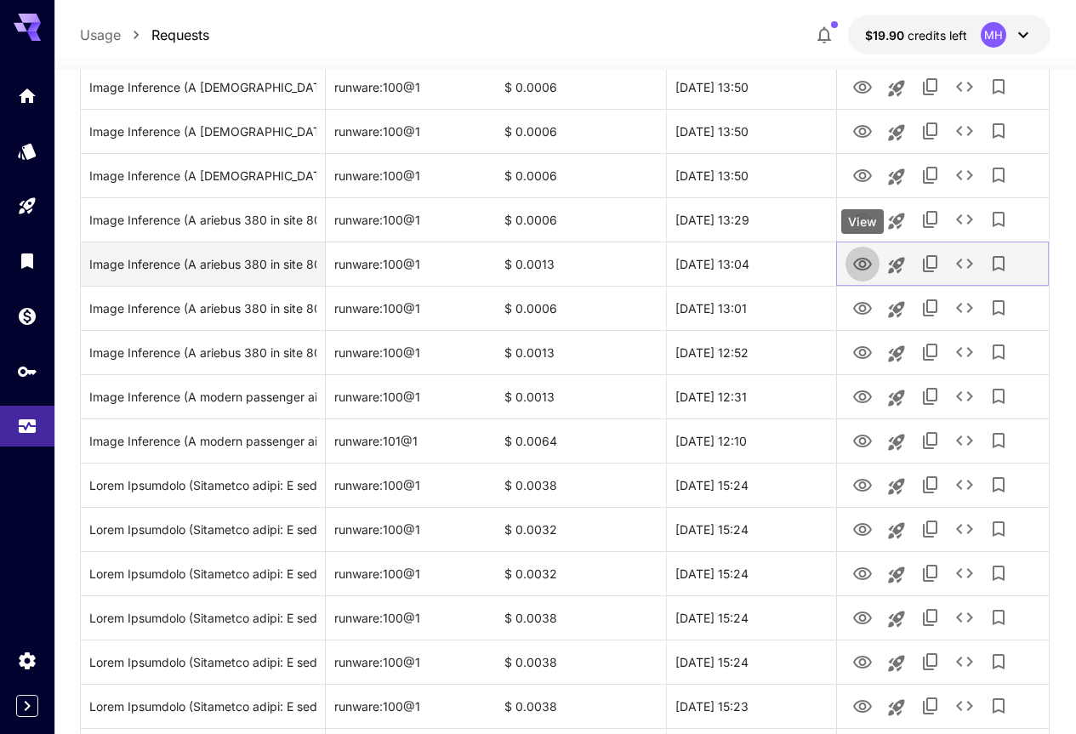
click at [863, 261] on icon "View" at bounding box center [862, 264] width 19 height 13
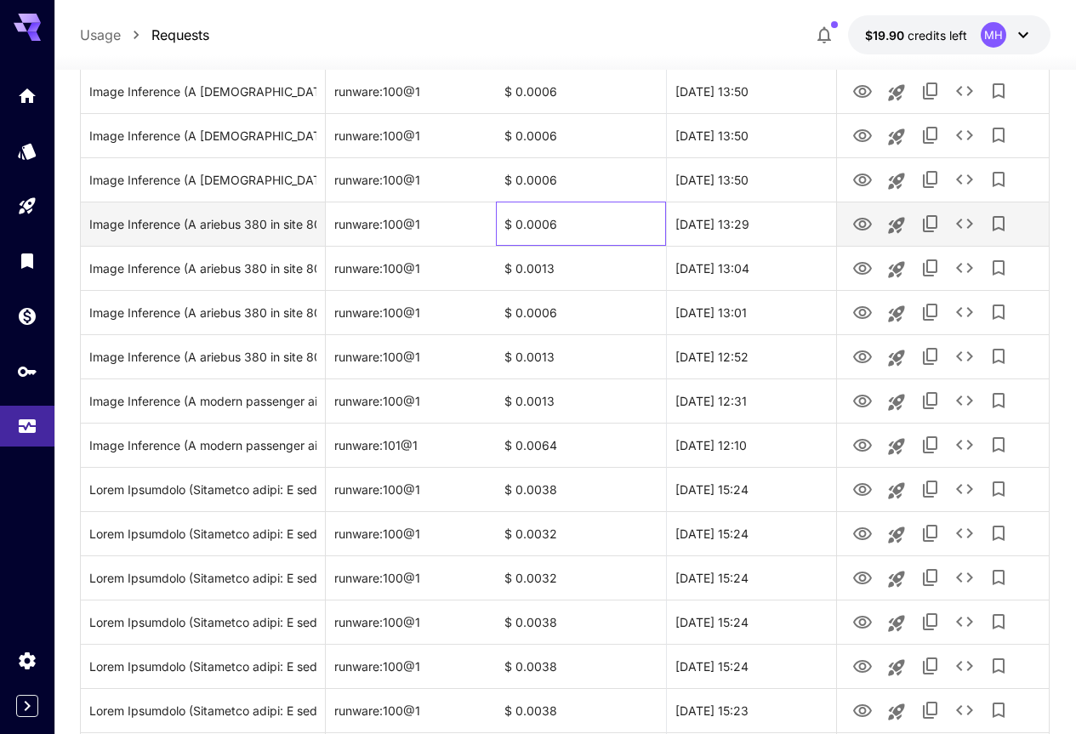
drag, startPoint x: 550, startPoint y: 197, endPoint x: 528, endPoint y: 219, distance: 30.1
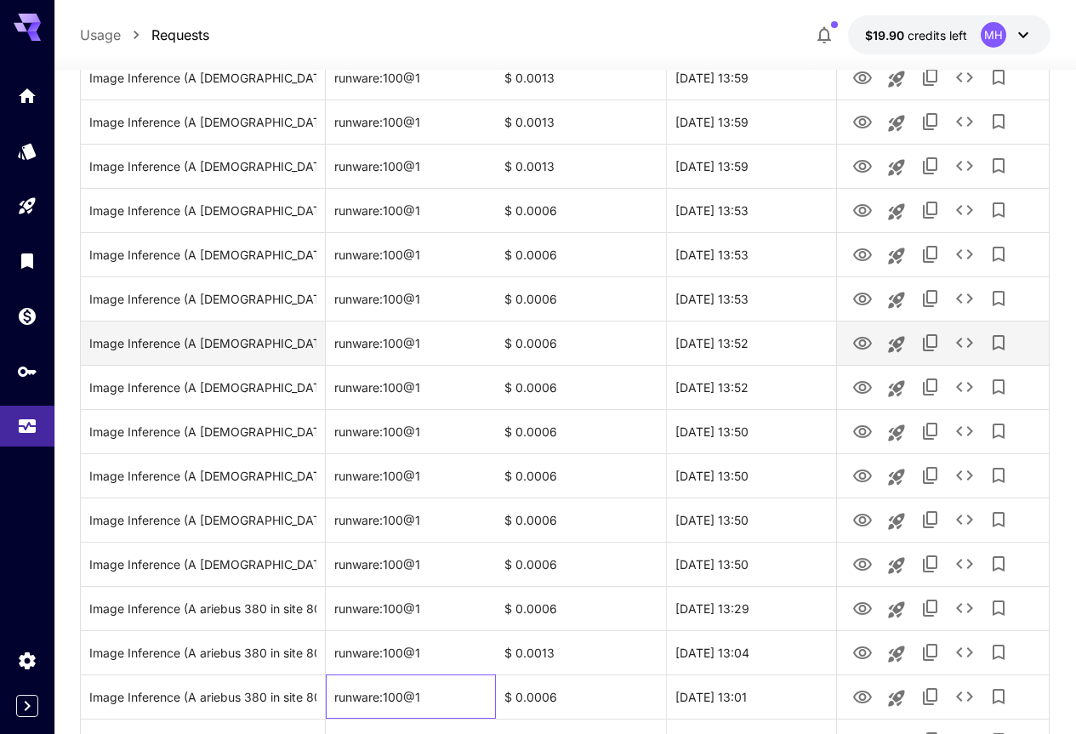
drag, startPoint x: 490, startPoint y: 311, endPoint x: 506, endPoint y: 345, distance: 37.7
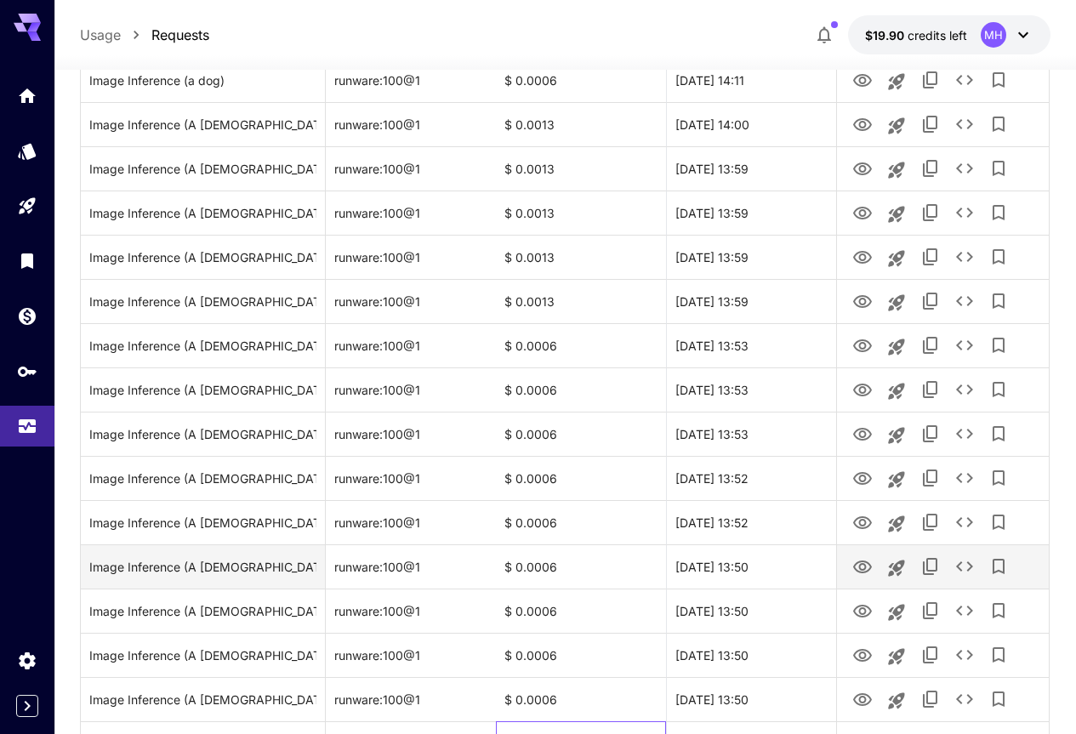
scroll to position [1994, 0]
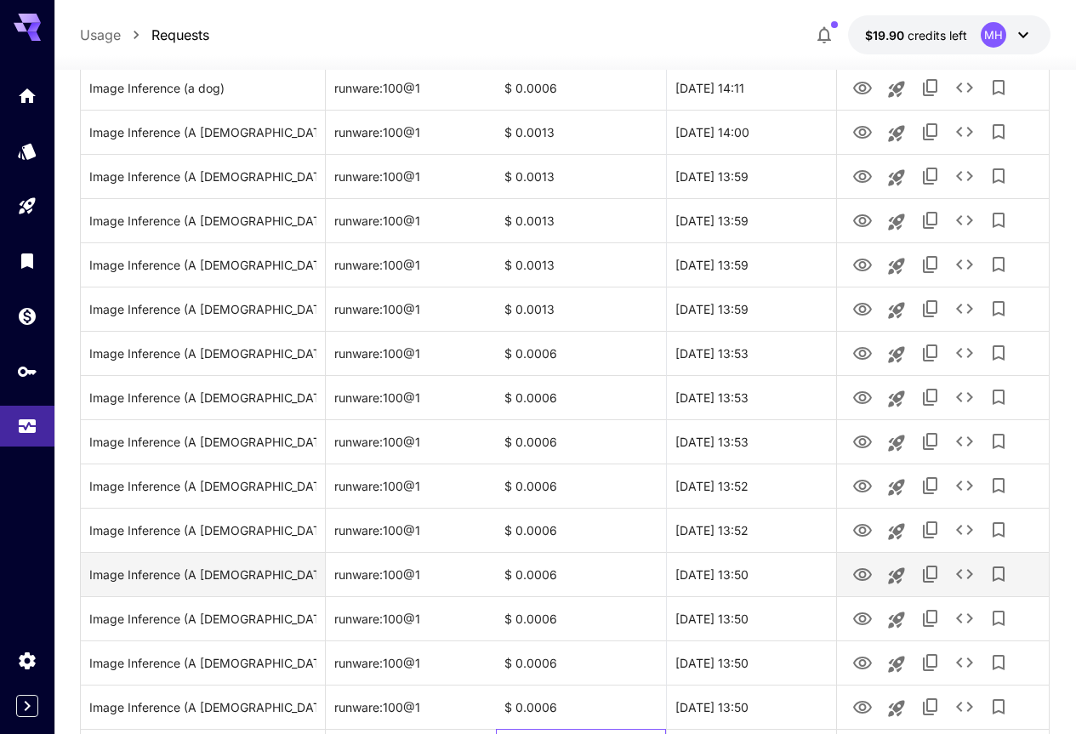
drag, startPoint x: 549, startPoint y: 610, endPoint x: 548, endPoint y: 564, distance: 46.0
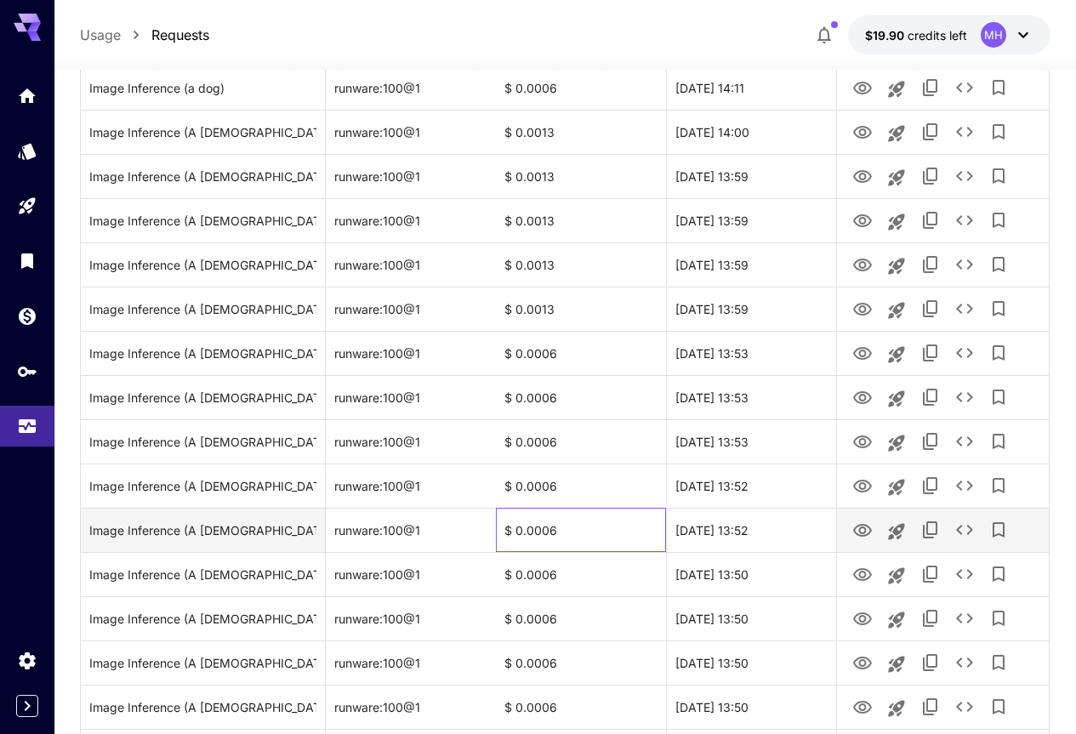
drag, startPoint x: 548, startPoint y: 564, endPoint x: 498, endPoint y: 513, distance: 71.6
click at [498, 513] on div "$ 0.0006" at bounding box center [581, 530] width 170 height 44
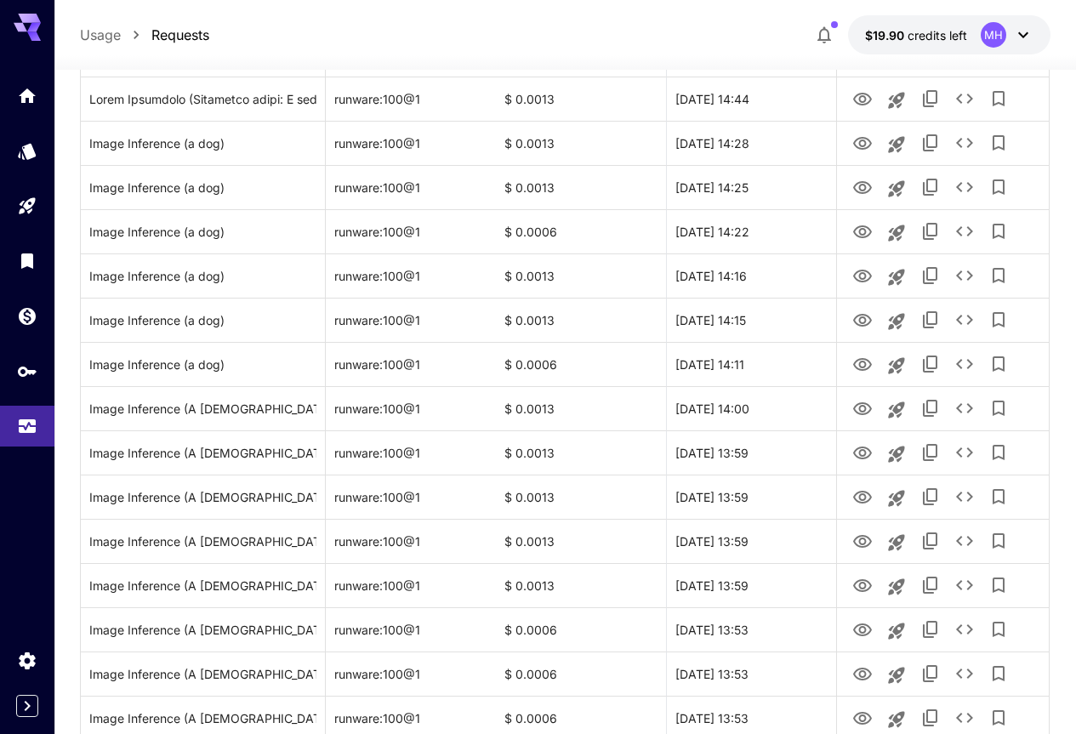
scroll to position [1675, 0]
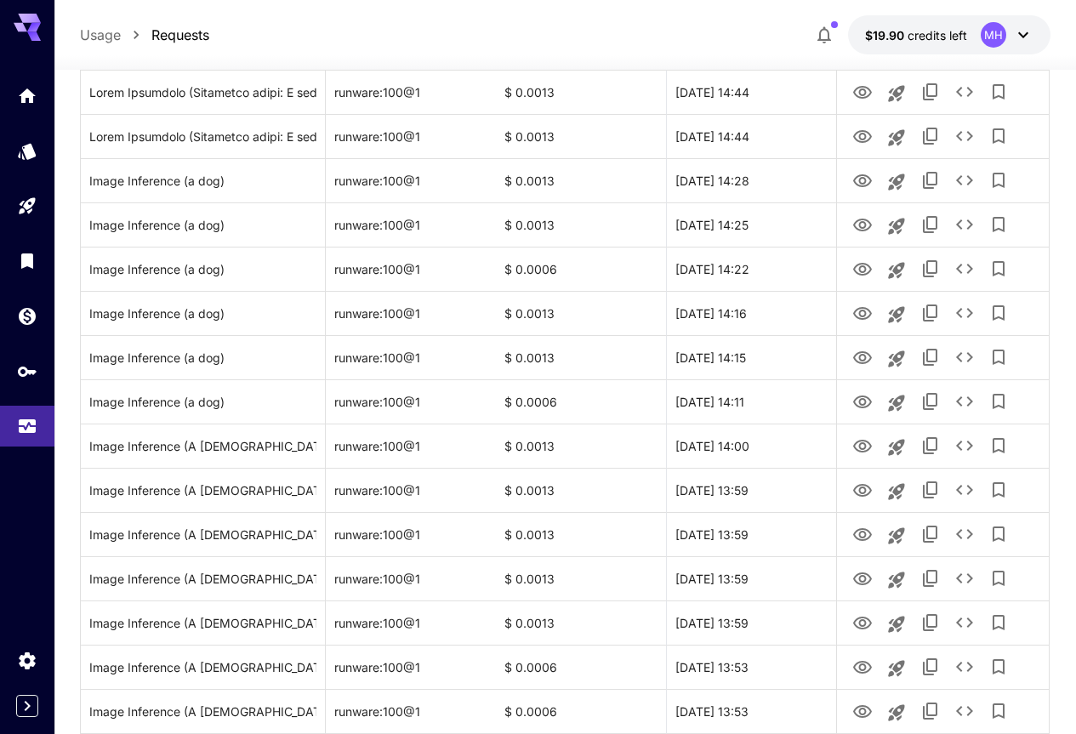
drag, startPoint x: 552, startPoint y: 591, endPoint x: 548, endPoint y: 545, distance: 47.0
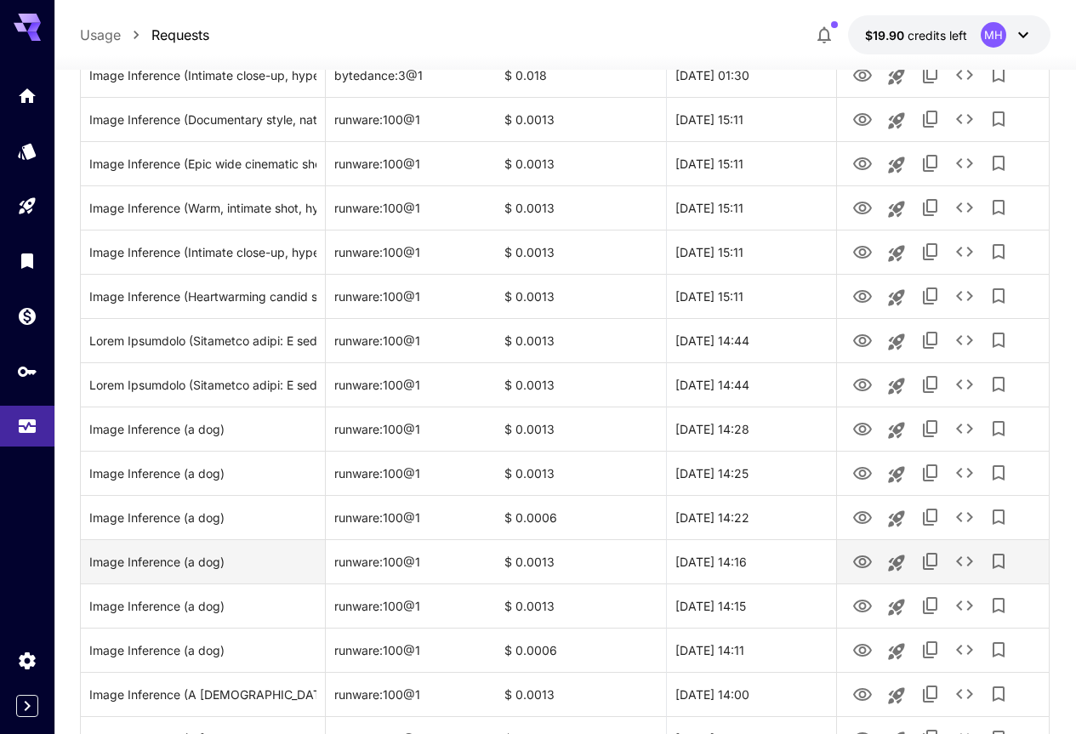
drag, startPoint x: 548, startPoint y: 543, endPoint x: 551, endPoint y: 490, distance: 52.9
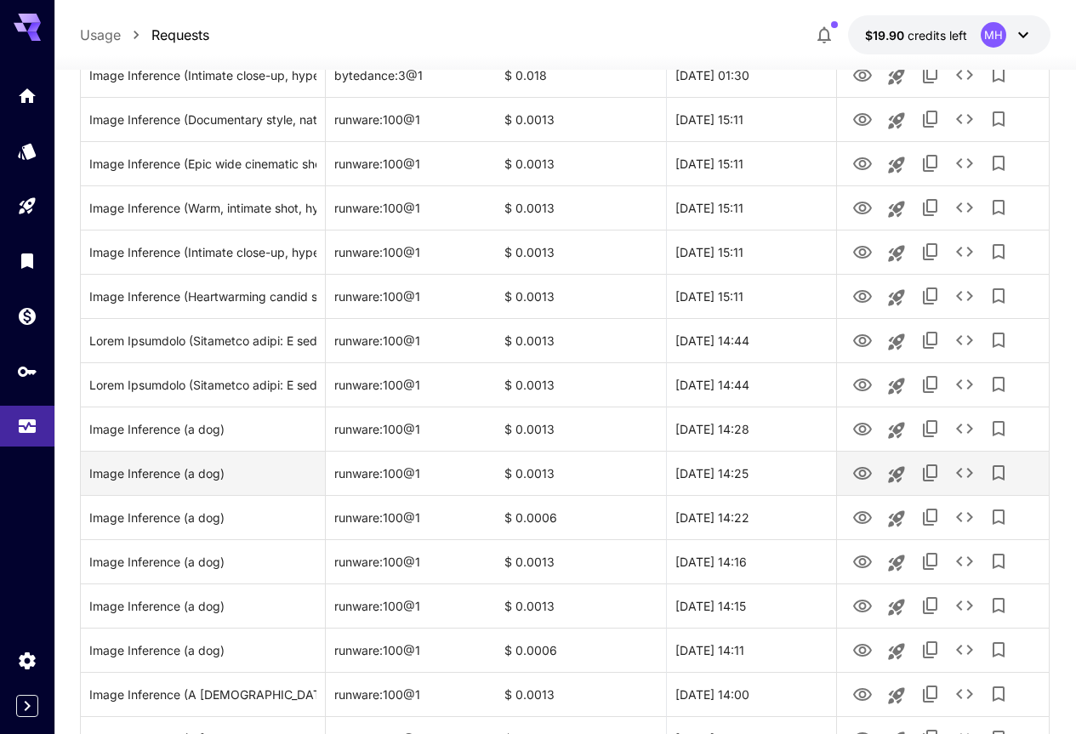
scroll to position [1422, 0]
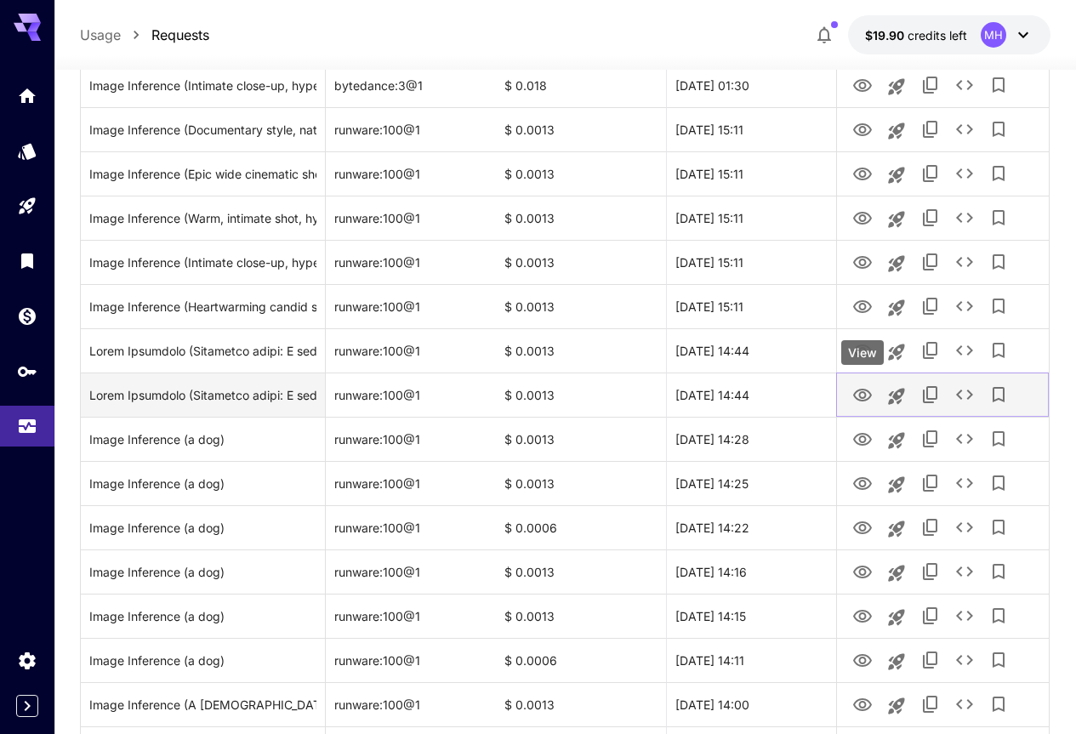
click at [865, 395] on icon "View" at bounding box center [862, 395] width 19 height 13
click at [864, 396] on icon "View" at bounding box center [862, 395] width 19 height 13
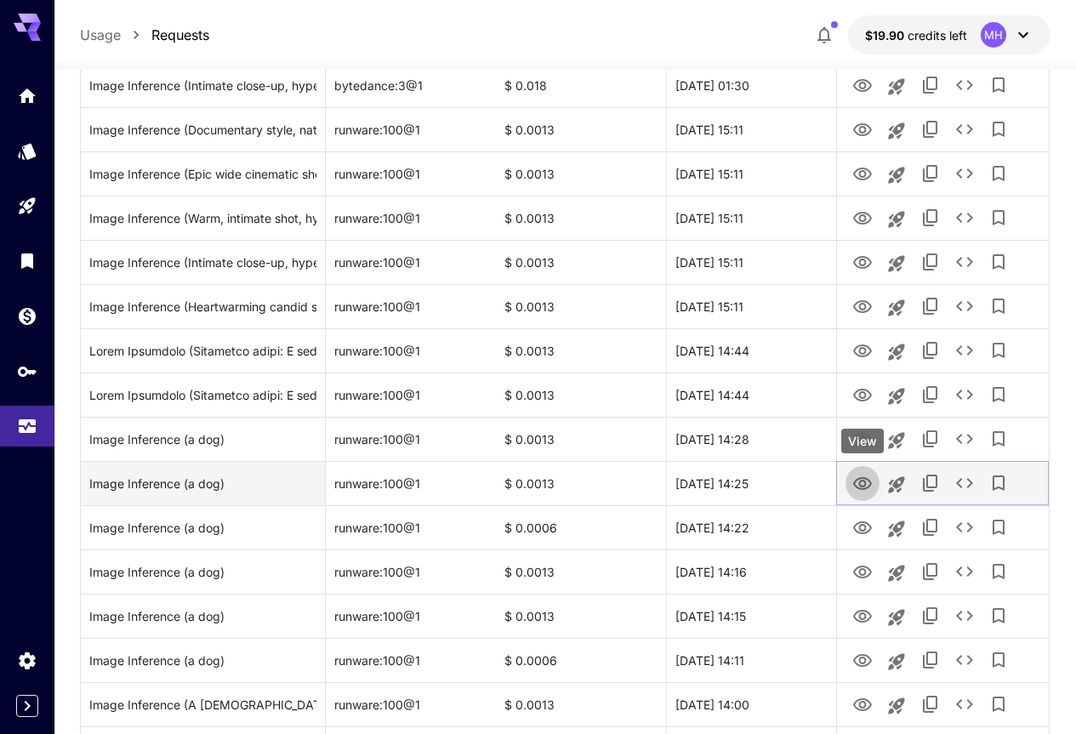
click at [862, 482] on icon "View" at bounding box center [862, 484] width 20 height 20
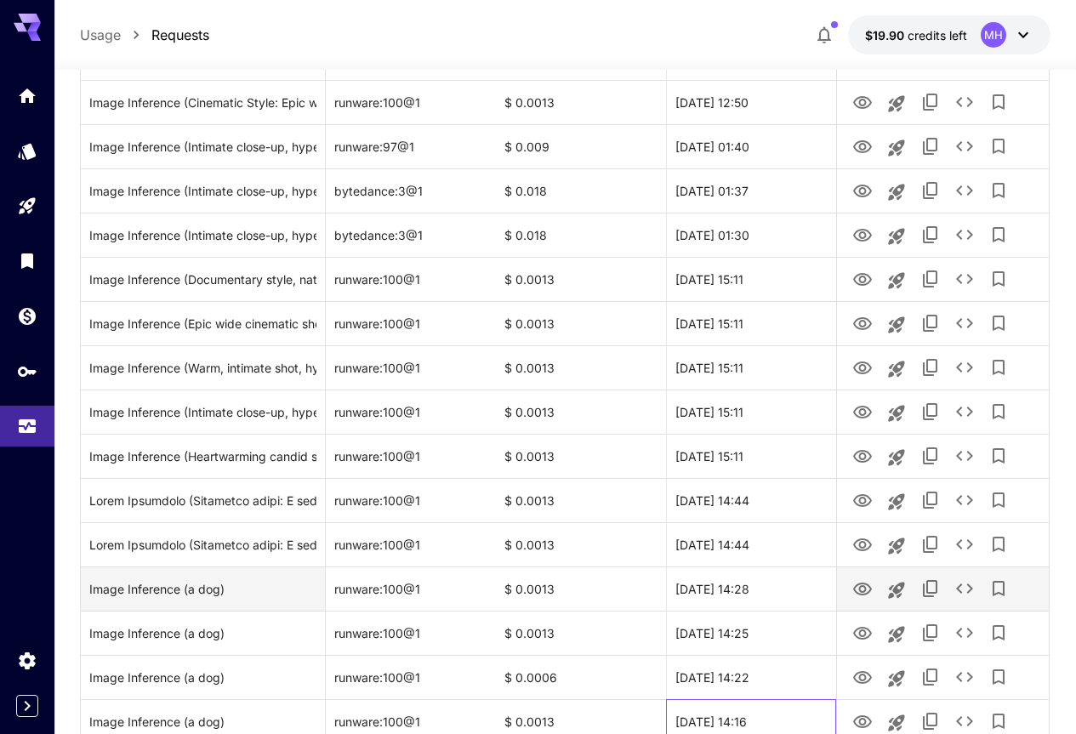
drag, startPoint x: 739, startPoint y: 563, endPoint x: 739, endPoint y: 493, distance: 69.8
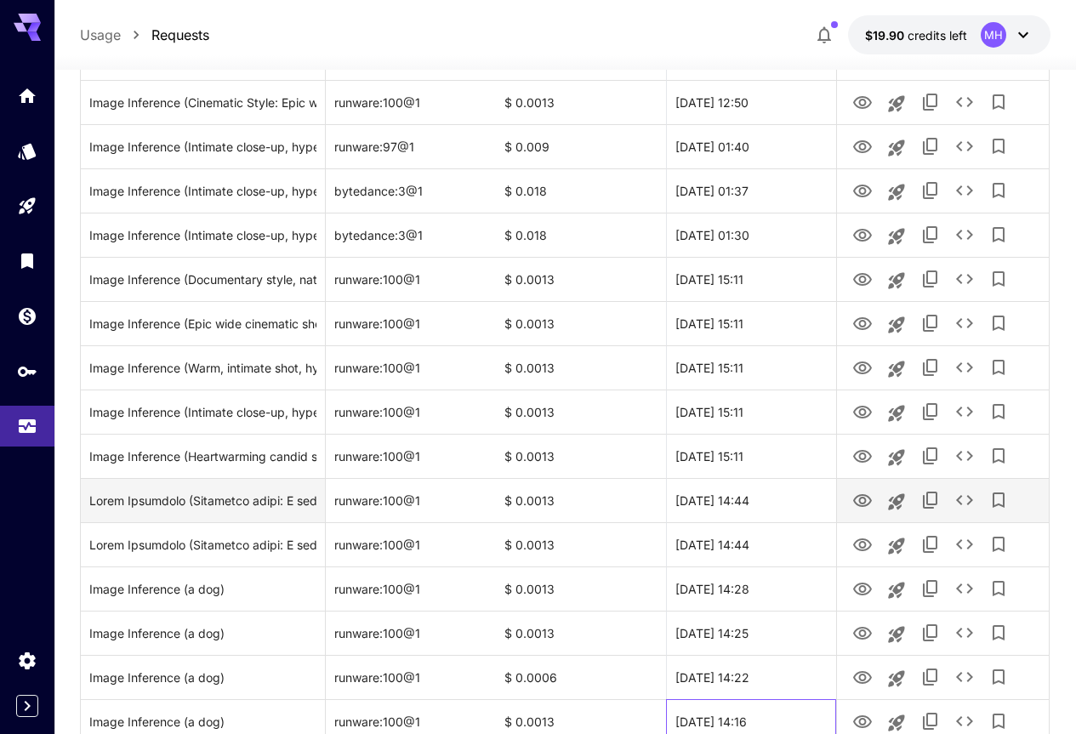
scroll to position [1263, 0]
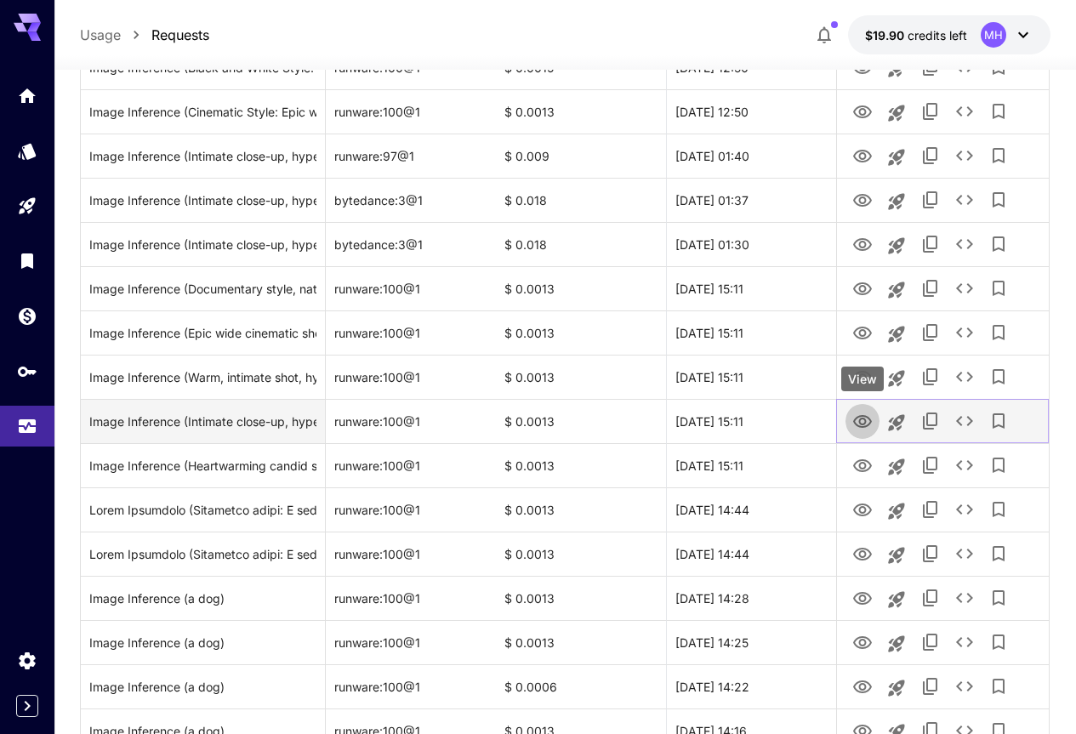
click at [861, 416] on icon "View" at bounding box center [862, 421] width 19 height 13
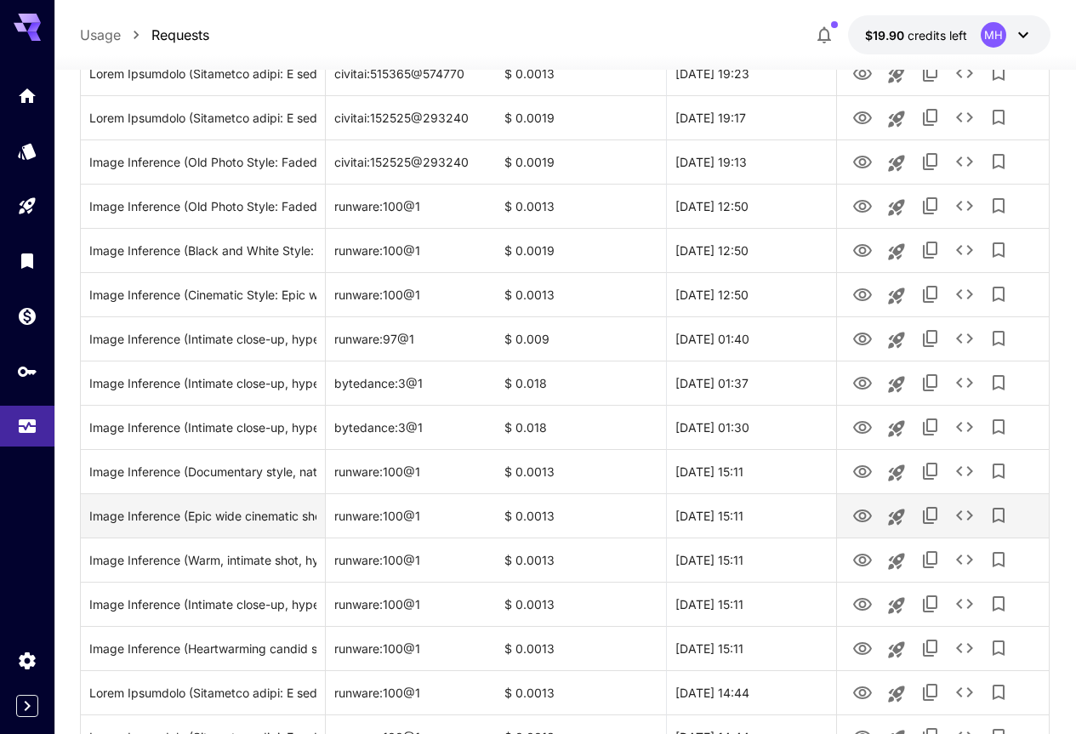
drag, startPoint x: 657, startPoint y: 578, endPoint x: 647, endPoint y: 510, distance: 68.7
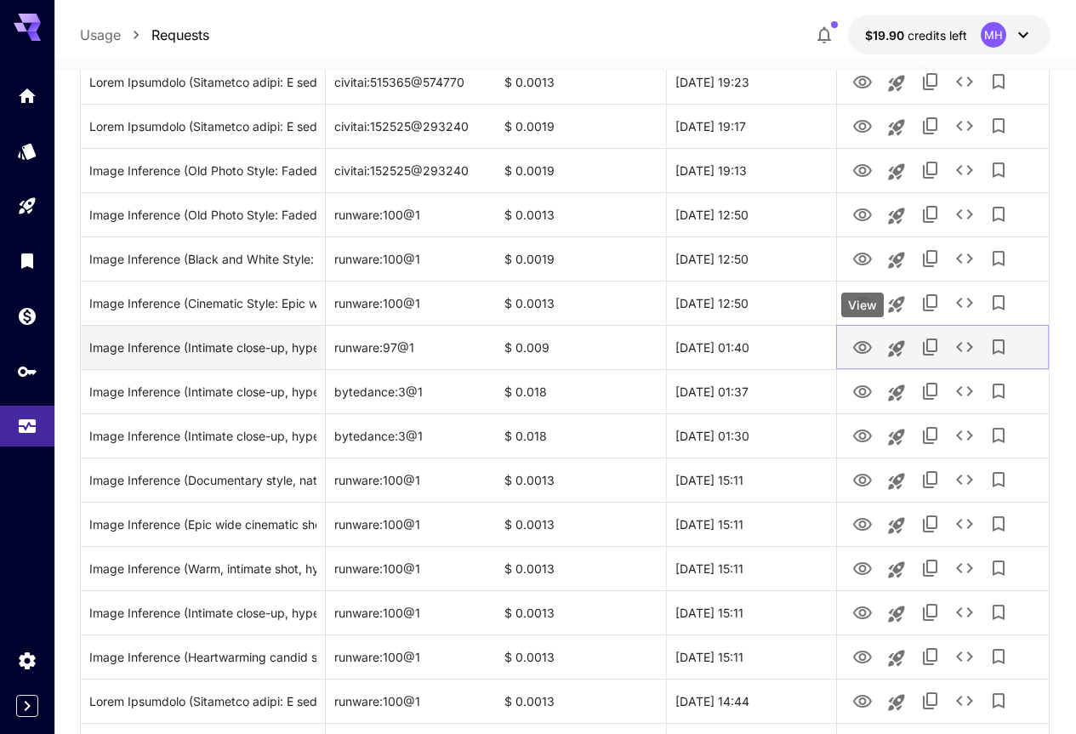
click at [865, 345] on icon "View" at bounding box center [862, 347] width 19 height 13
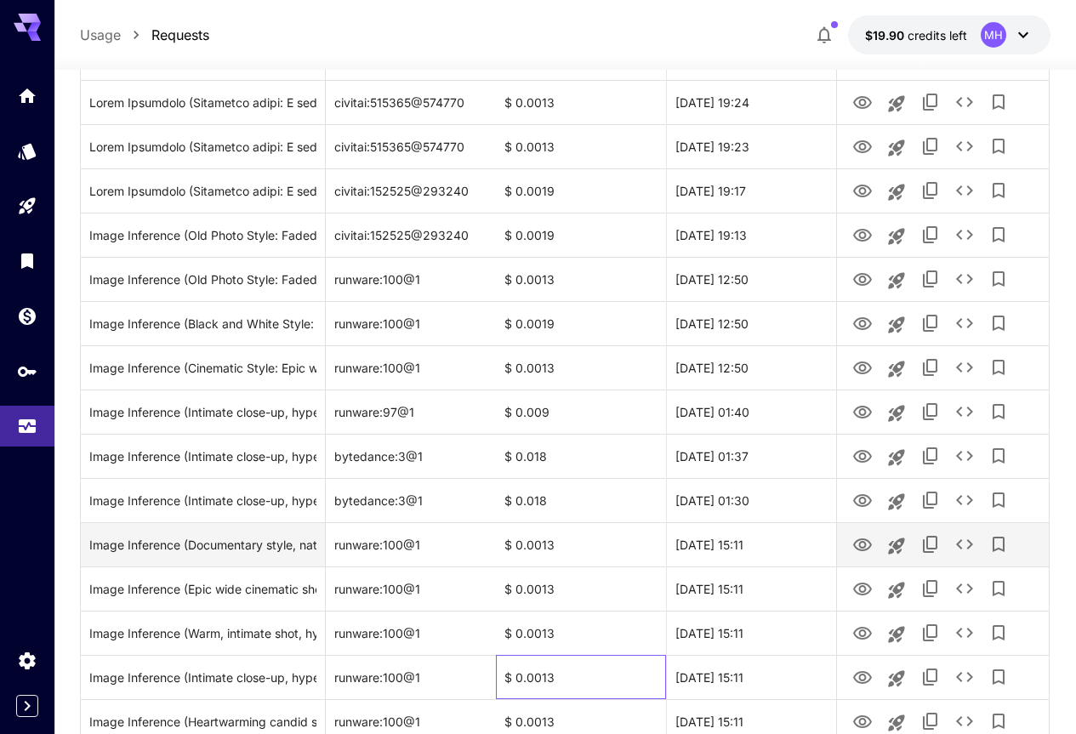
scroll to position [949, 0]
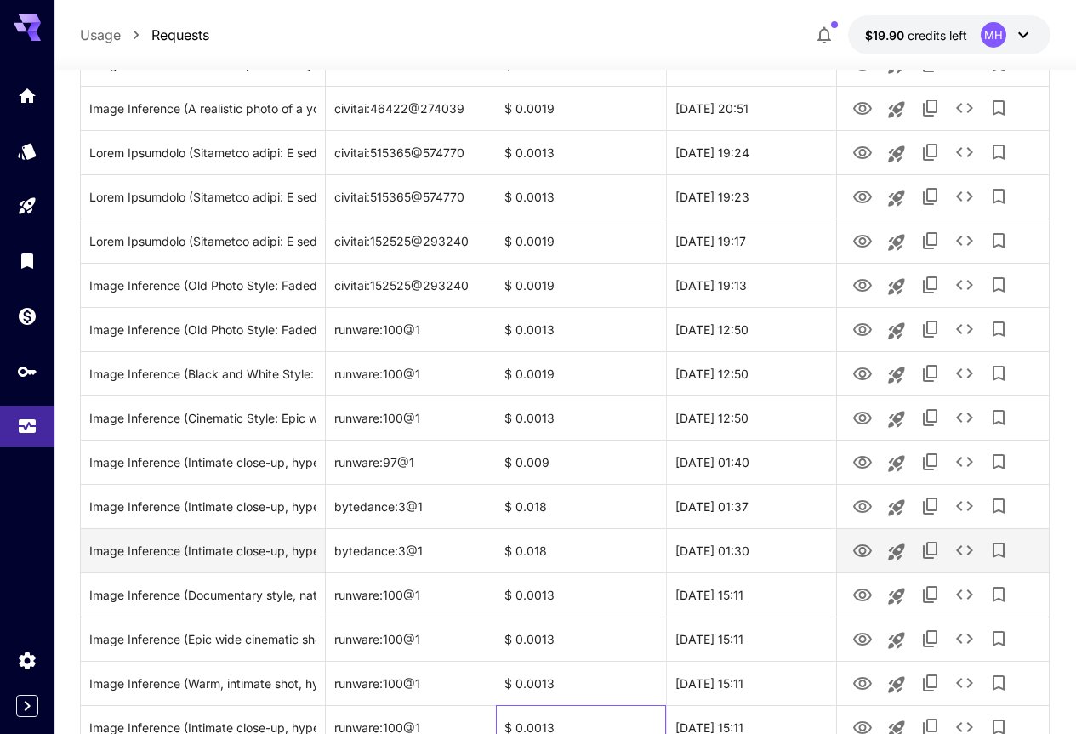
drag, startPoint x: 633, startPoint y: 614, endPoint x: 611, endPoint y: 549, distance: 69.1
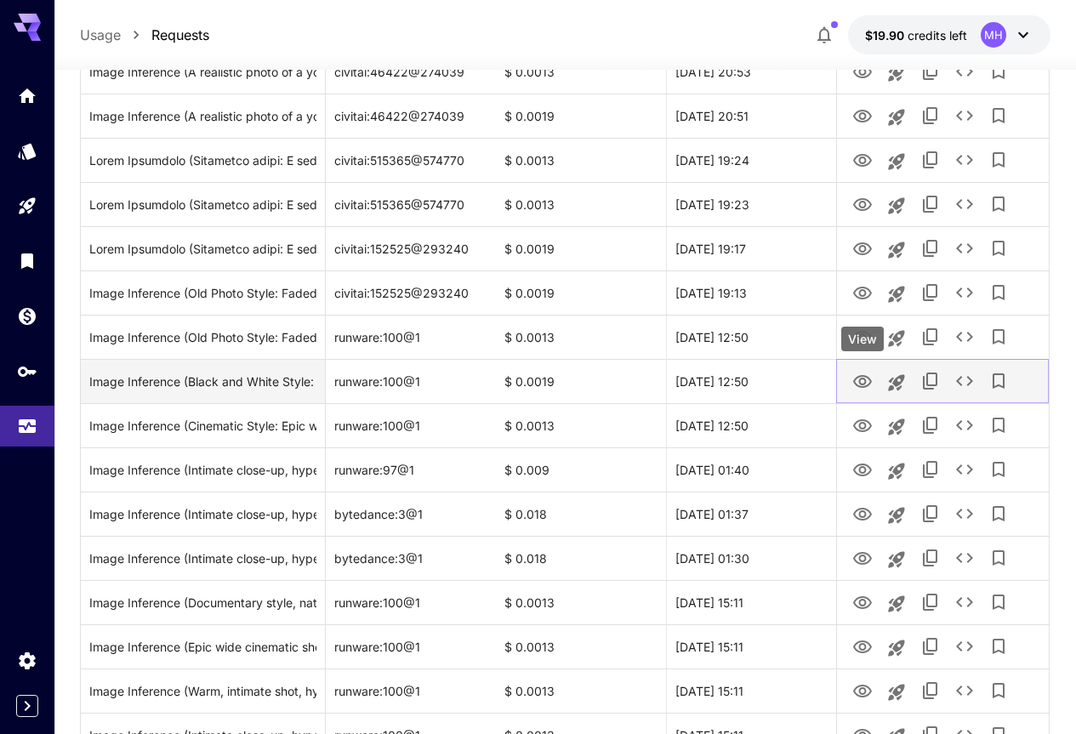
click at [866, 373] on icon "View" at bounding box center [862, 382] width 20 height 20
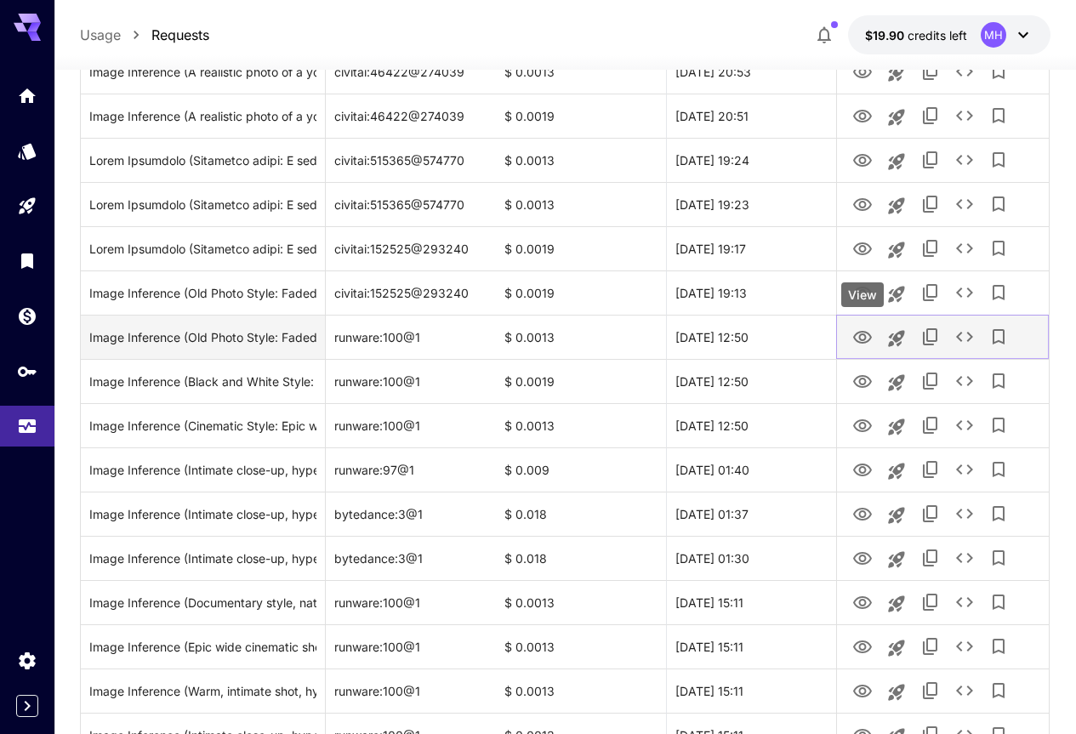
click at [863, 338] on icon "View" at bounding box center [862, 338] width 20 height 20
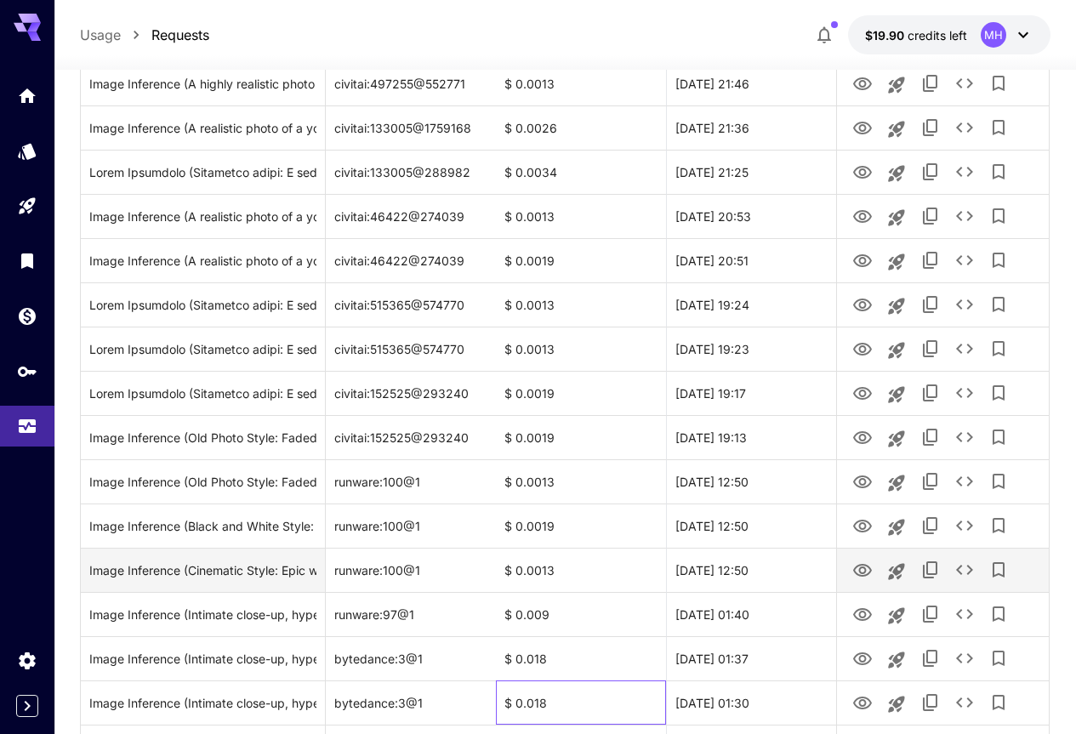
drag, startPoint x: 525, startPoint y: 571, endPoint x: 513, endPoint y: 502, distance: 69.9
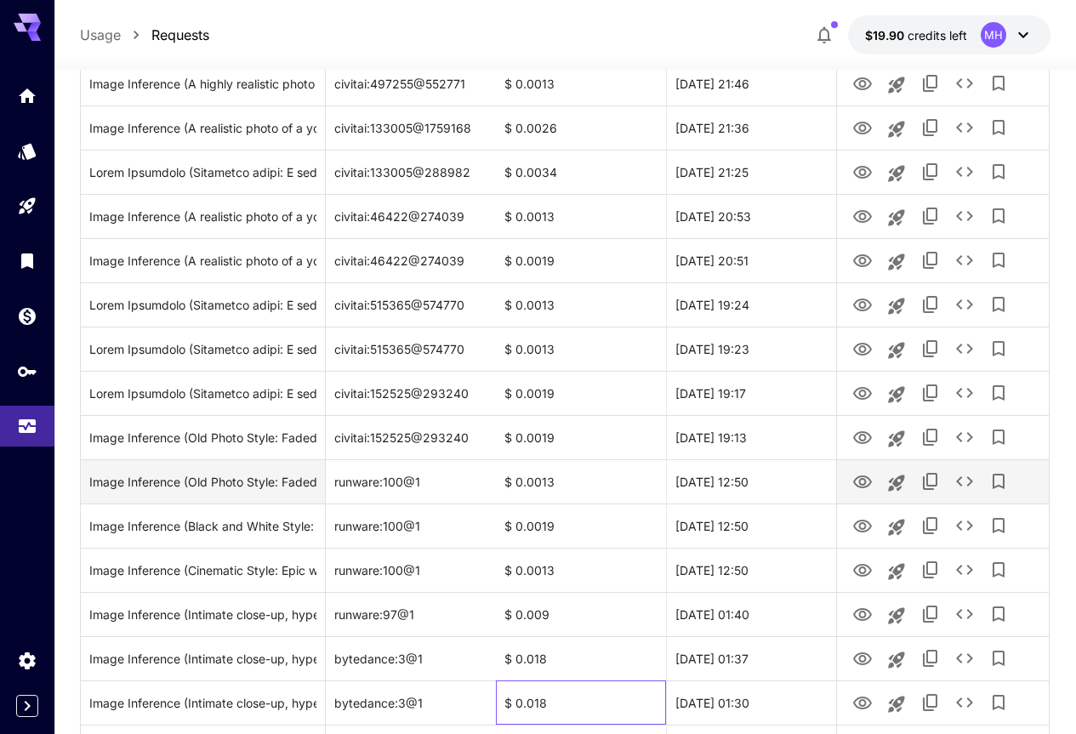
scroll to position [768, 0]
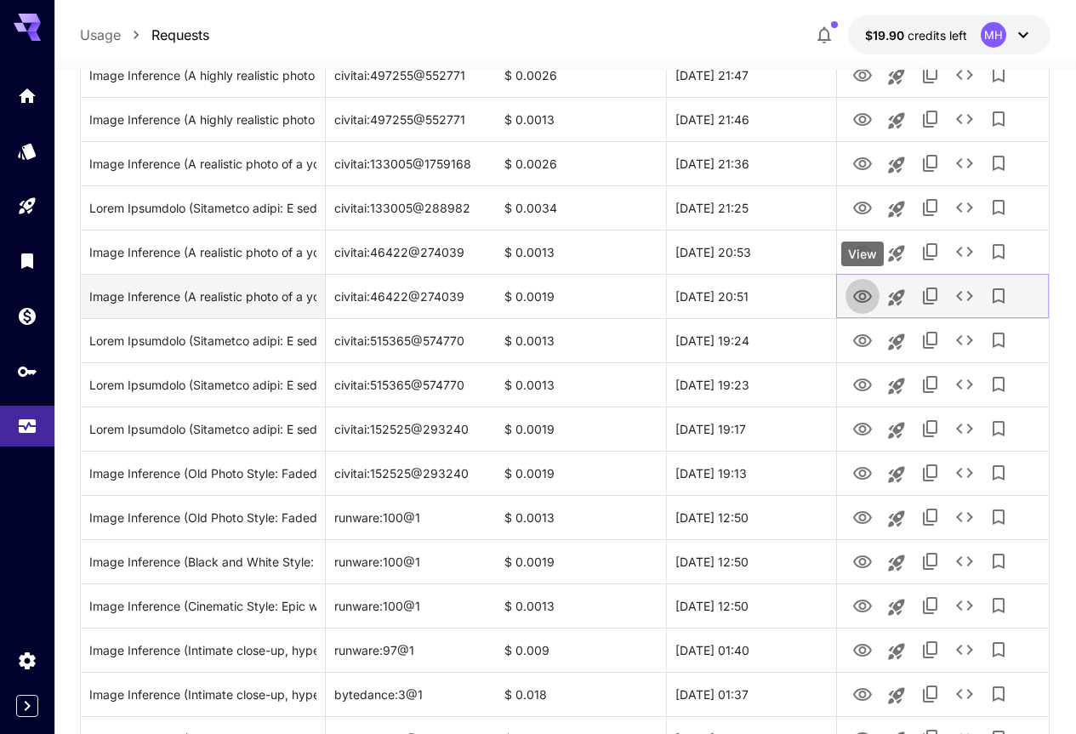
click at [865, 290] on icon "View" at bounding box center [862, 297] width 20 height 20
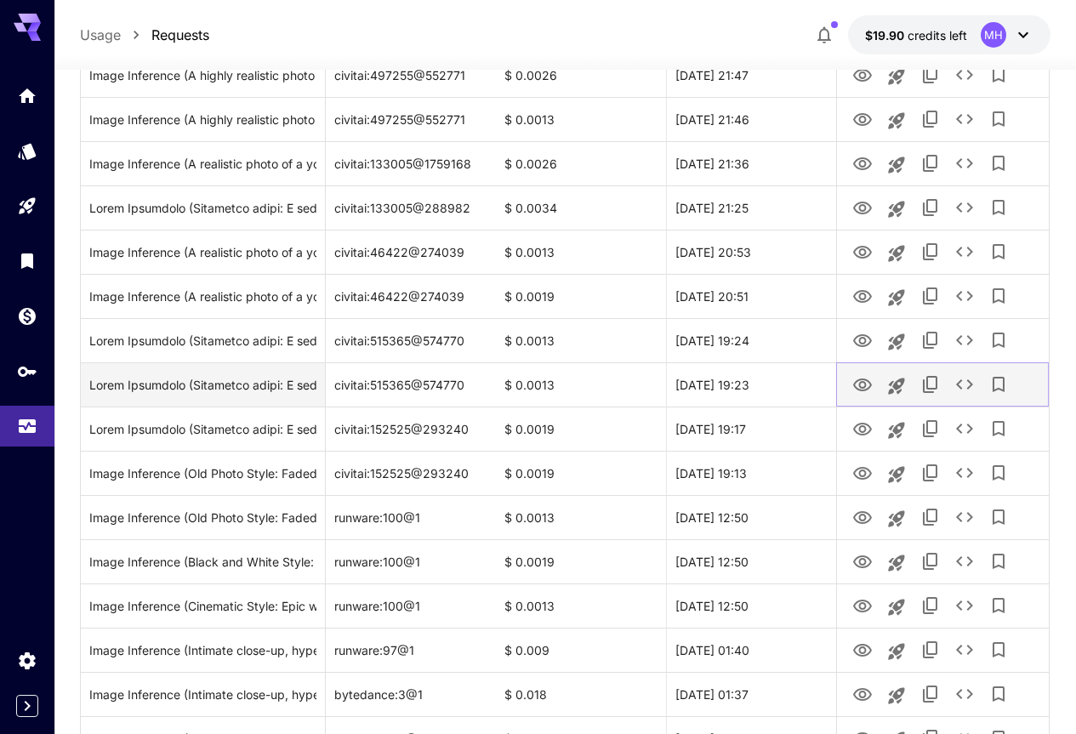
click at [865, 385] on icon "View" at bounding box center [862, 385] width 19 height 13
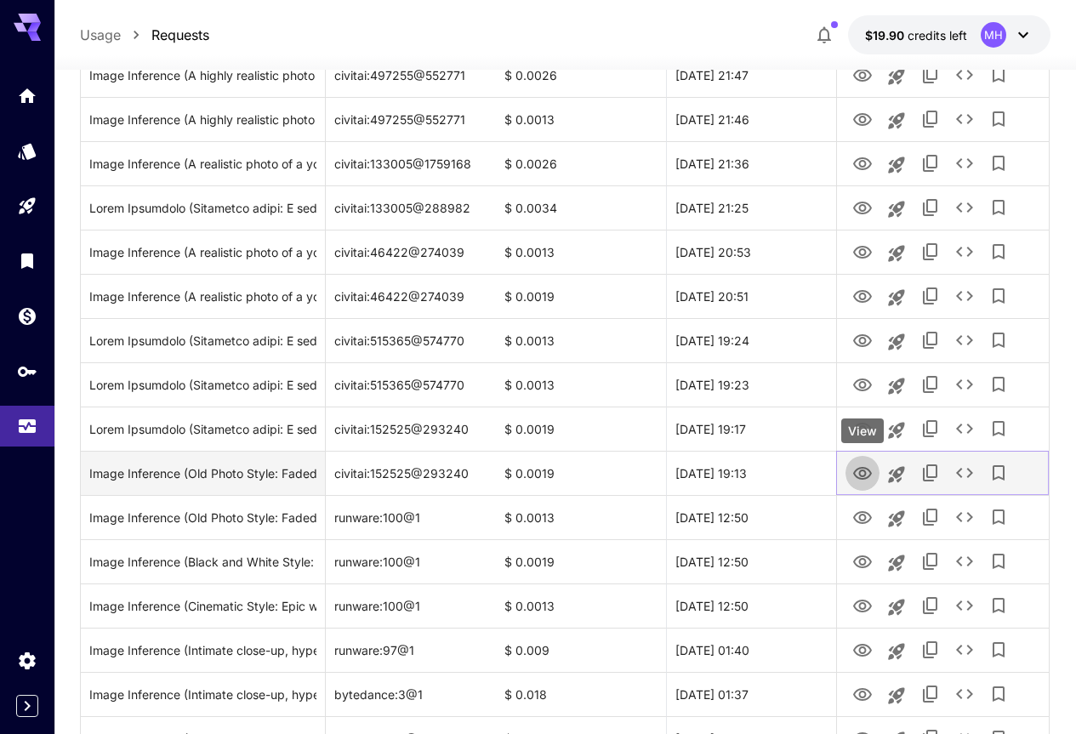
click at [869, 475] on icon "View" at bounding box center [862, 474] width 20 height 20
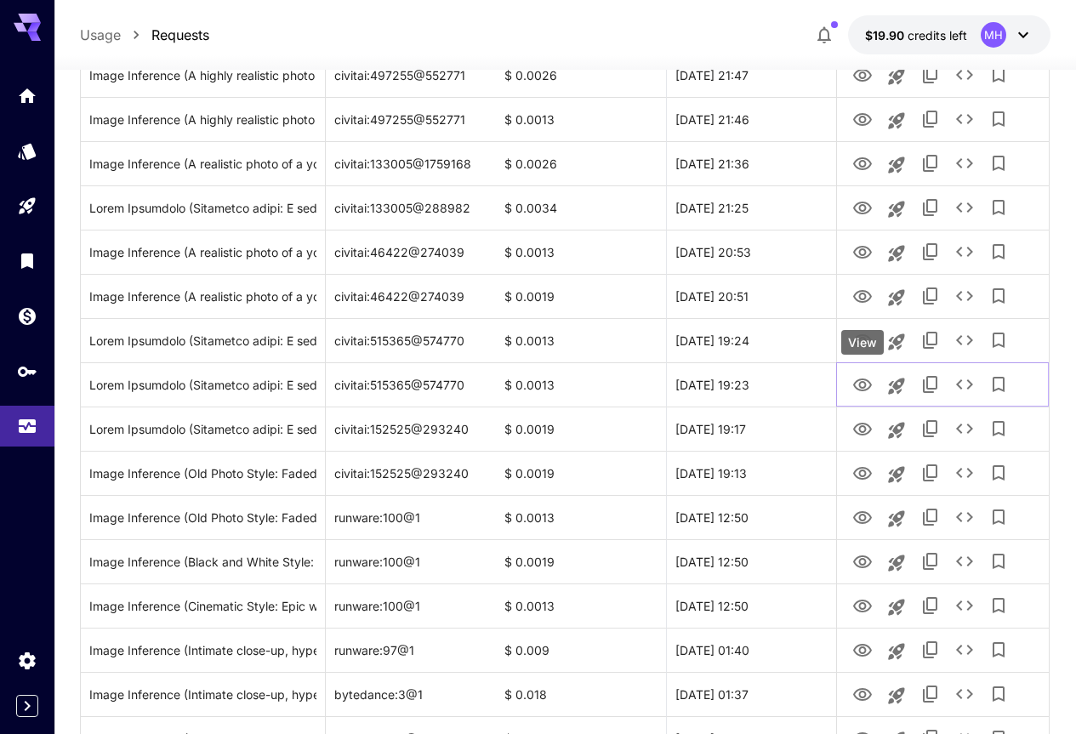
click at [861, 340] on div "View" at bounding box center [862, 342] width 43 height 25
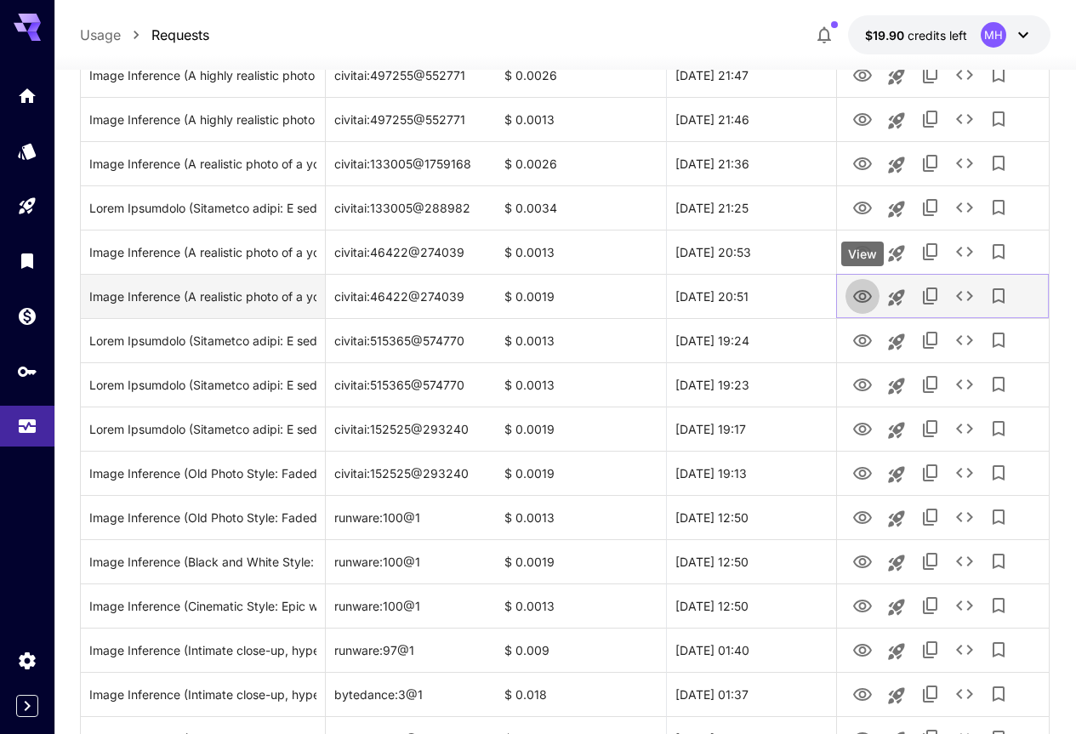
click at [865, 285] on link "View" at bounding box center [862, 295] width 20 height 21
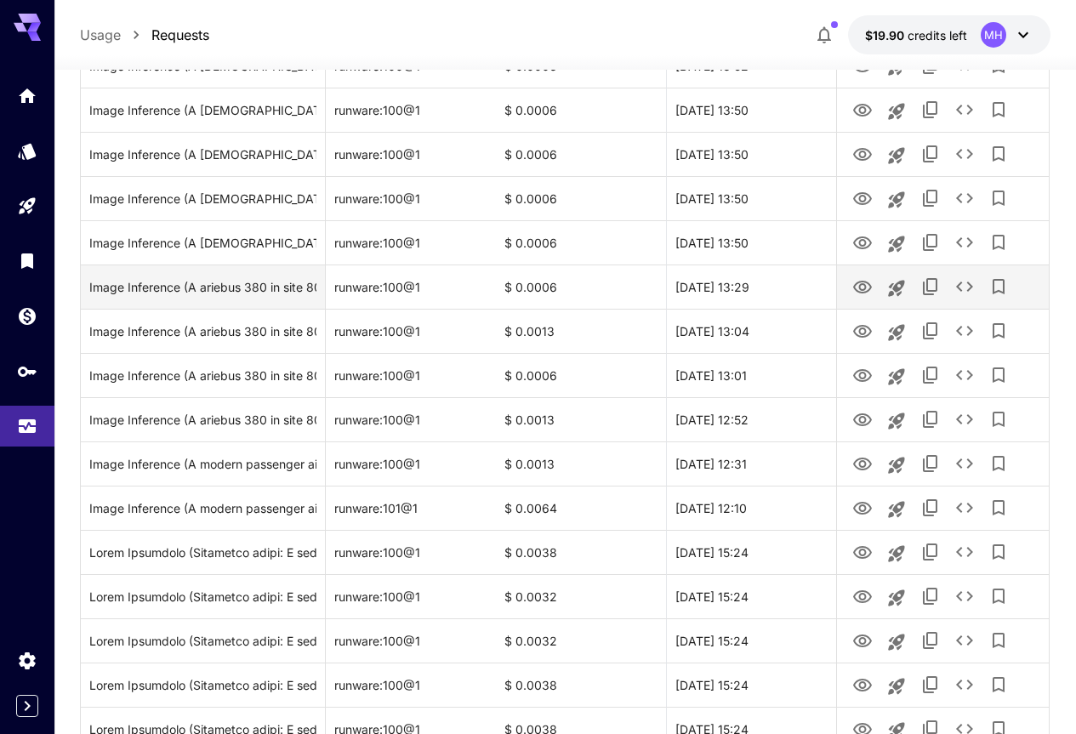
scroll to position [2750, 0]
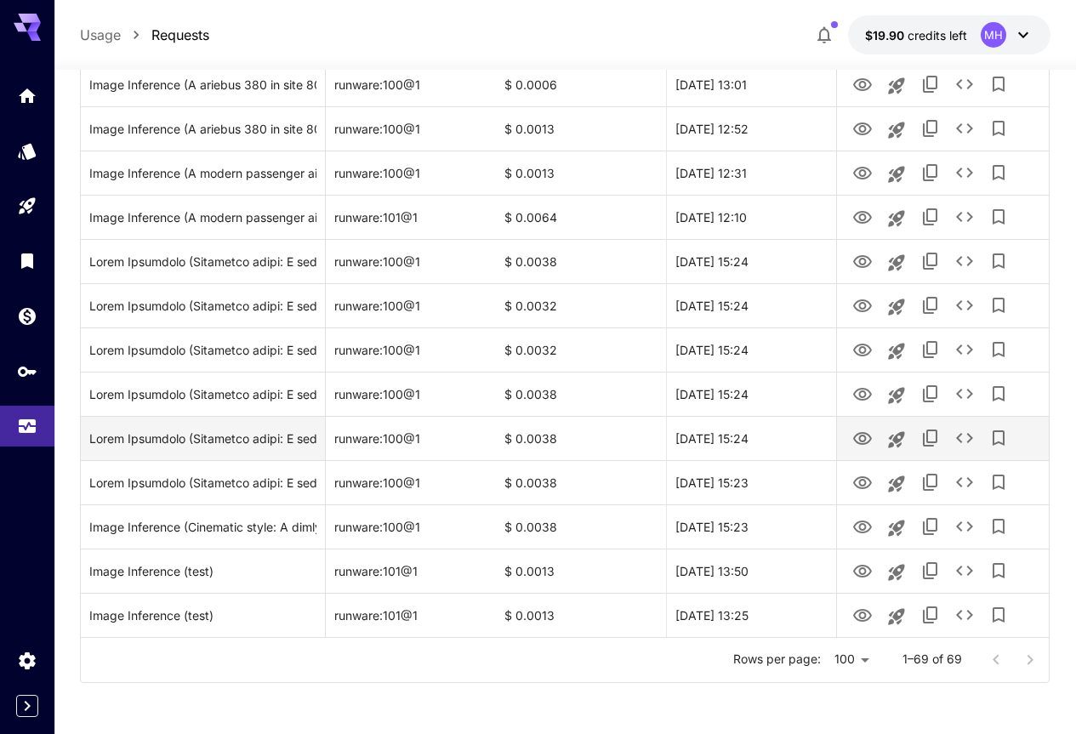
drag, startPoint x: 730, startPoint y: 290, endPoint x: 699, endPoint y: 439, distance: 152.0
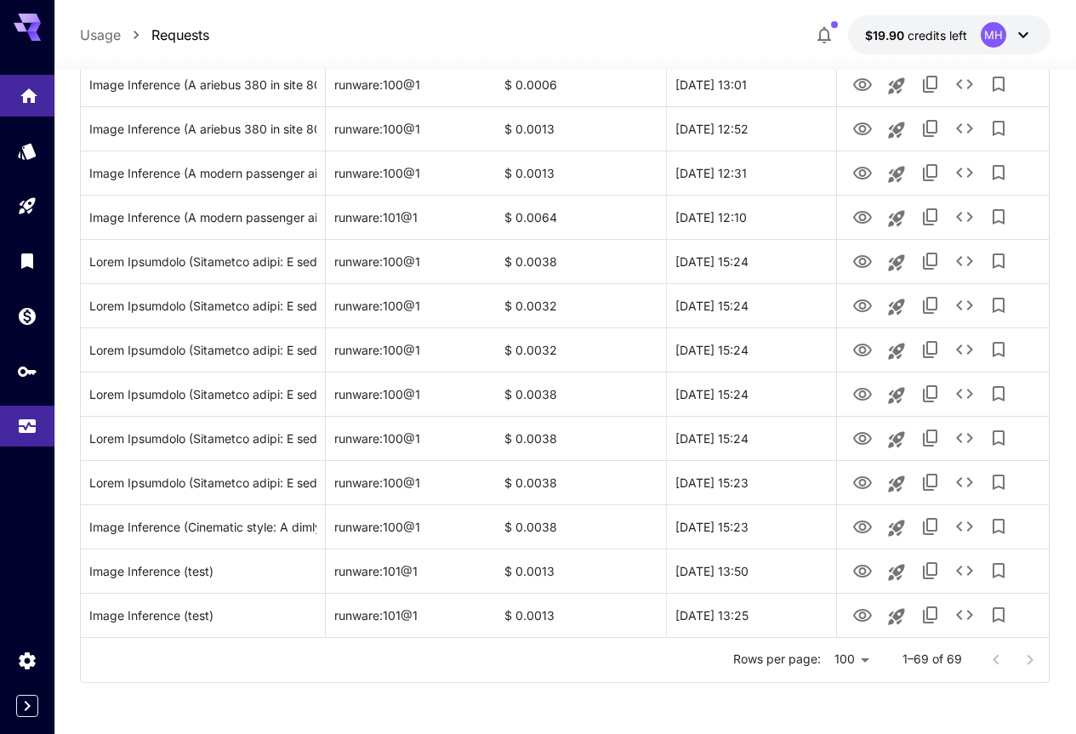
click at [20, 101] on link at bounding box center [27, 96] width 54 height 42
click at [30, 147] on icon "Models" at bounding box center [29, 146] width 18 height 16
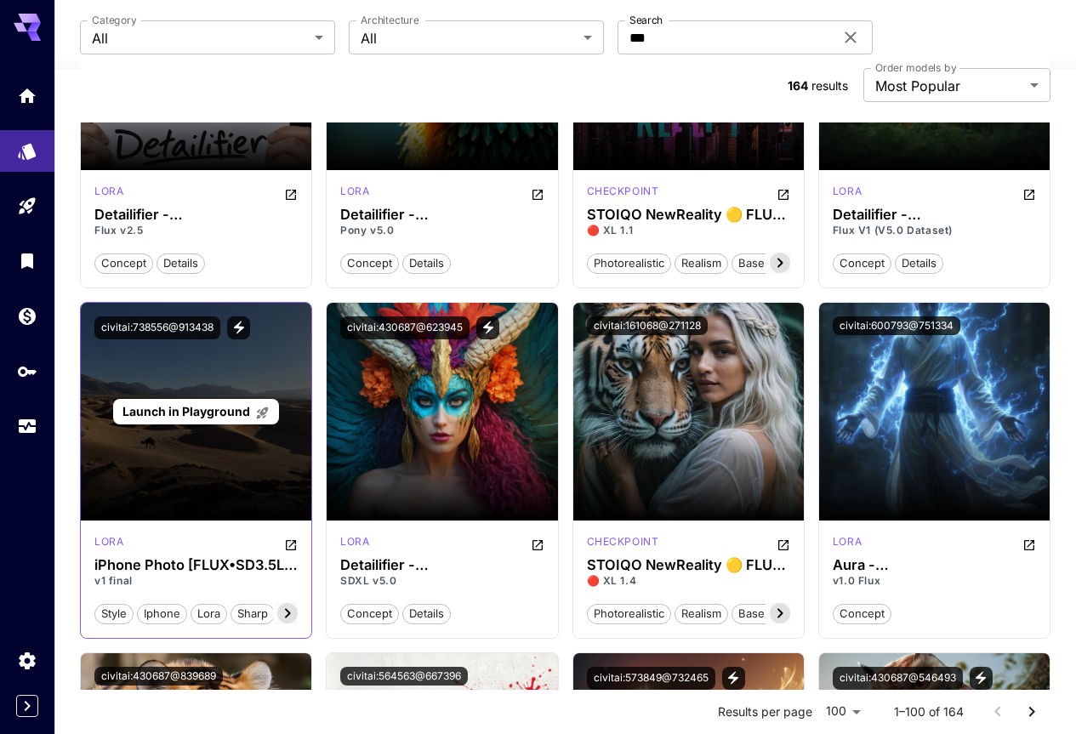
click at [227, 404] on span "Launch in Playground" at bounding box center [187, 411] width 128 height 14
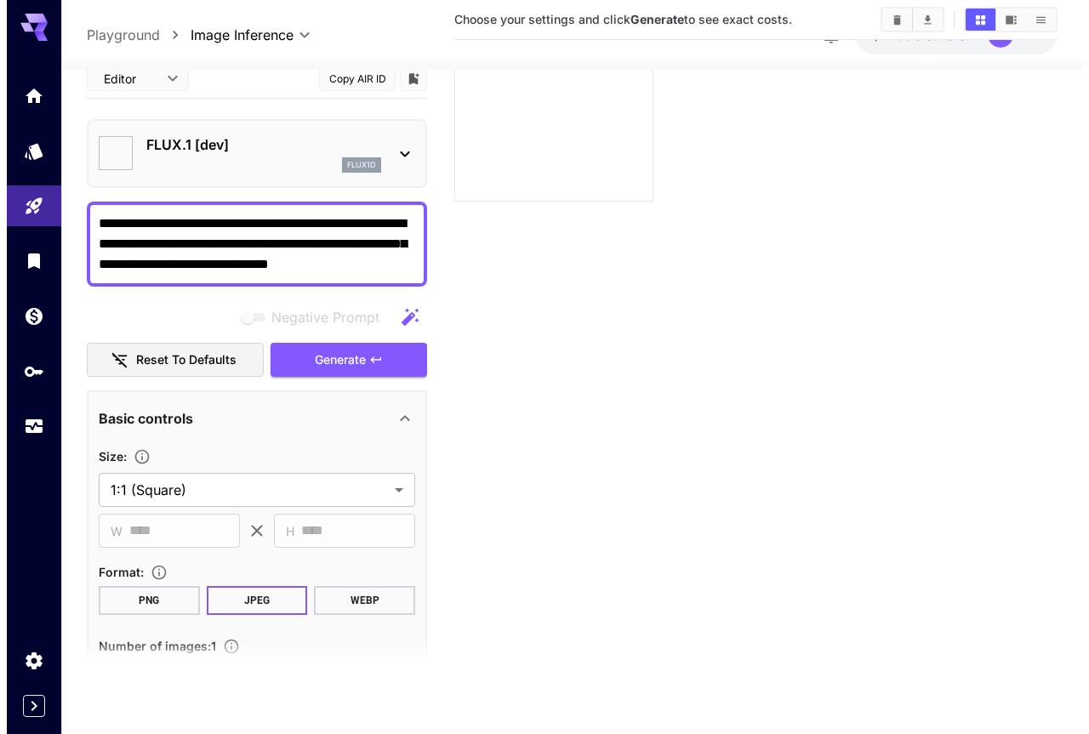
scroll to position [134, 0]
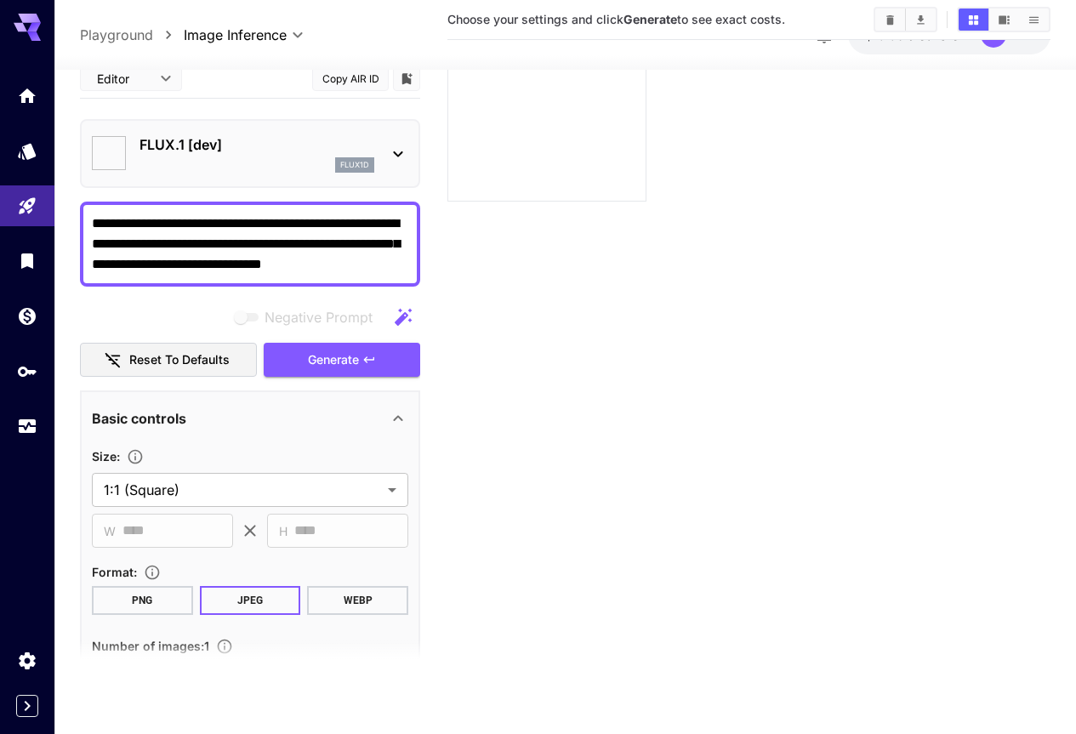
type input "**********"
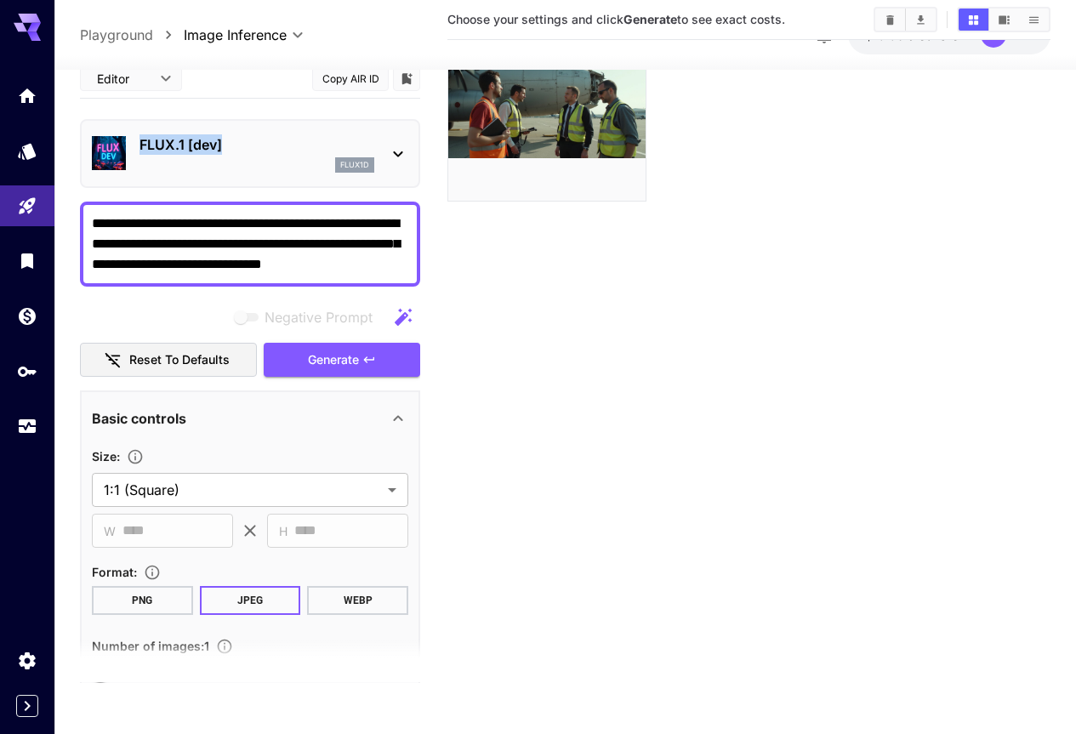
drag, startPoint x: 237, startPoint y: 144, endPoint x: 135, endPoint y: 144, distance: 101.2
click at [135, 144] on div "FLUX.1 [dev] flux1d" at bounding box center [250, 154] width 316 height 52
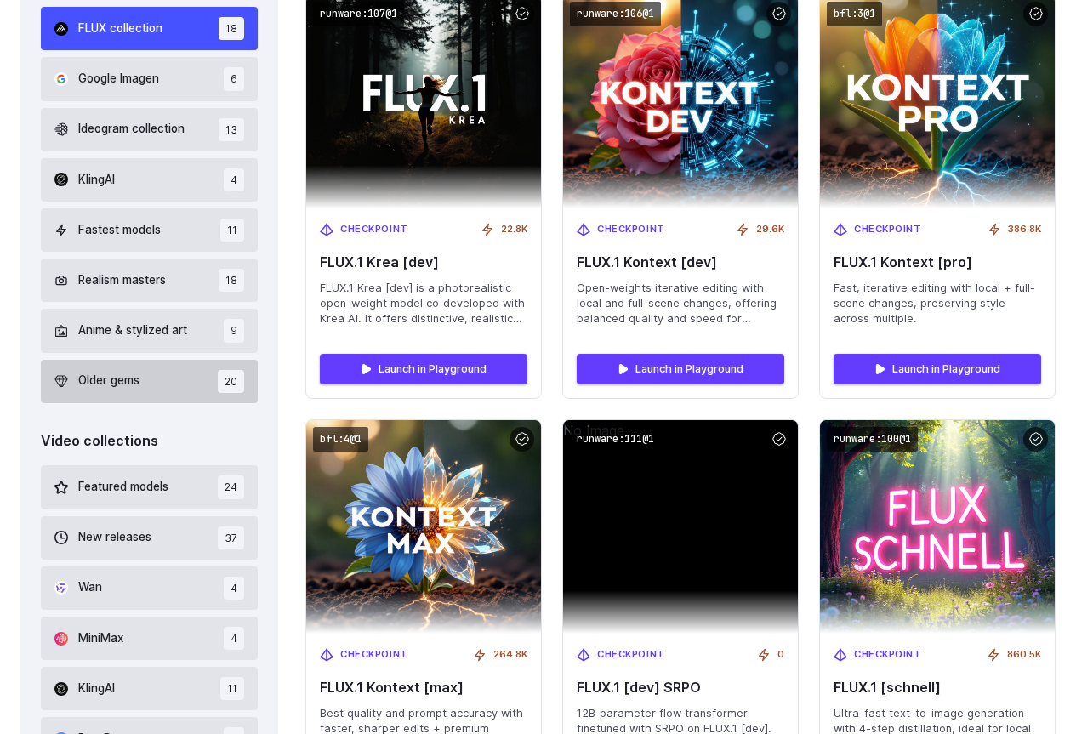
scroll to position [639, 0]
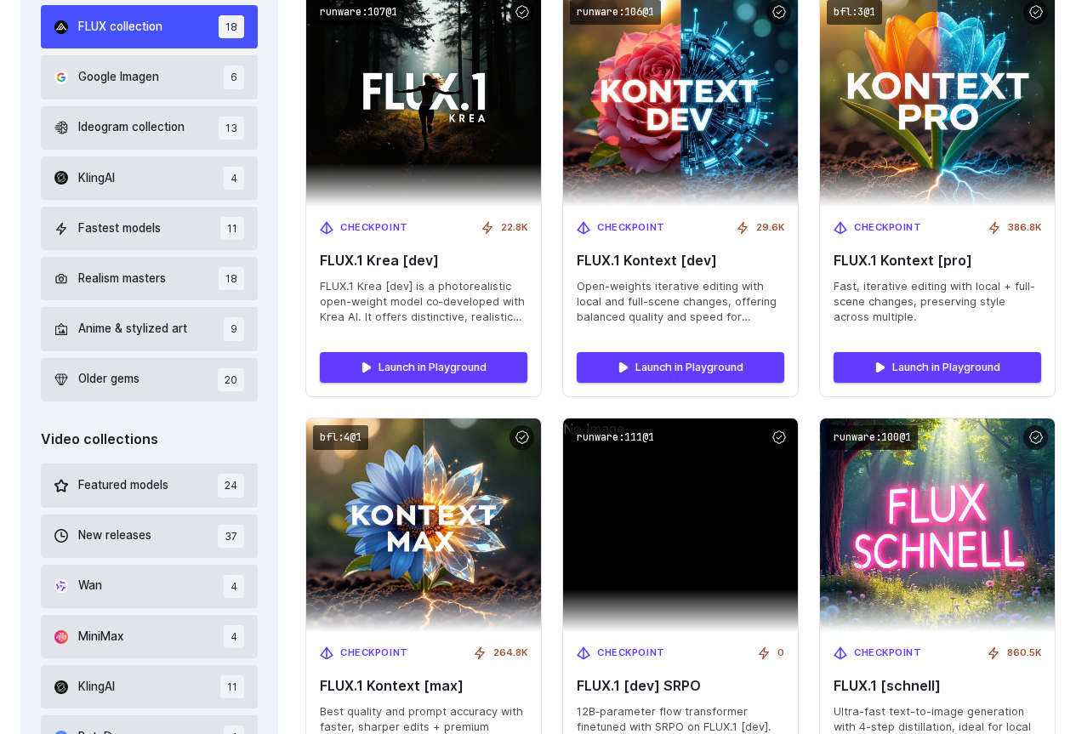
drag, startPoint x: 166, startPoint y: 353, endPoint x: 153, endPoint y: 459, distance: 107.1
drag, startPoint x: 153, startPoint y: 459, endPoint x: 15, endPoint y: 469, distance: 138.1
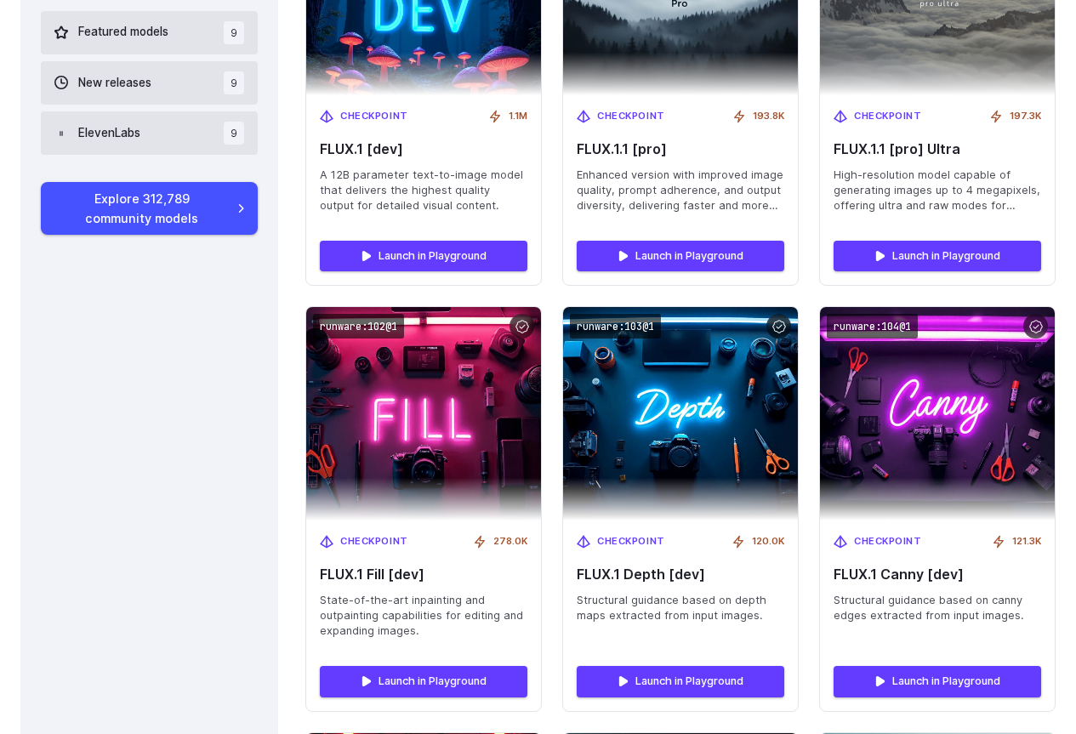
drag, startPoint x: 145, startPoint y: 505, endPoint x: 162, endPoint y: 432, distance: 74.1
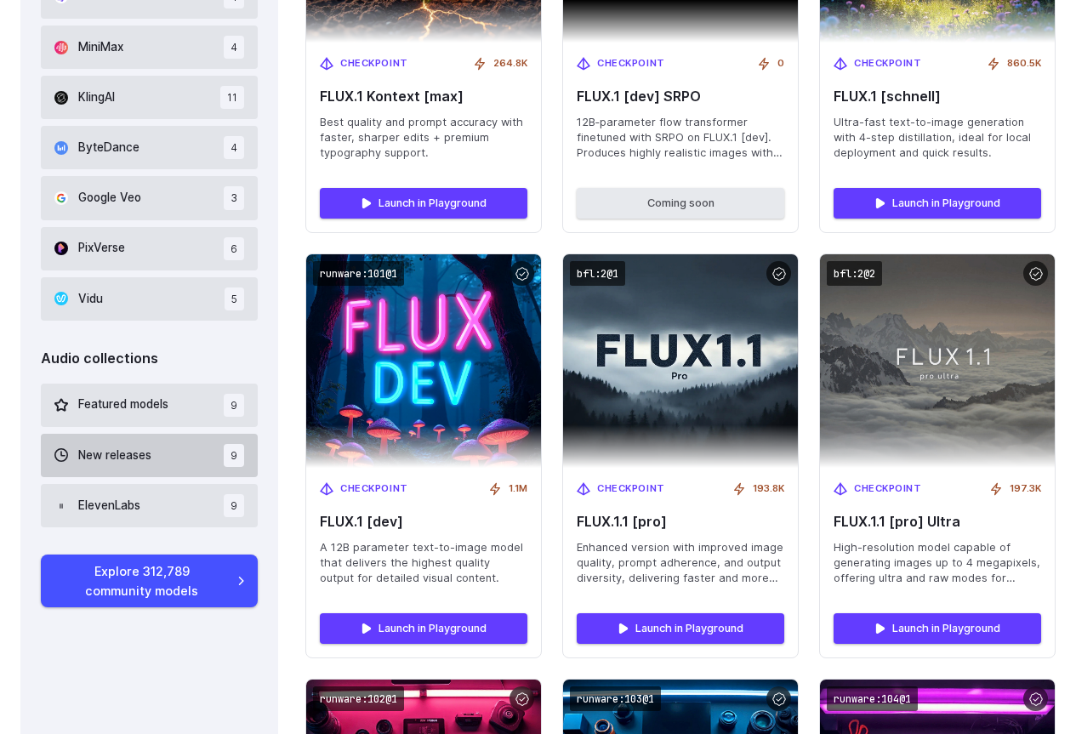
drag, startPoint x: 140, startPoint y: 471, endPoint x: 135, endPoint y: 447, distance: 25.2
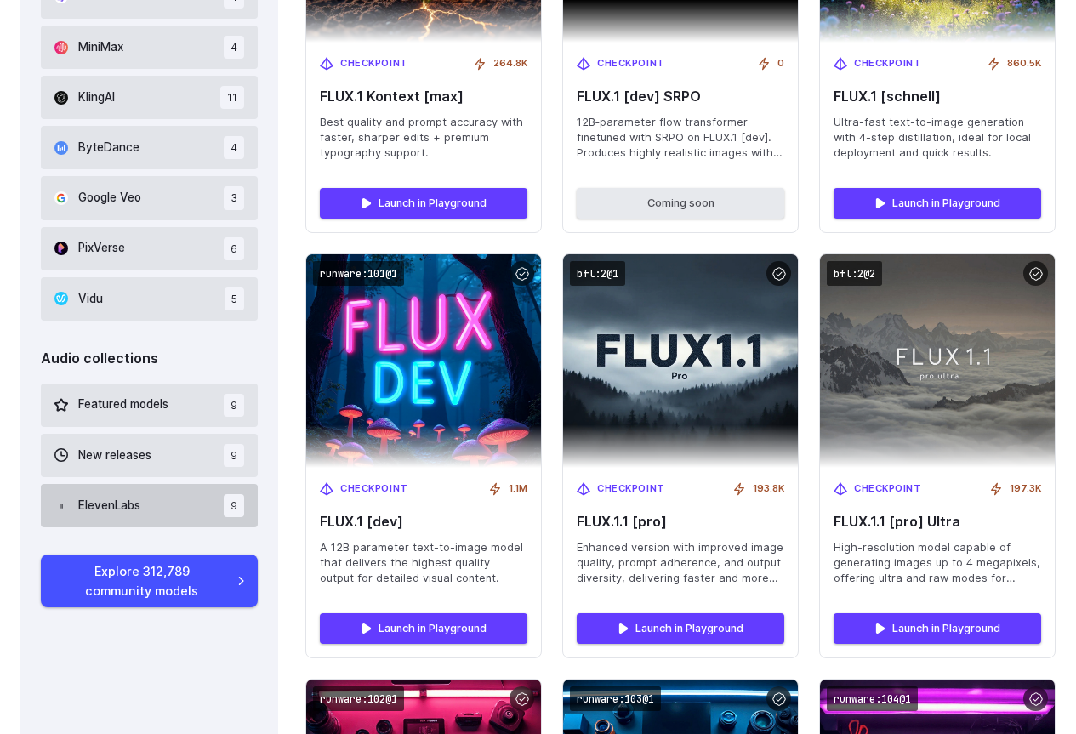
click at [117, 514] on span "ElevenLabs" at bounding box center [109, 506] width 62 height 19
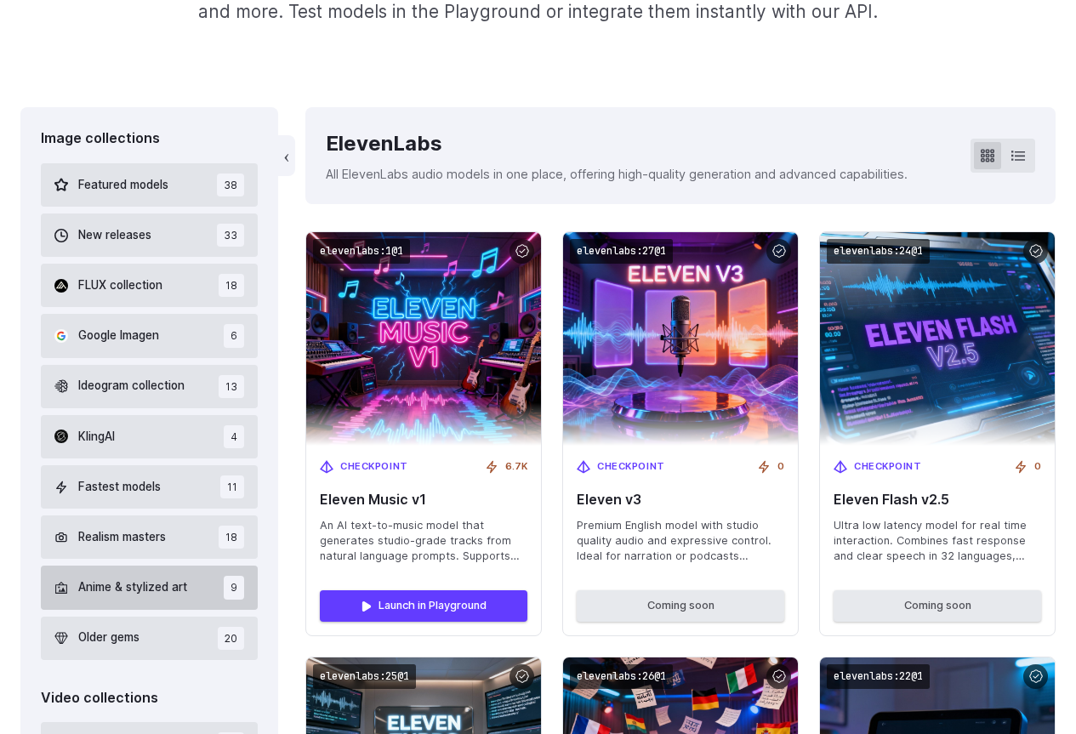
scroll to position [379, 0]
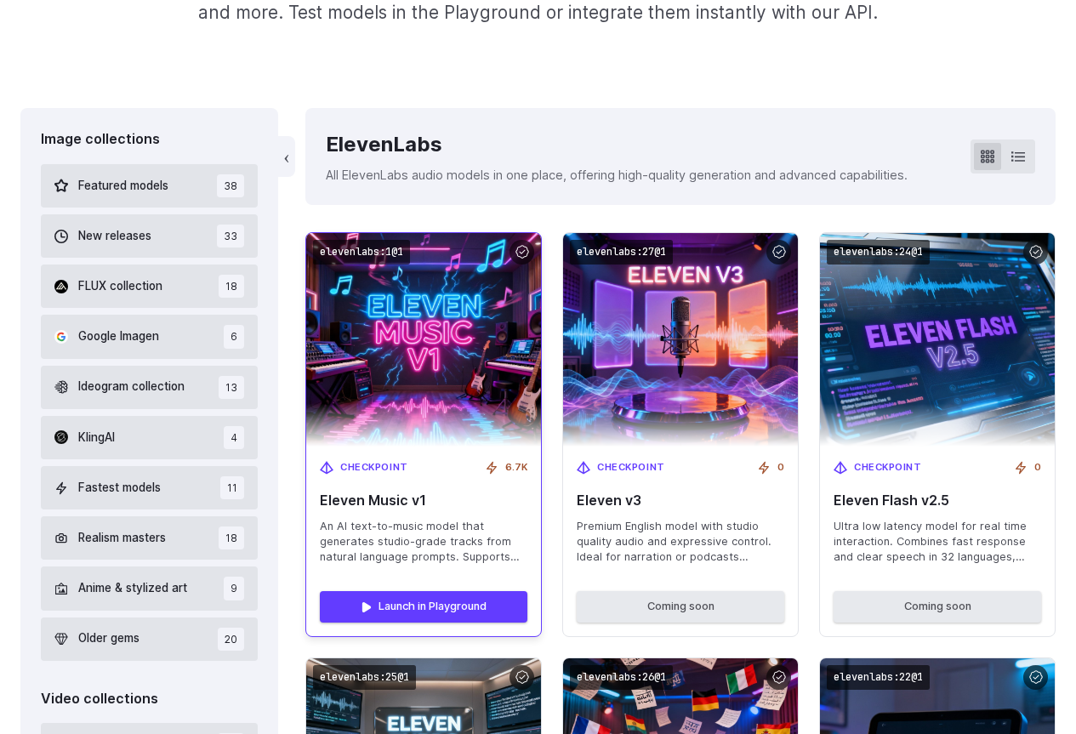
click at [437, 377] on img at bounding box center [423, 339] width 259 height 235
click at [426, 610] on link "Launch in Playground" at bounding box center [424, 606] width 208 height 31
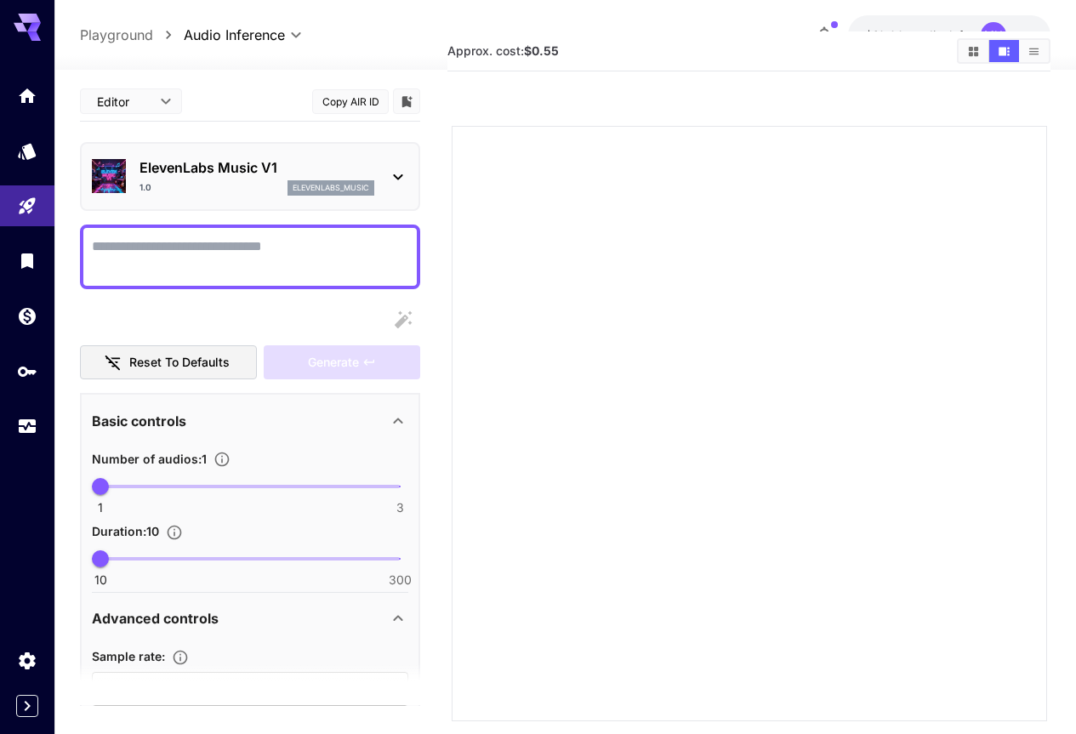
scroll to position [134, 0]
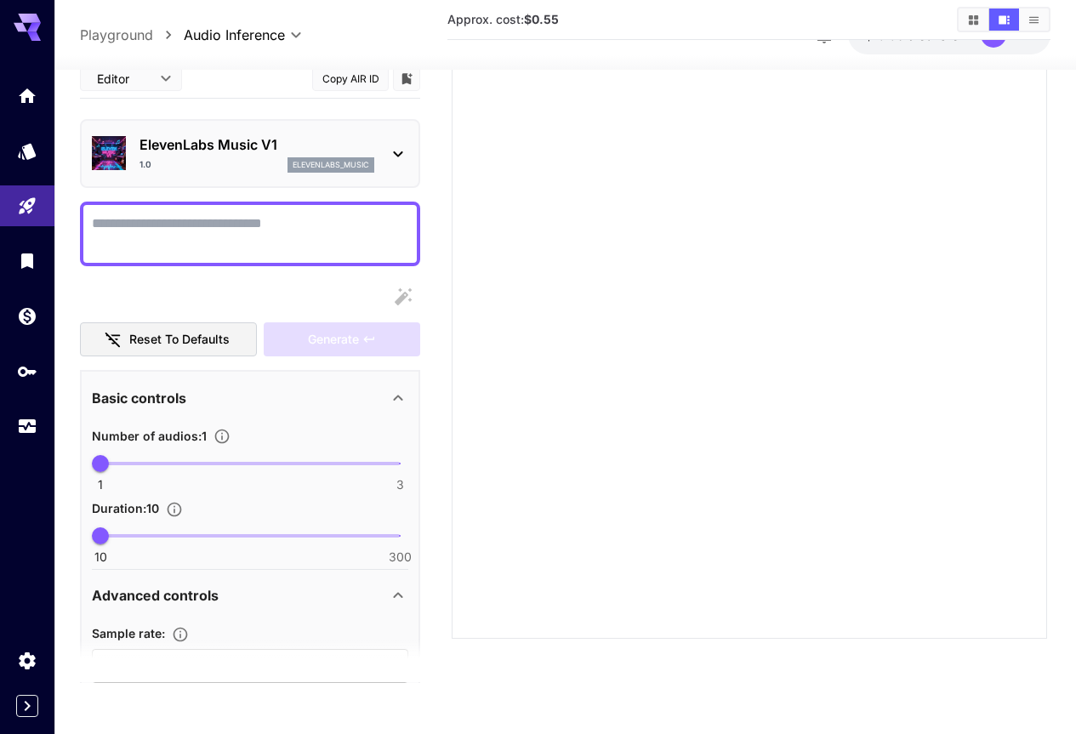
drag, startPoint x: 436, startPoint y: 393, endPoint x: 398, endPoint y: 635, distance: 244.5
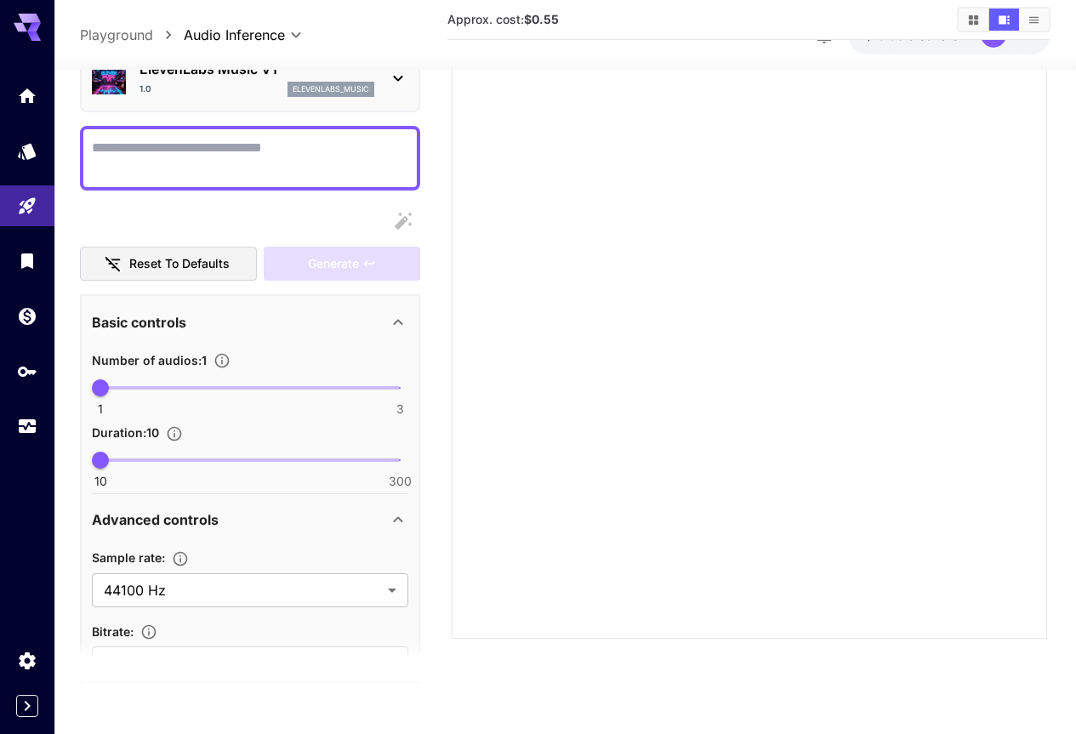
scroll to position [0, 0]
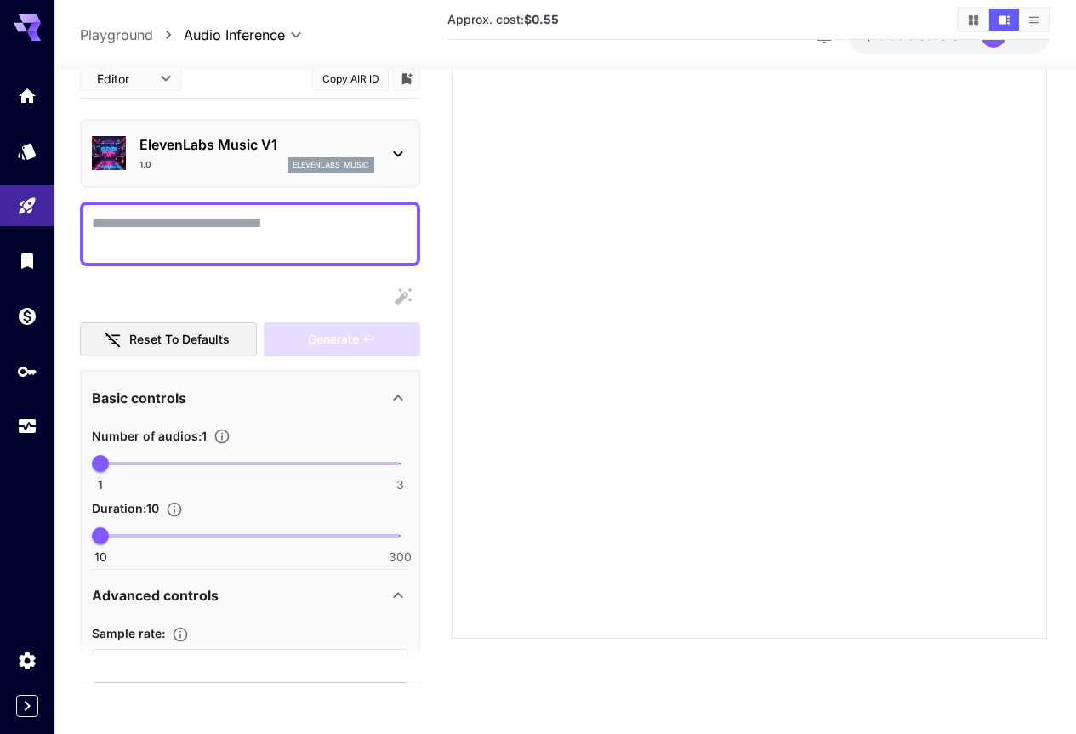
drag, startPoint x: 372, startPoint y: 625, endPoint x: 321, endPoint y: 449, distance: 183.4
click at [400, 151] on icon at bounding box center [398, 154] width 20 height 20
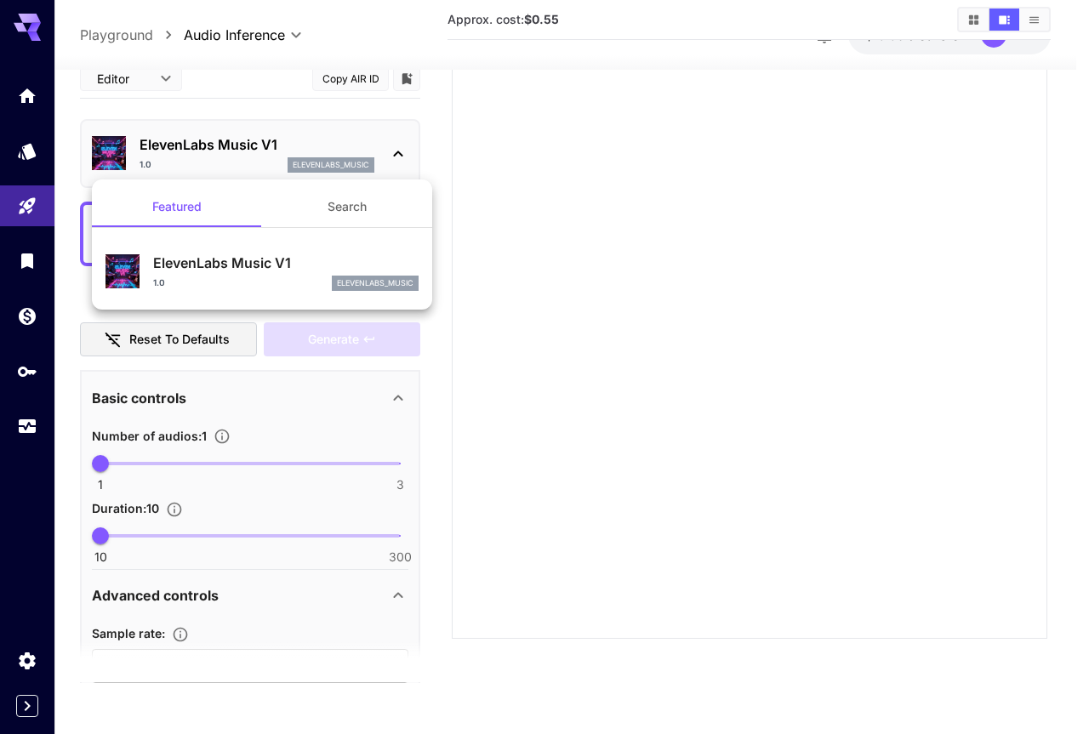
click at [400, 151] on div at bounding box center [544, 367] width 1089 height 734
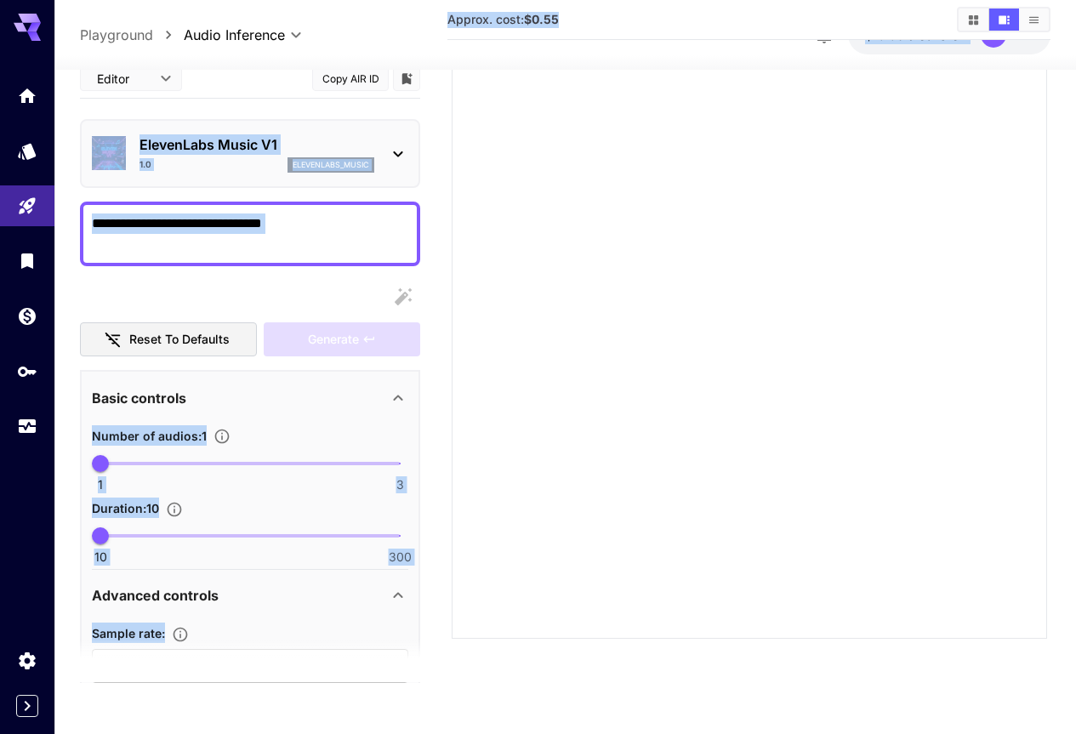
drag, startPoint x: 570, startPoint y: 19, endPoint x: 437, endPoint y: 37, distance: 134.0
click at [438, 37] on div "**********" at bounding box center [565, 300] width 1022 height 869
click at [603, 28] on div "Approx. cost: $0.55" at bounding box center [749, 20] width 603 height 26
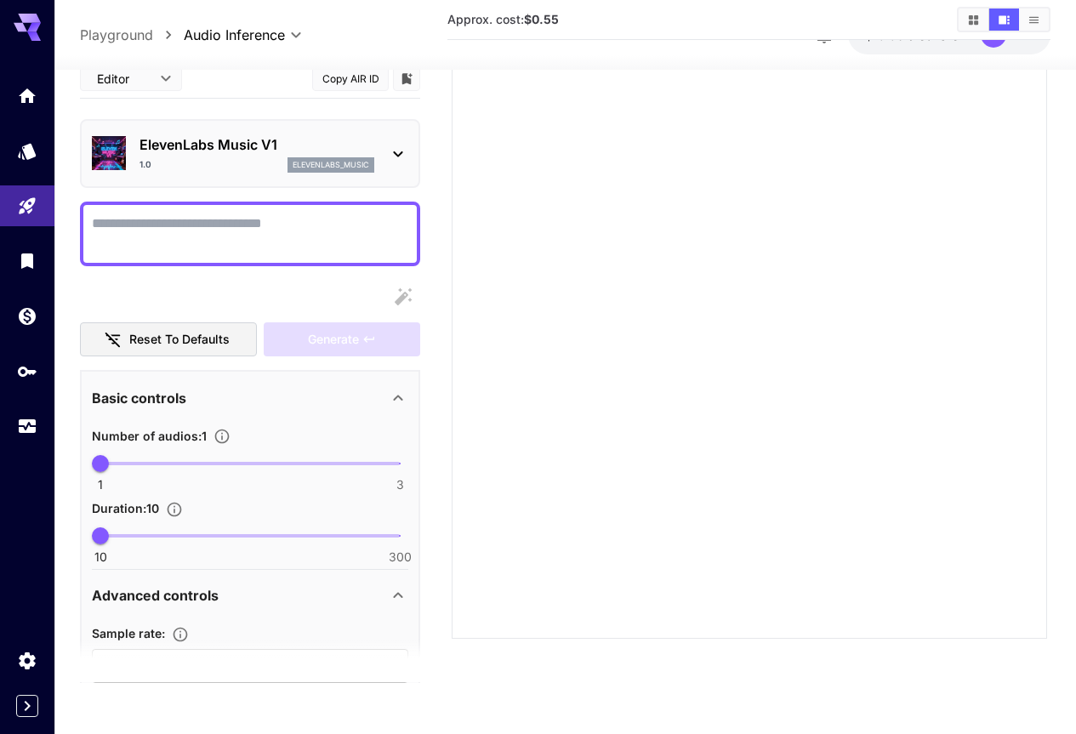
click at [545, 14] on b "$0.55" at bounding box center [541, 19] width 35 height 14
click at [581, 23] on section "Approx. cost: $0.55" at bounding box center [696, 20] width 496 height 16
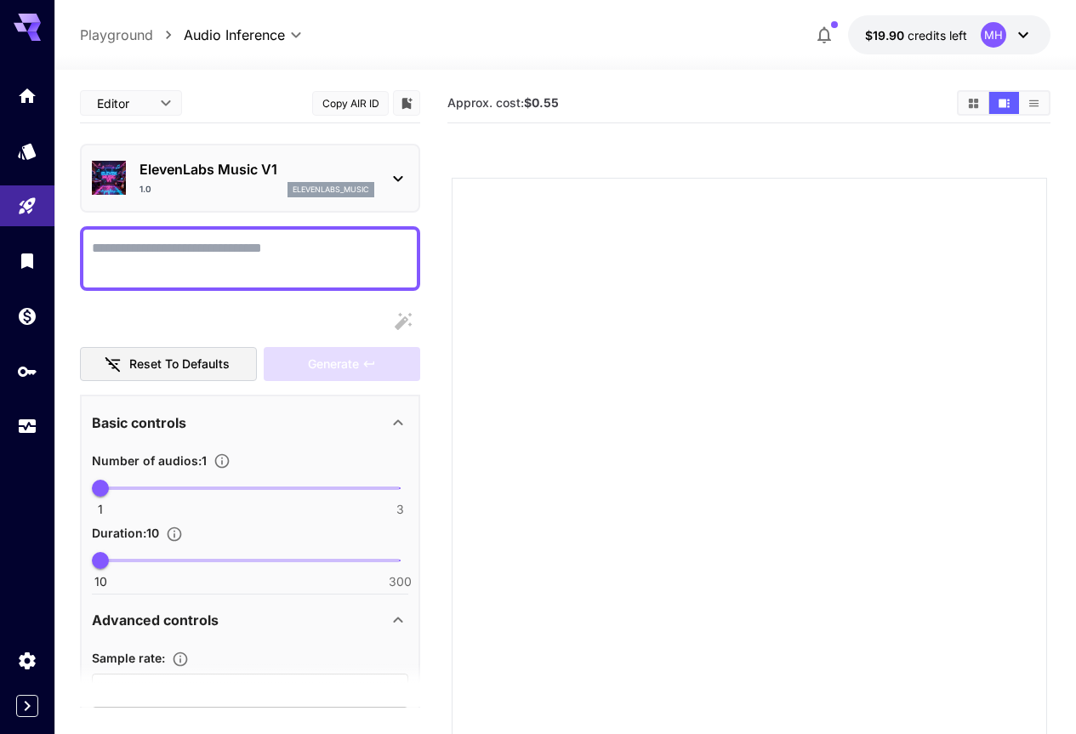
click at [453, 102] on span "Approx. cost: $0.55" at bounding box center [503, 102] width 111 height 14
click at [592, 105] on section "Approx. cost: $0.55" at bounding box center [696, 103] width 496 height 16
drag, startPoint x: 568, startPoint y: 220, endPoint x: 579, endPoint y: 249, distance: 30.7
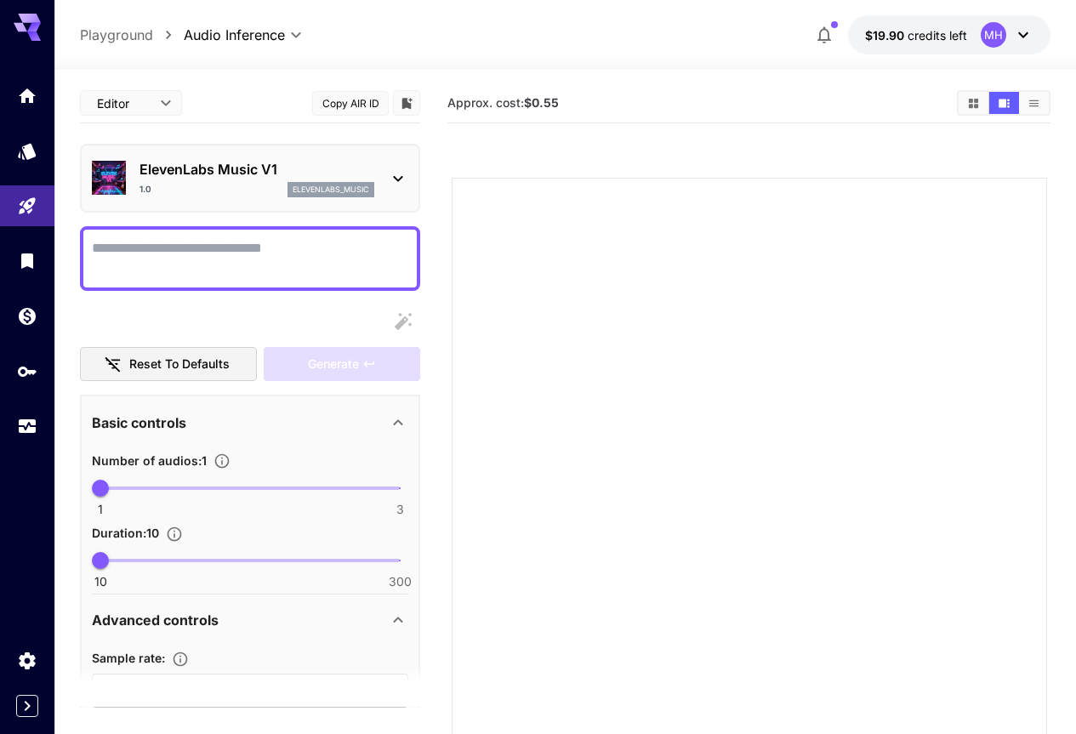
click at [567, 223] on div at bounding box center [750, 476] width 596 height 596
drag, startPoint x: 628, startPoint y: 345, endPoint x: 985, endPoint y: 295, distance: 360.8
click at [628, 346] on div at bounding box center [750, 476] width 596 height 596
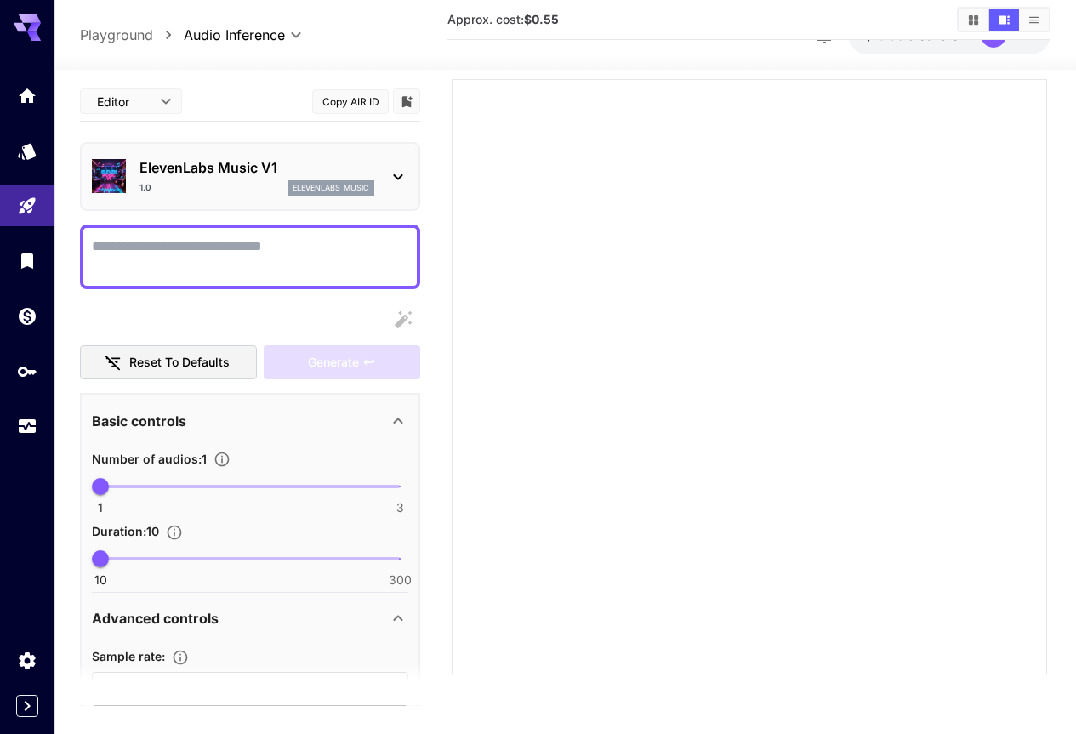
scroll to position [134, 0]
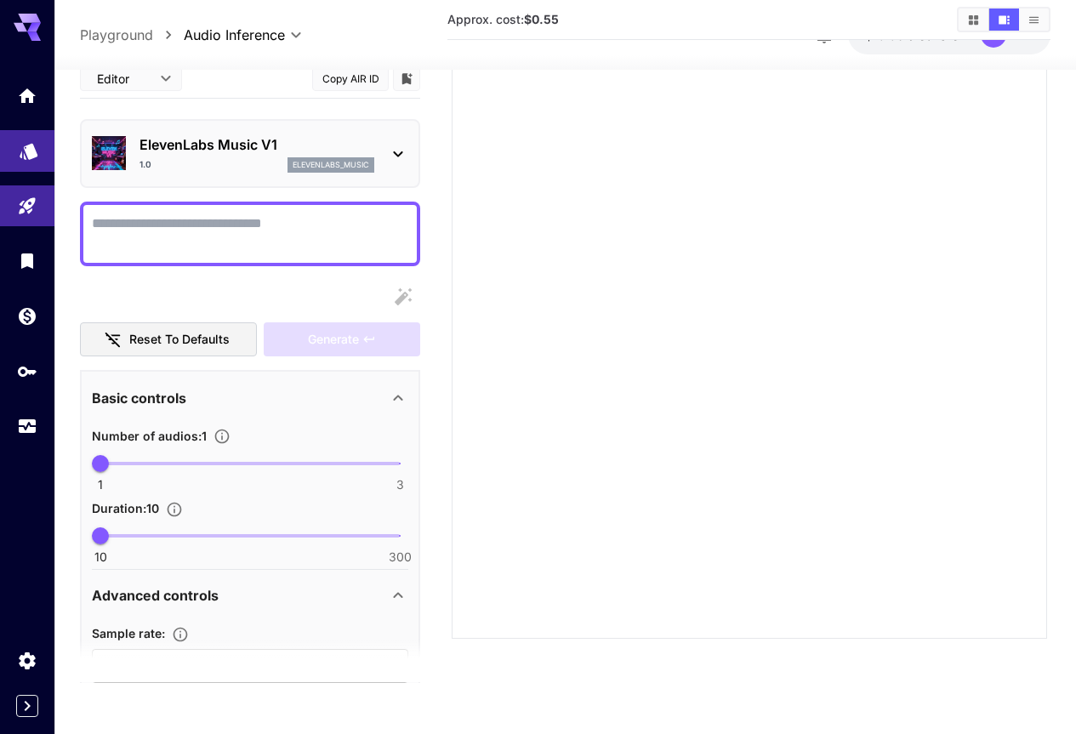
click at [31, 151] on icon "Models" at bounding box center [29, 148] width 18 height 16
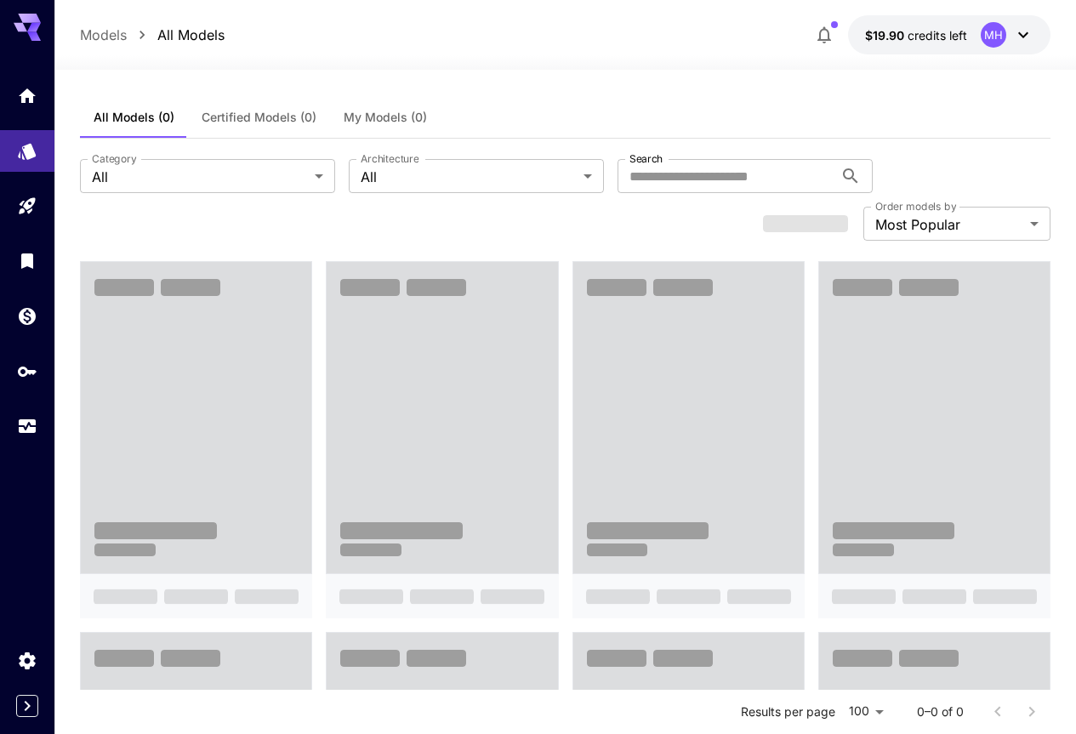
click at [265, 116] on span "Certified Models (0)" at bounding box center [259, 117] width 115 height 15
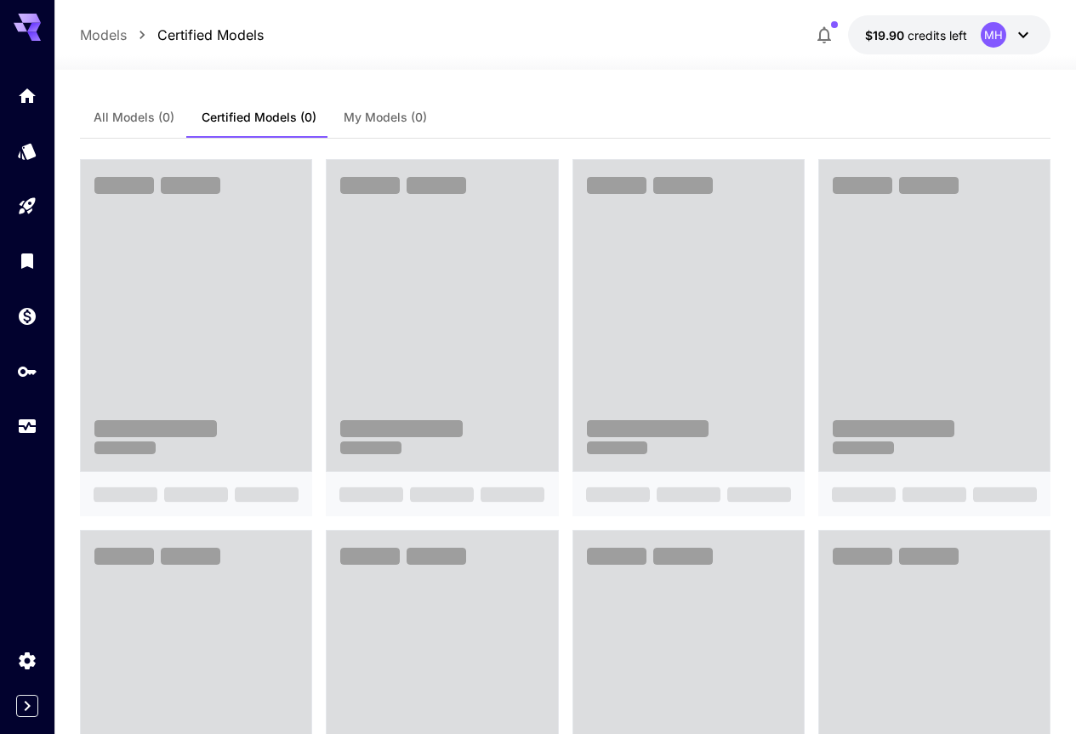
click at [392, 123] on span "My Models (0)" at bounding box center [385, 117] width 83 height 15
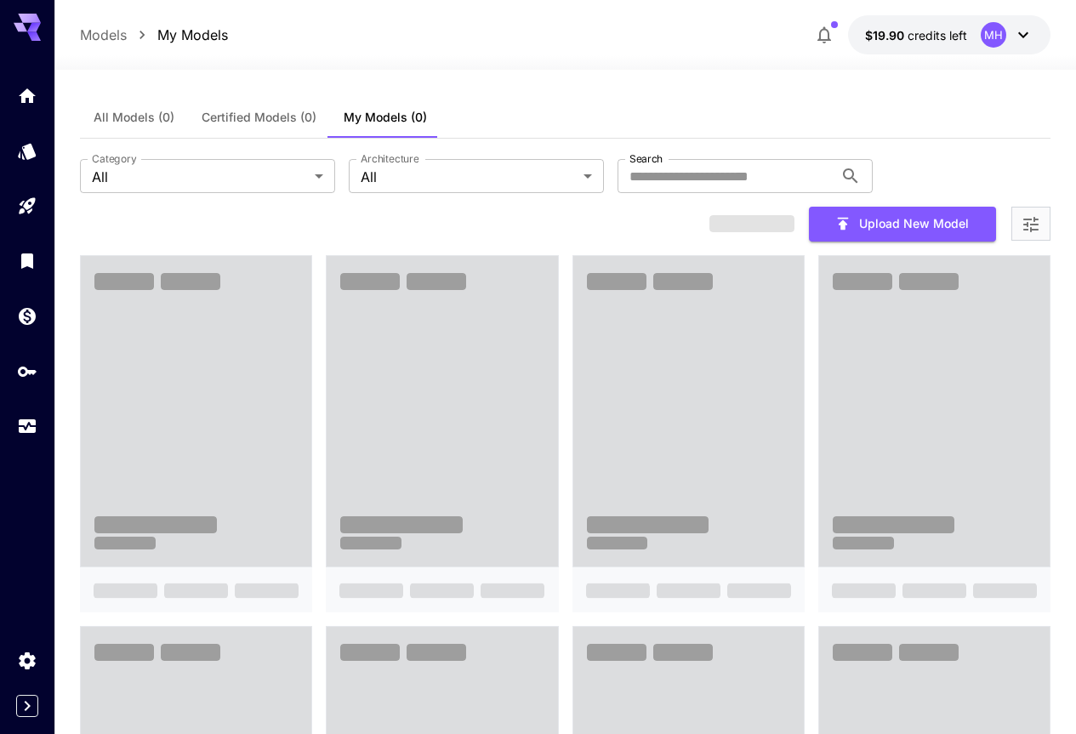
click at [111, 122] on span "All Models (0)" at bounding box center [134, 117] width 81 height 15
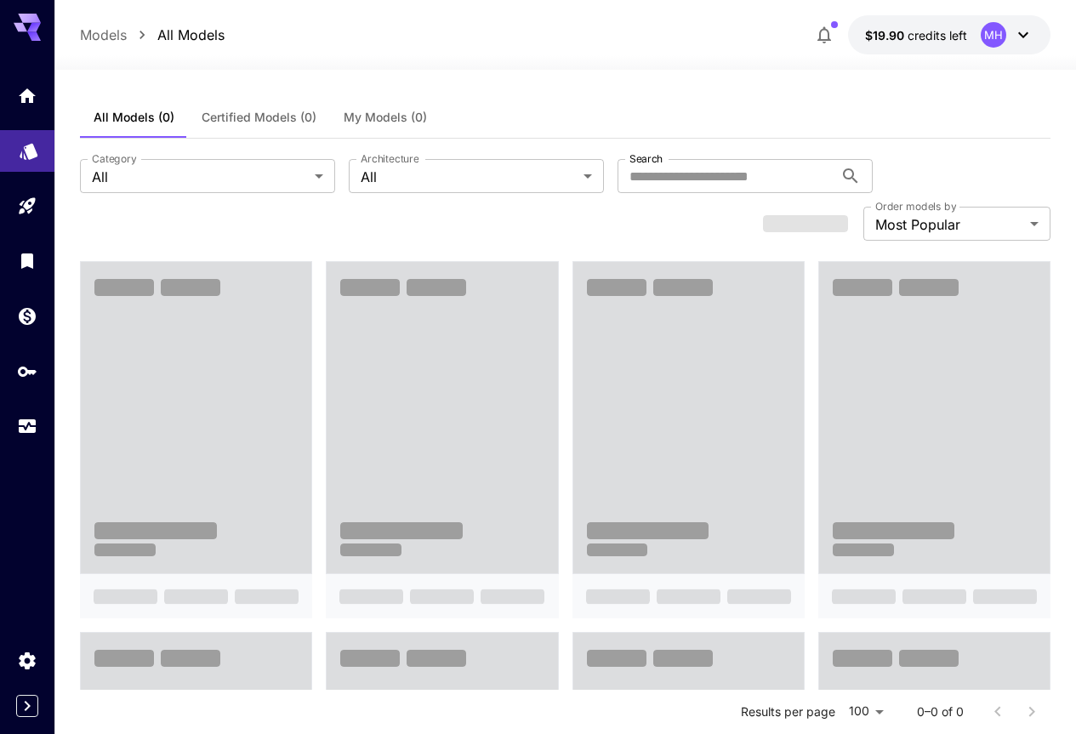
click at [36, 161] on link at bounding box center [27, 151] width 54 height 42
click at [20, 134] on link at bounding box center [27, 151] width 54 height 42
click at [25, 432] on icon "Usage" at bounding box center [29, 423] width 20 height 20
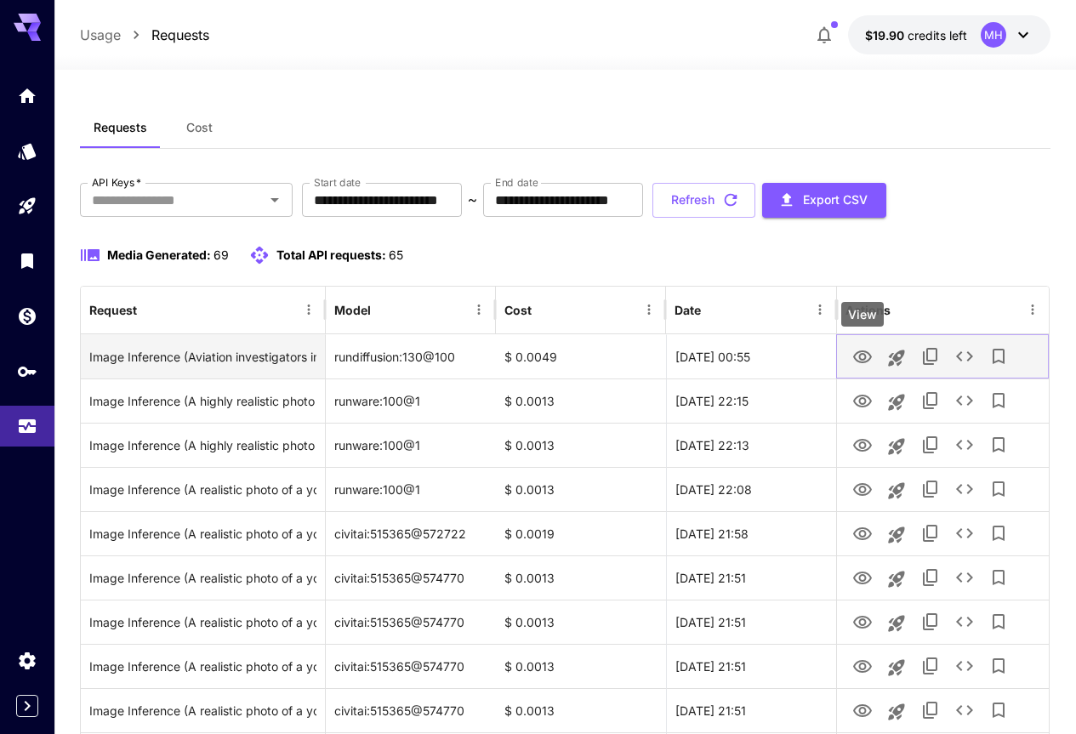
click at [852, 360] on icon "View" at bounding box center [862, 357] width 20 height 20
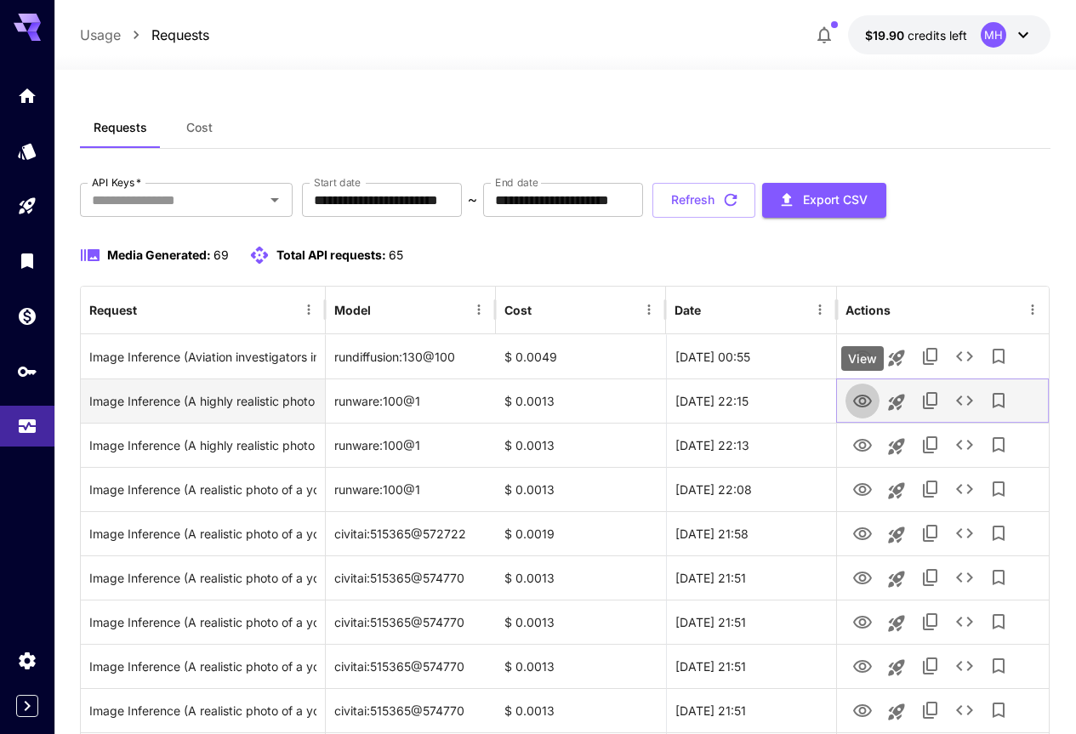
click at [862, 402] on icon "View" at bounding box center [862, 401] width 20 height 20
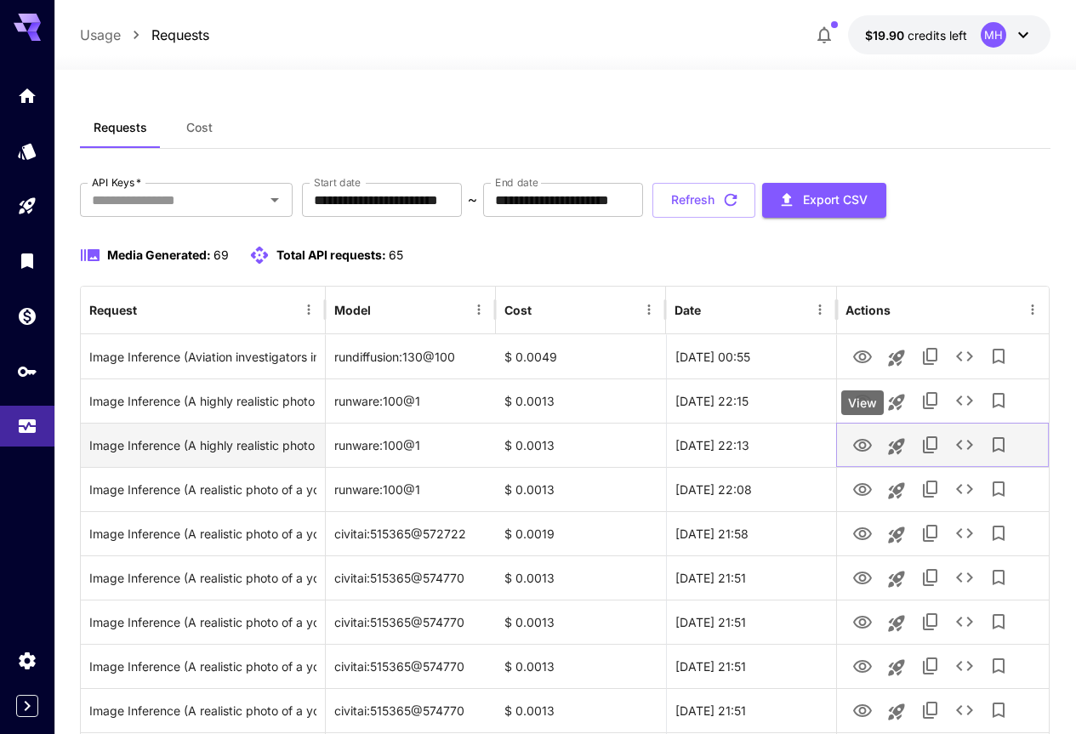
click at [869, 451] on icon "View" at bounding box center [862, 446] width 20 height 20
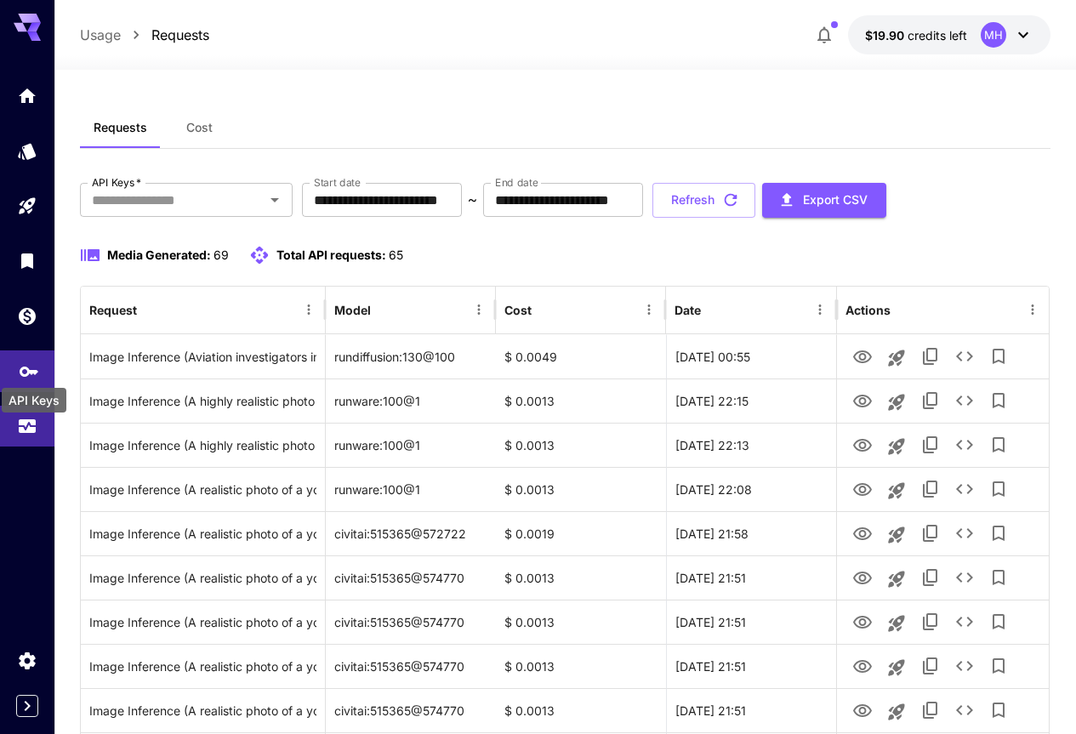
click at [20, 361] on icon "API Keys" at bounding box center [29, 366] width 20 height 20
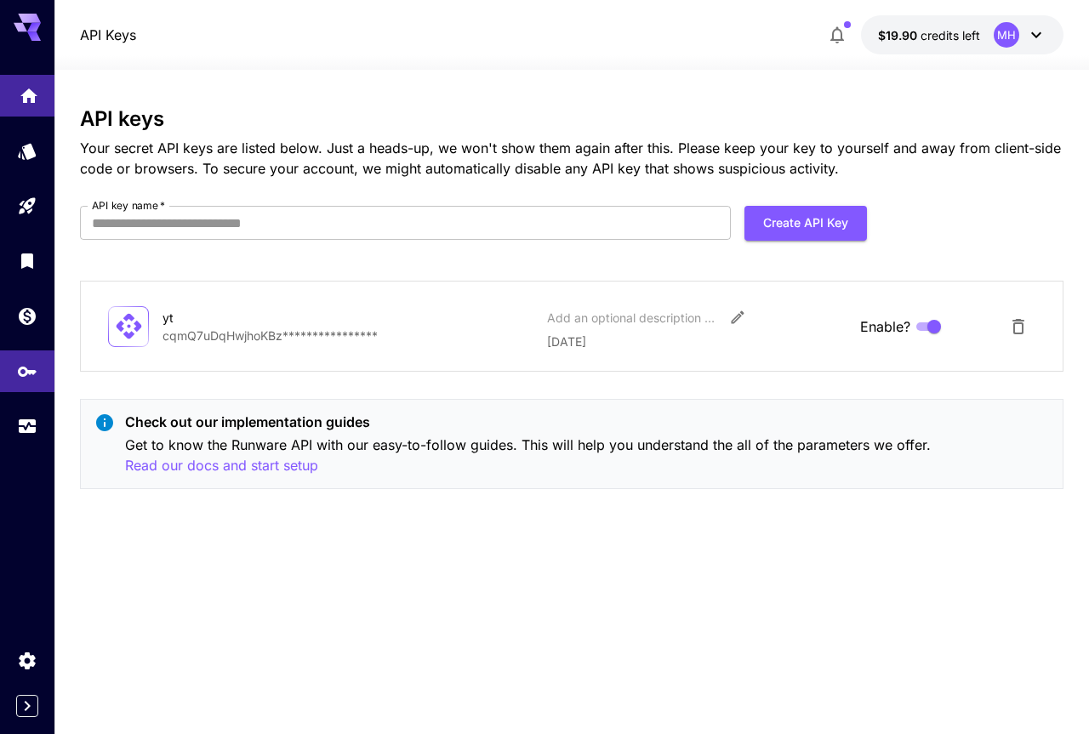
click at [17, 106] on link at bounding box center [27, 96] width 54 height 42
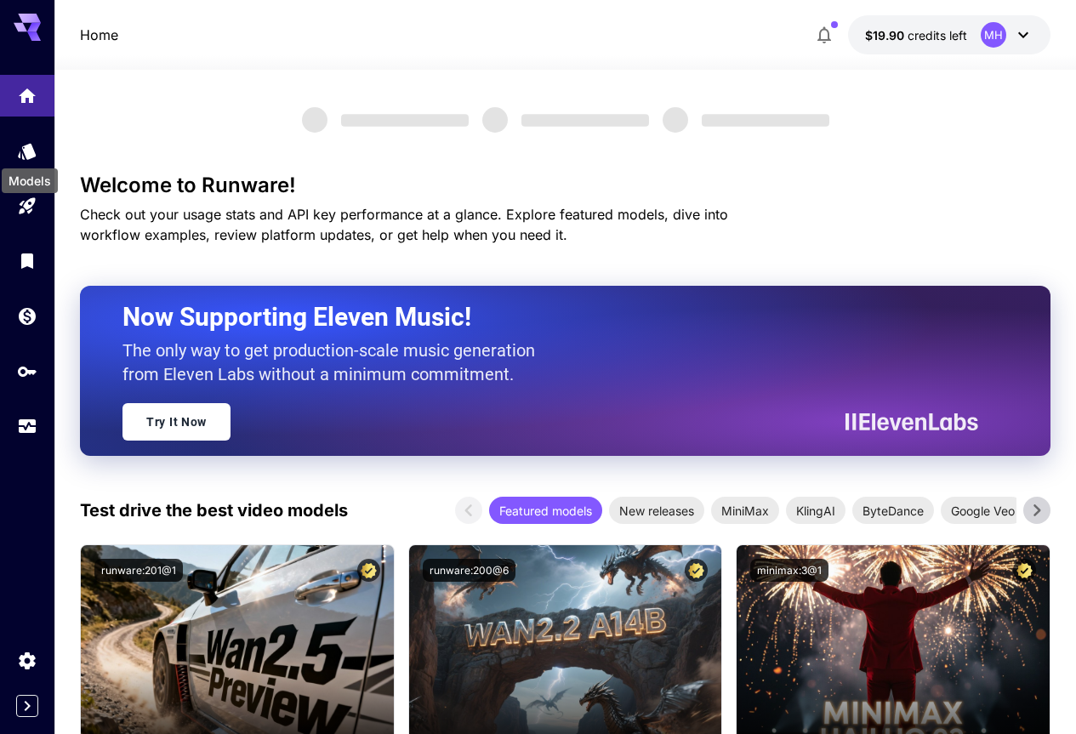
click at [28, 161] on div "Models" at bounding box center [30, 176] width 60 height 38
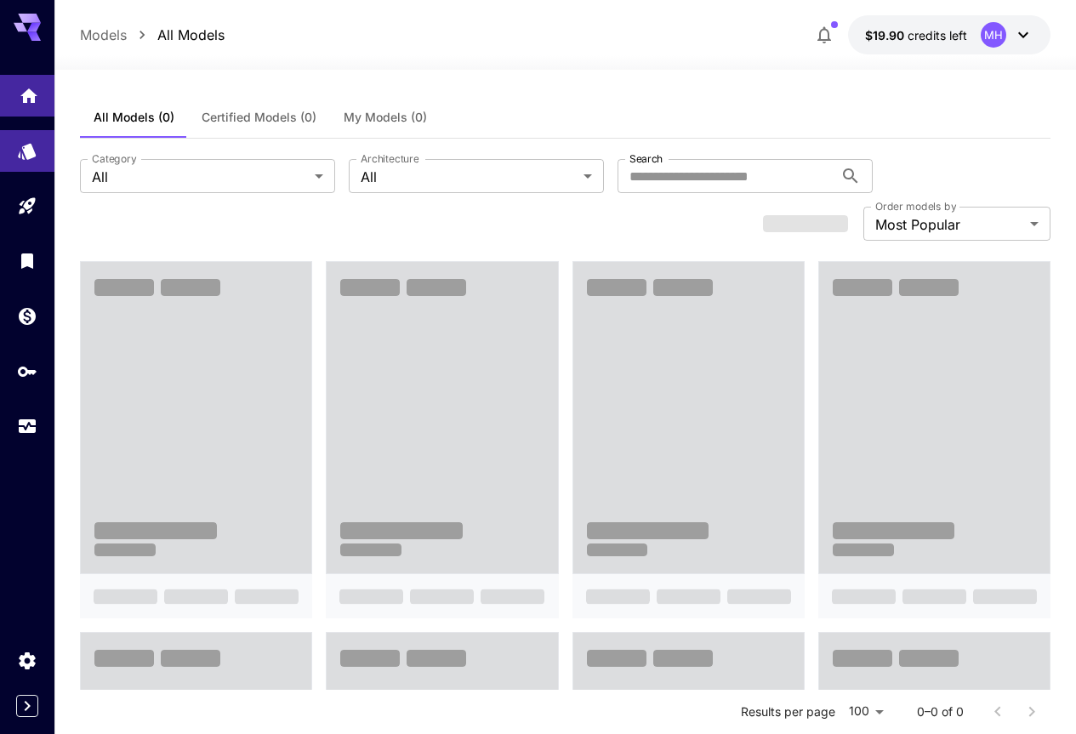
click at [24, 100] on icon "Home" at bounding box center [29, 91] width 20 height 20
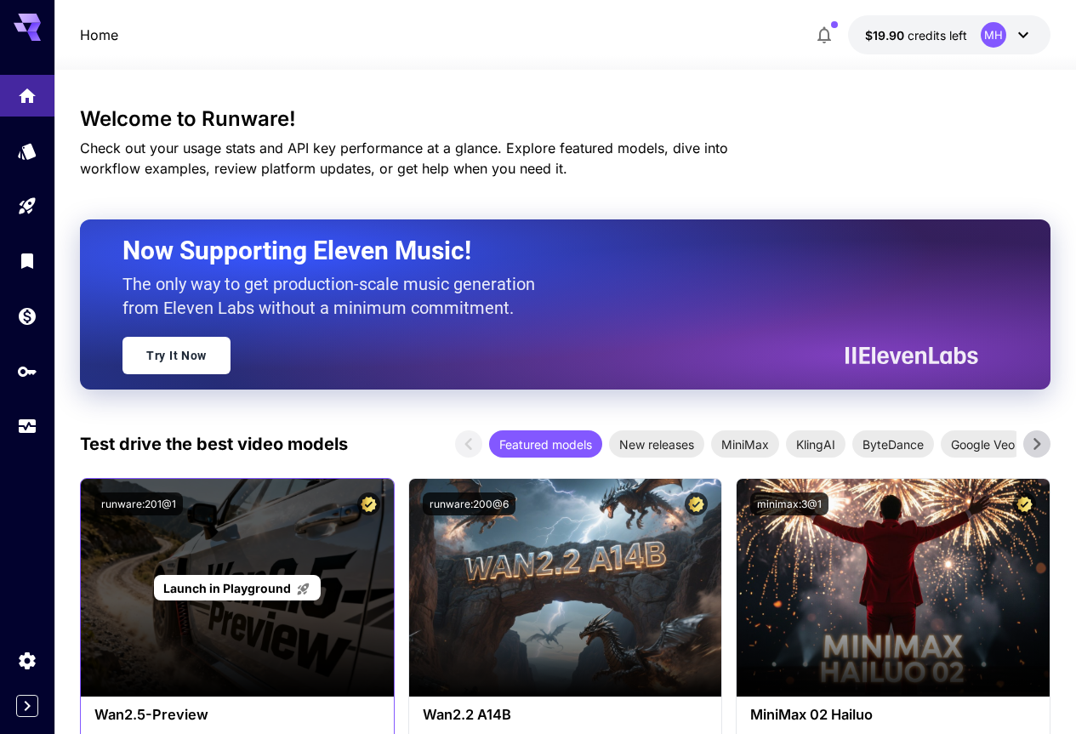
click at [231, 606] on div "Launch in Playground" at bounding box center [237, 588] width 313 height 218
click at [254, 581] on span "Launch in Playground" at bounding box center [227, 588] width 128 height 14
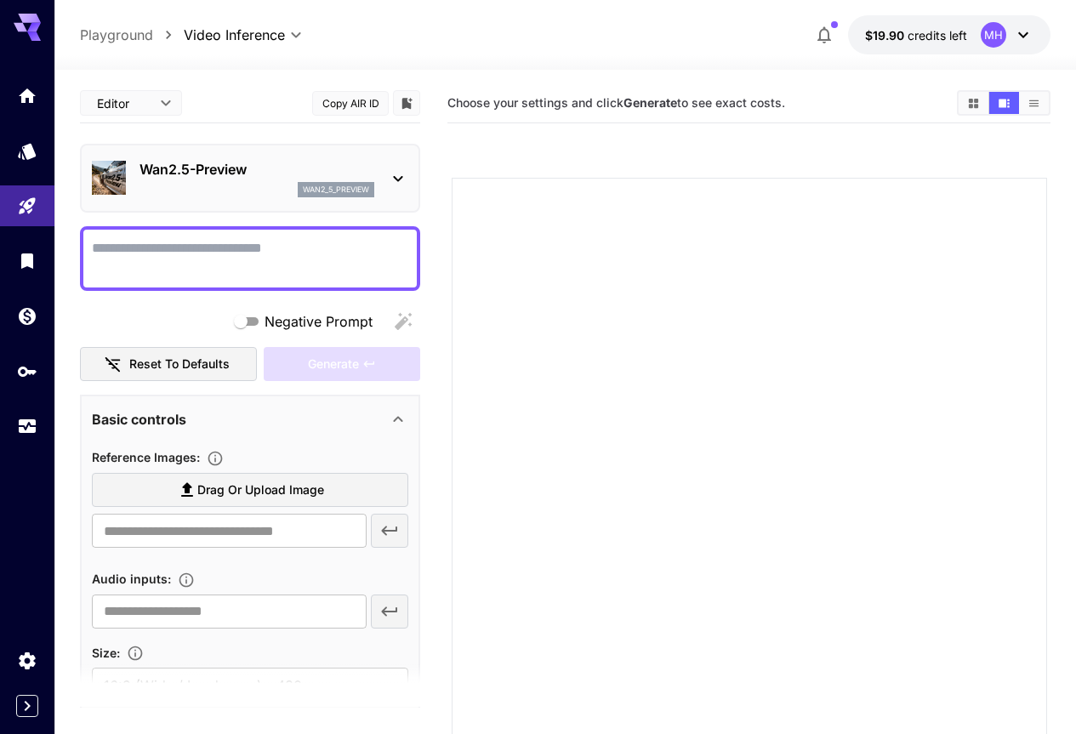
drag, startPoint x: 603, startPoint y: 92, endPoint x: 801, endPoint y: 92, distance: 198.2
click at [800, 92] on div "Choose your settings and click Generate to see exact costs." at bounding box center [749, 103] width 603 height 26
click at [821, 100] on section "Choose your settings and click Generate to see exact costs." at bounding box center [696, 103] width 496 height 16
drag, startPoint x: 812, startPoint y: 109, endPoint x: 442, endPoint y: 108, distance: 370.1
click at [442, 108] on main "**********" at bounding box center [565, 457] width 971 height 748
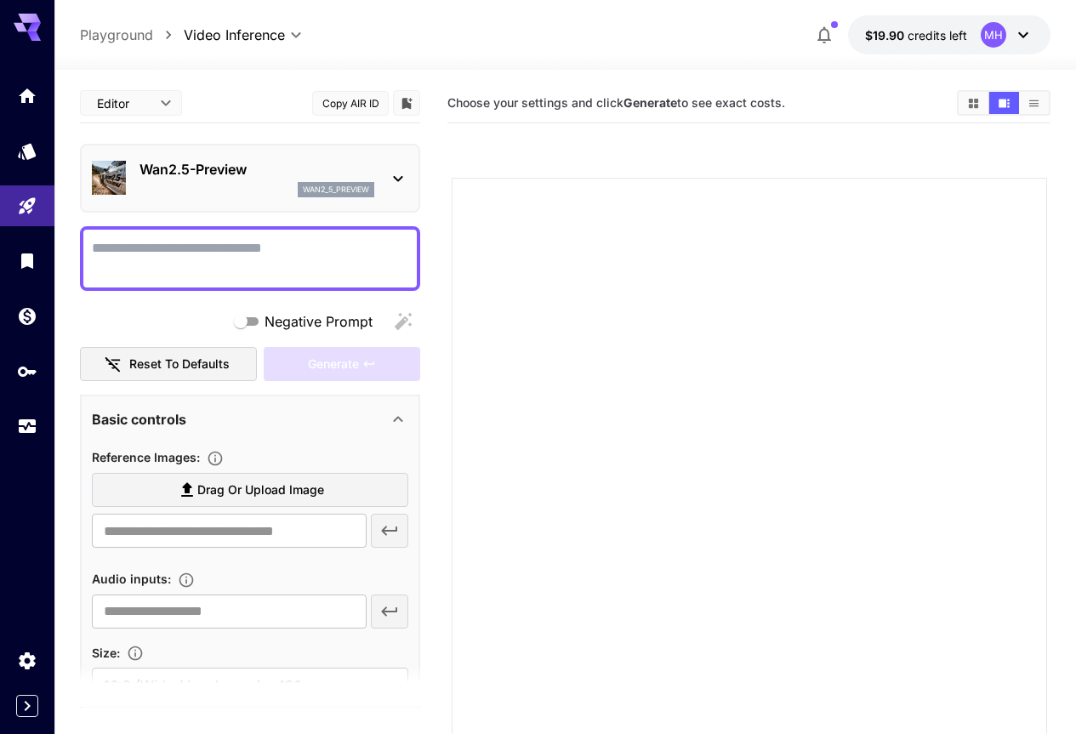
click at [562, 111] on div "Choose your settings and click Generate to see exact costs." at bounding box center [749, 103] width 603 height 26
click at [236, 240] on textarea "Negative Prompt" at bounding box center [250, 258] width 316 height 41
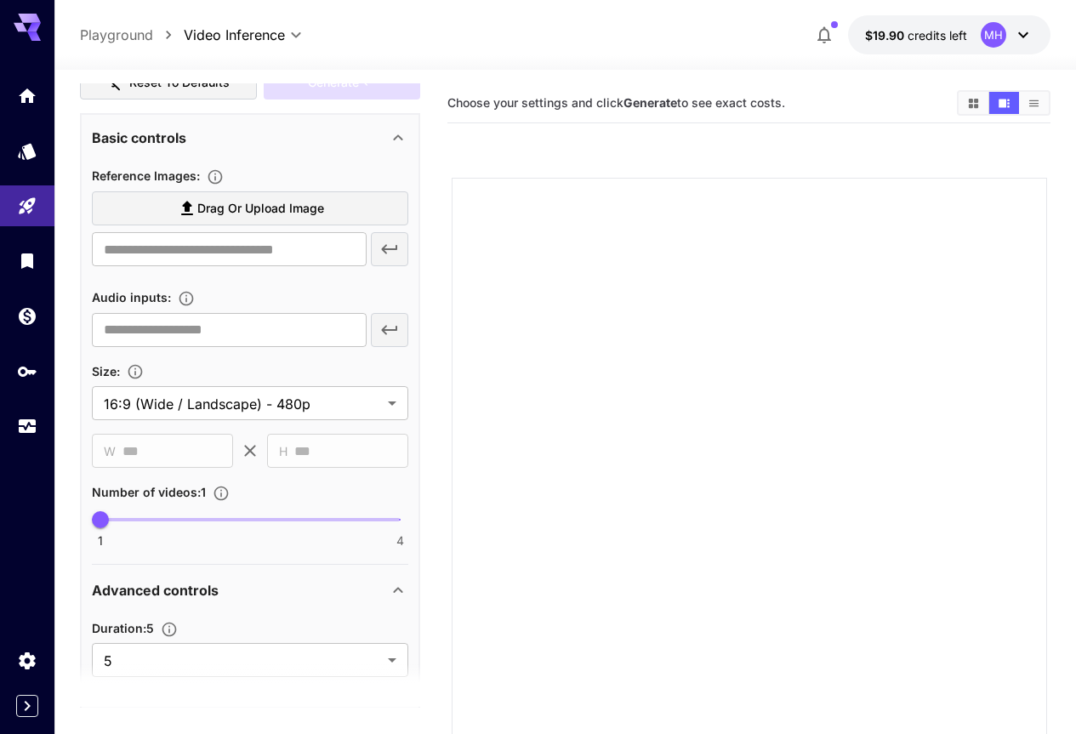
scroll to position [53, 0]
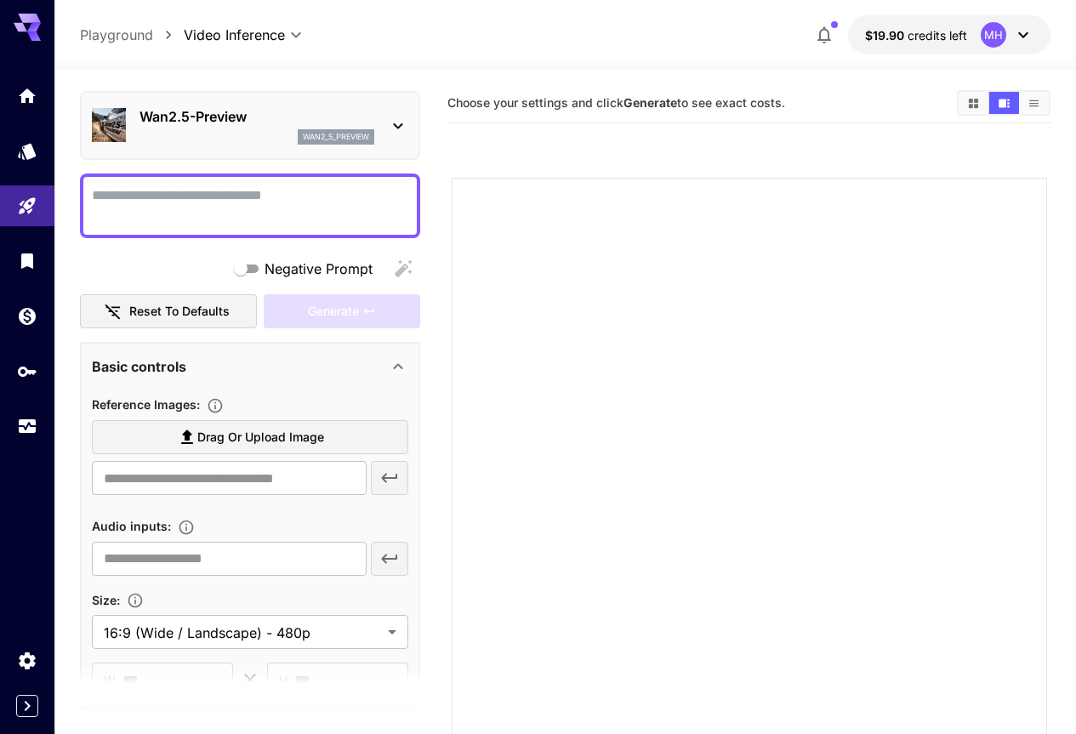
drag, startPoint x: 230, startPoint y: 243, endPoint x: 263, endPoint y: 150, distance: 99.3
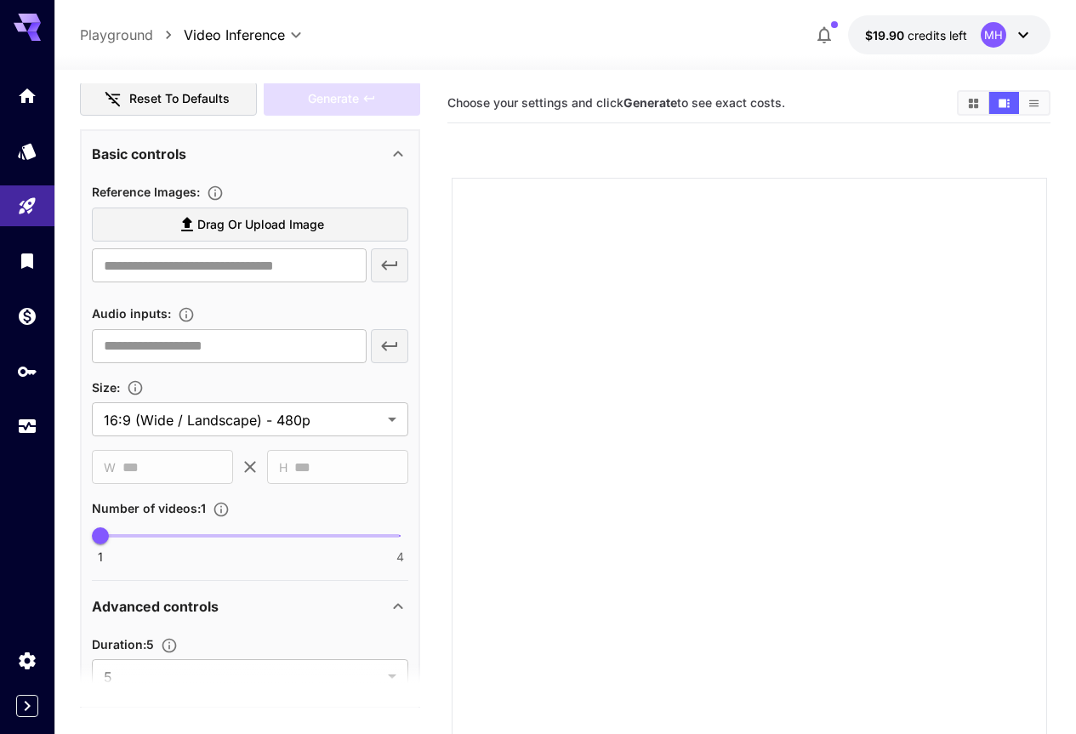
scroll to position [492, 0]
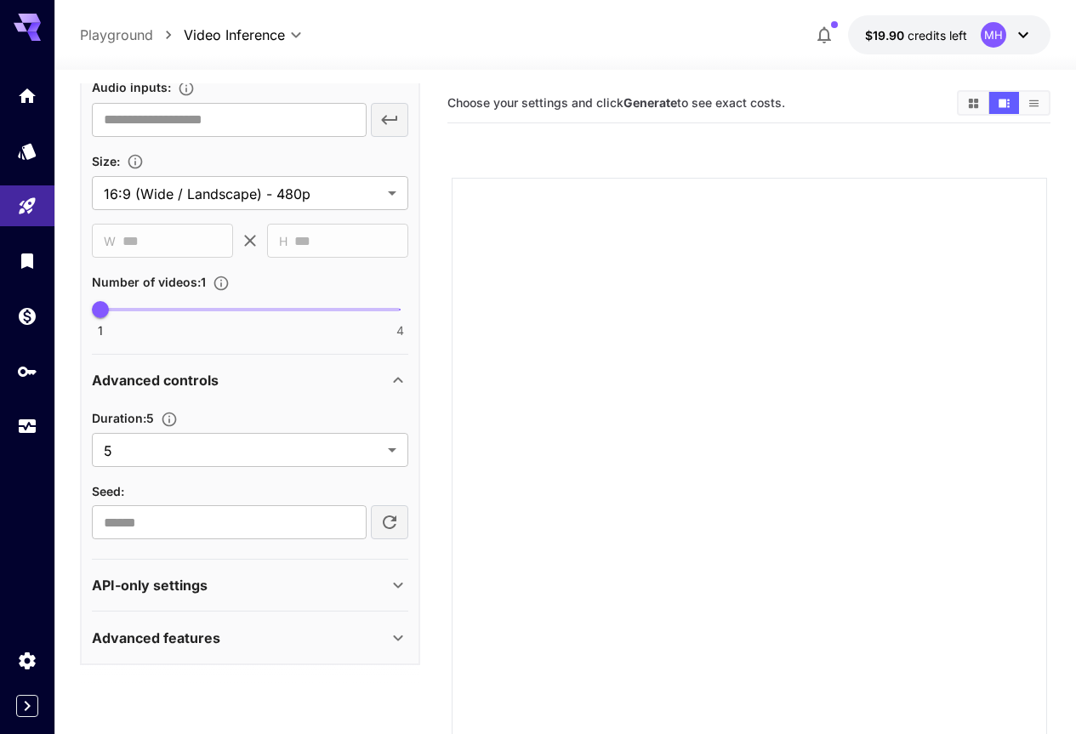
drag, startPoint x: 308, startPoint y: 339, endPoint x: 274, endPoint y: 498, distance: 161.9
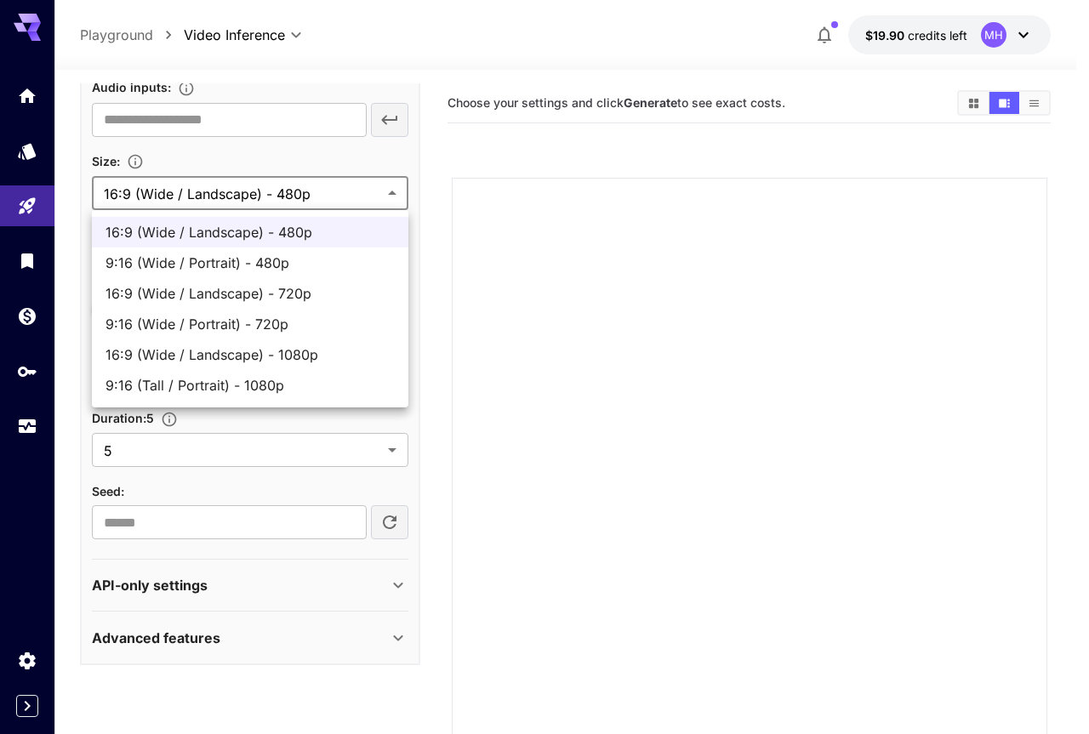
click at [367, 191] on body "**********" at bounding box center [544, 434] width 1089 height 869
click at [172, 357] on span "16:9 (Wide / Landscape) - 1080p" at bounding box center [249, 355] width 289 height 20
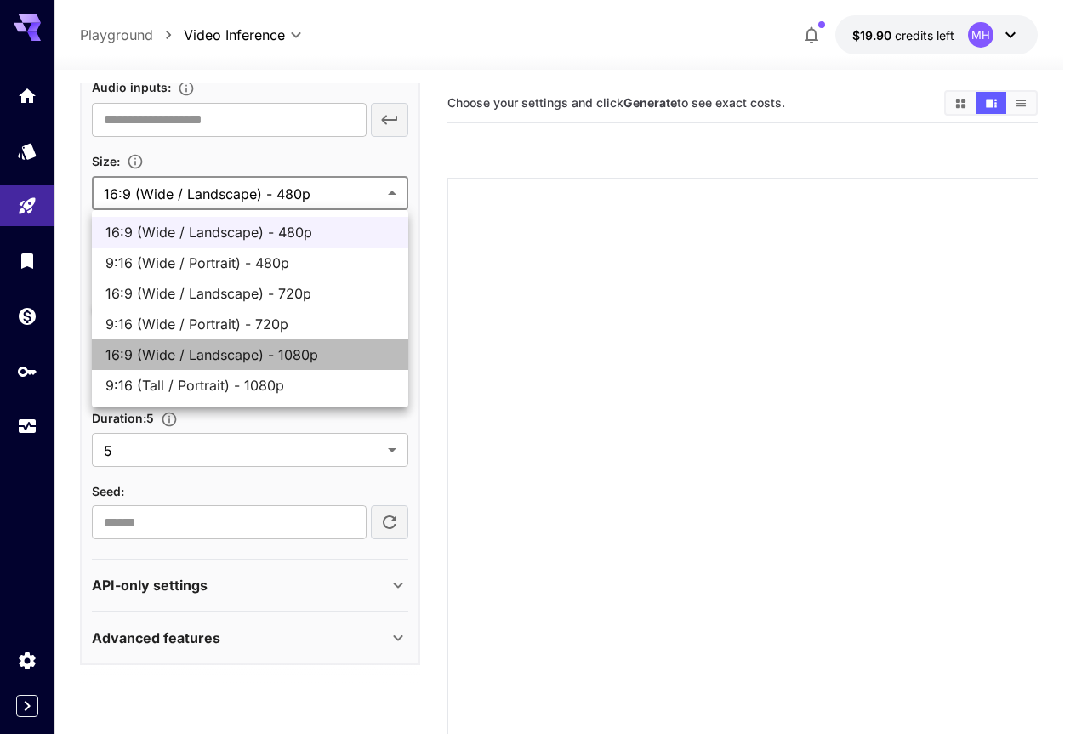
type input "**********"
type input "****"
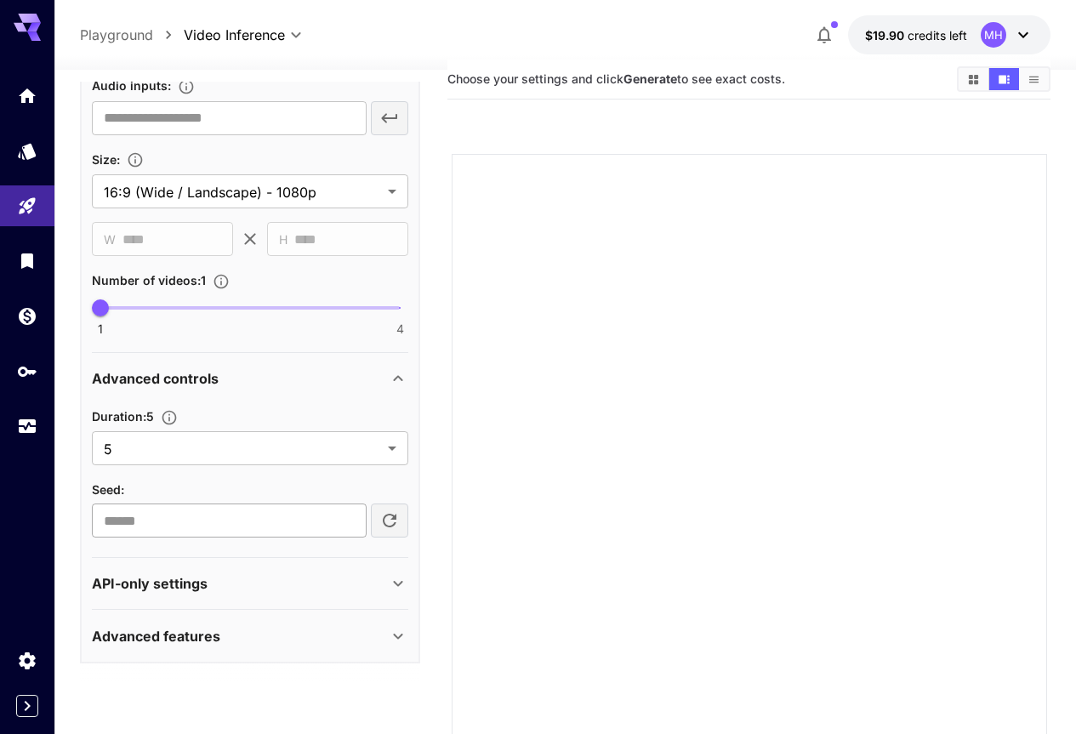
scroll to position [134, 0]
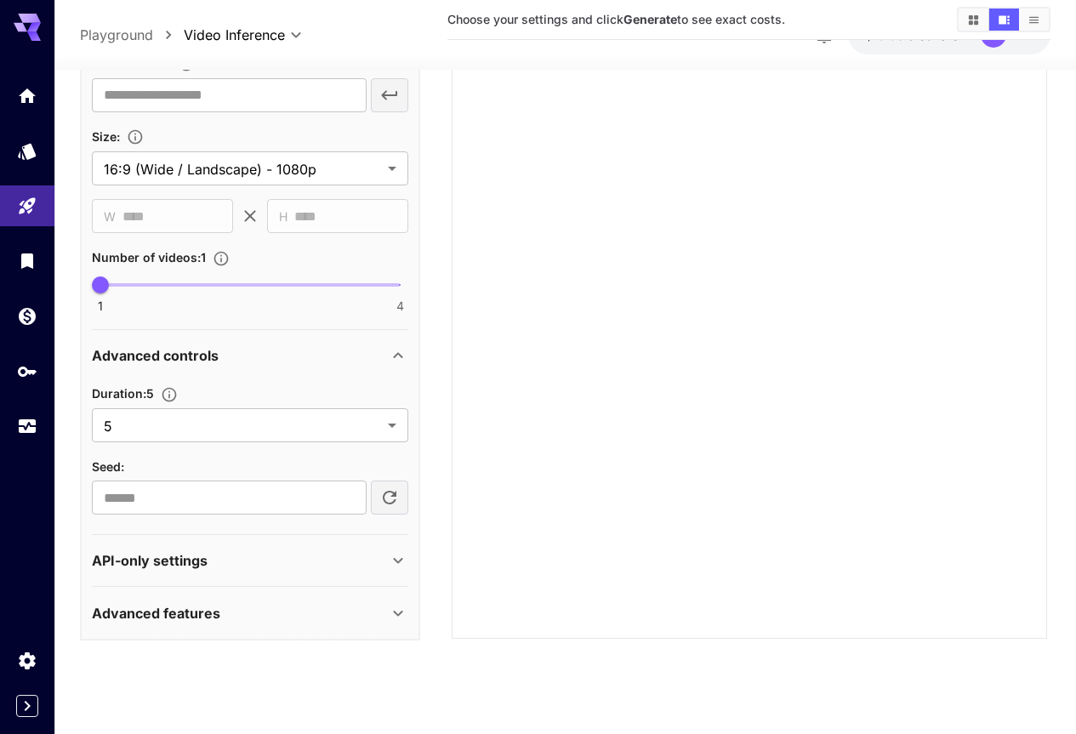
drag, startPoint x: 289, startPoint y: 368, endPoint x: 249, endPoint y: 558, distance: 193.9
